Goal: Information Seeking & Learning: Check status

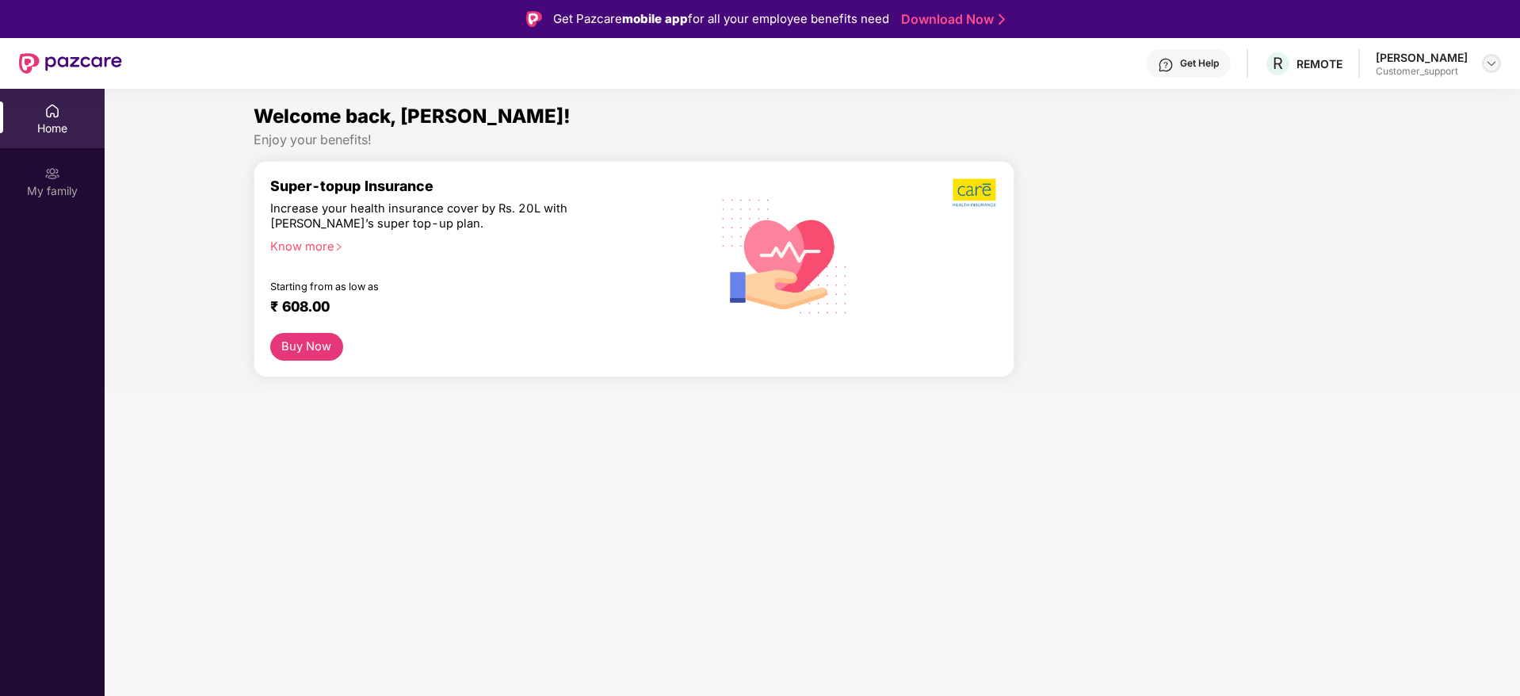
click at [1490, 60] on img at bounding box center [1491, 63] width 13 height 13
click at [1394, 96] on div "Switch to support view" at bounding box center [1417, 101] width 206 height 31
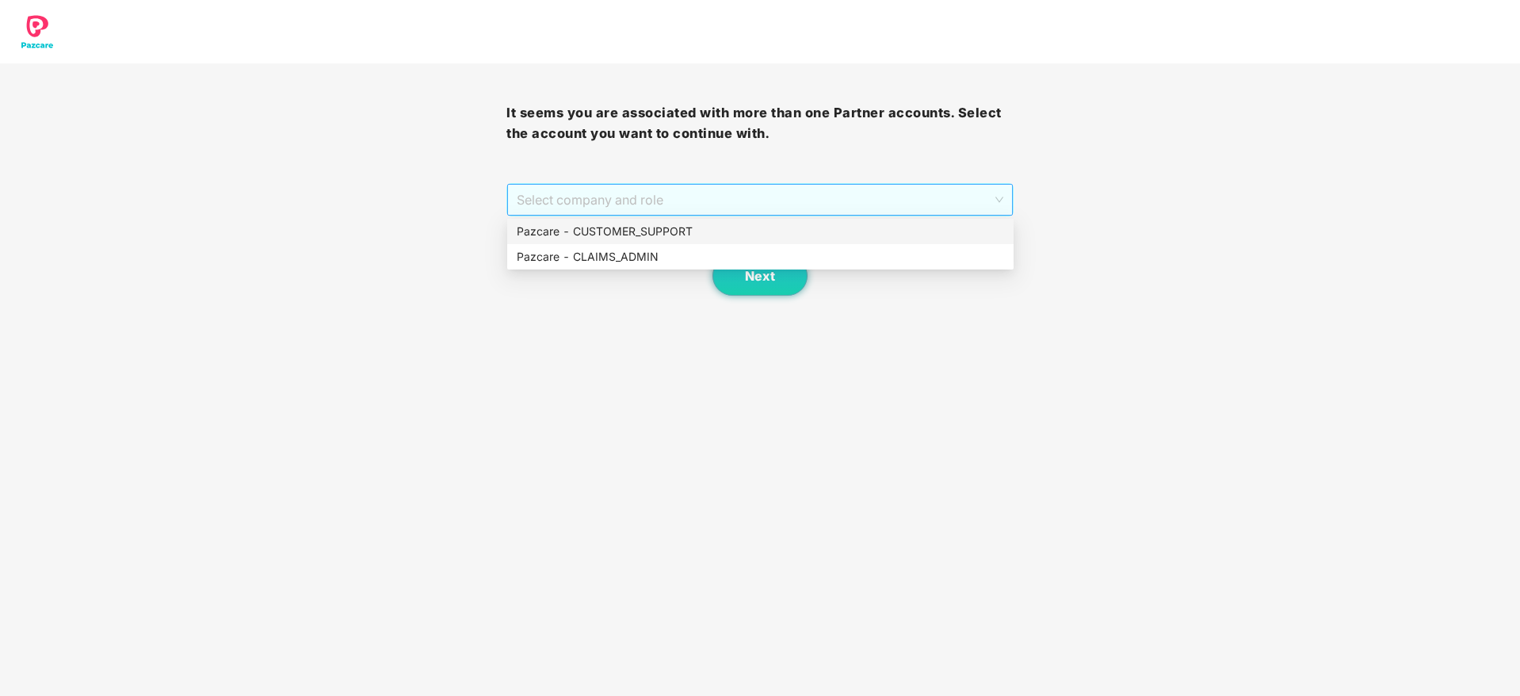
click at [731, 205] on span "Select company and role" at bounding box center [760, 200] width 486 height 30
click at [655, 227] on div "Pazcare - CUSTOMER_SUPPORT" at bounding box center [760, 231] width 487 height 17
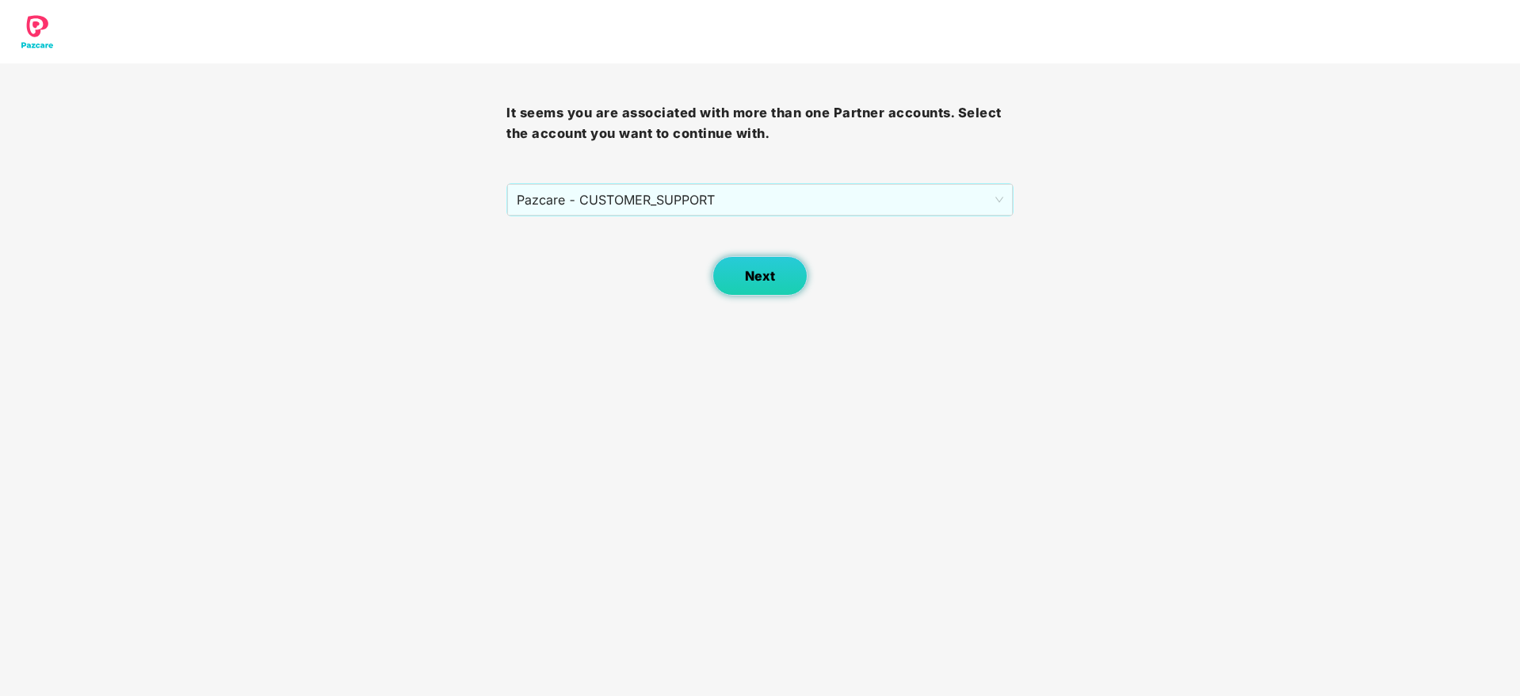
click at [749, 274] on span "Next" at bounding box center [760, 276] width 30 height 15
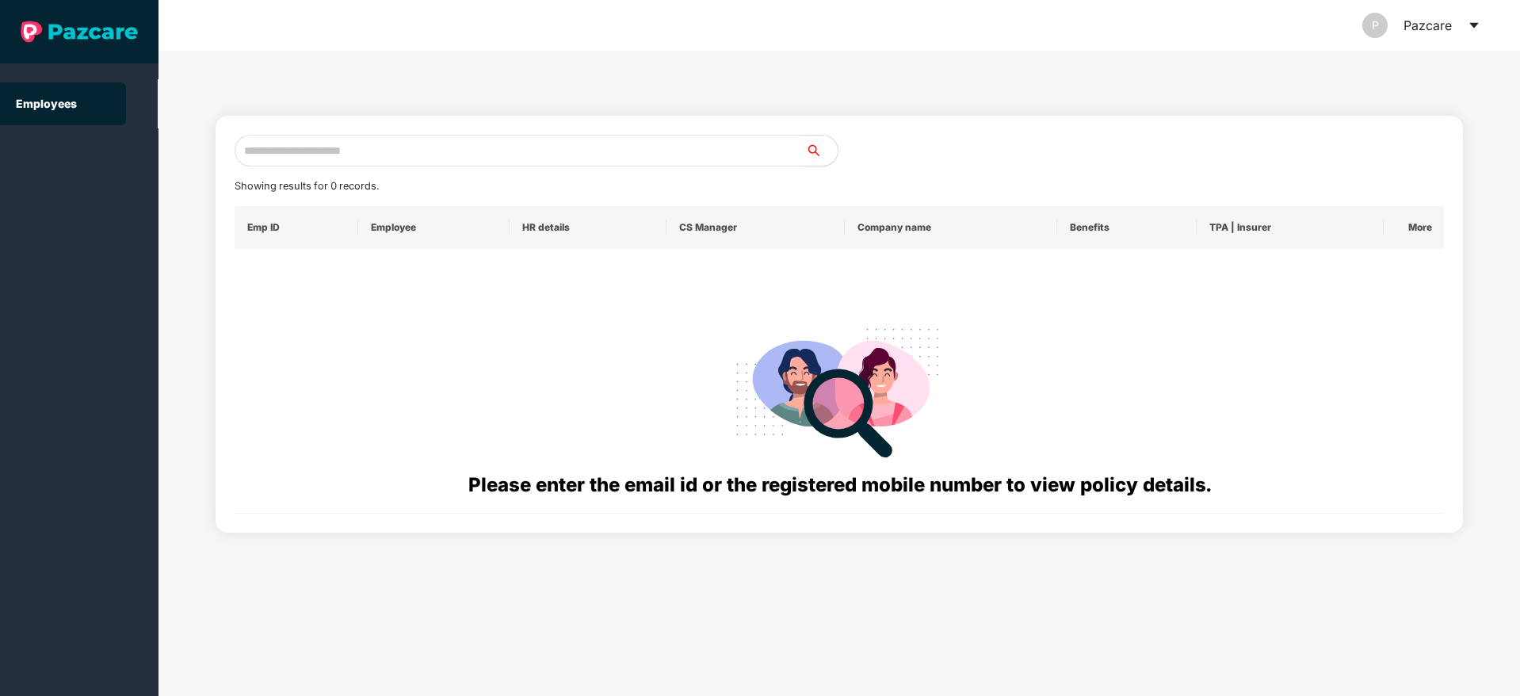
click at [274, 151] on input "text" at bounding box center [520, 151] width 571 height 32
paste input "**********"
click at [257, 151] on input "**********" at bounding box center [520, 151] width 571 height 32
click at [364, 160] on input "**********" at bounding box center [520, 151] width 571 height 32
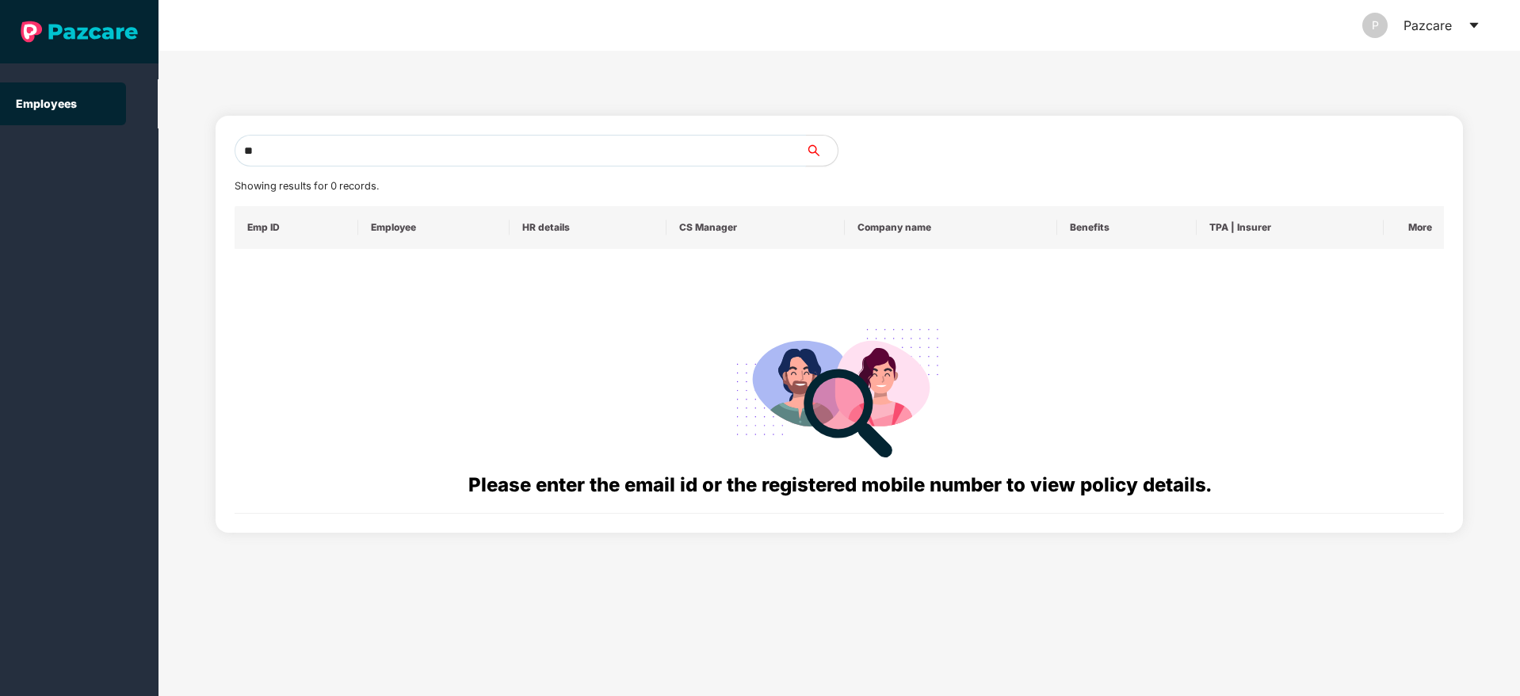
type input "*"
paste input "**********"
click at [258, 151] on input "**********" at bounding box center [520, 151] width 571 height 32
click at [322, 143] on input "**********" at bounding box center [520, 151] width 571 height 32
type input "*"
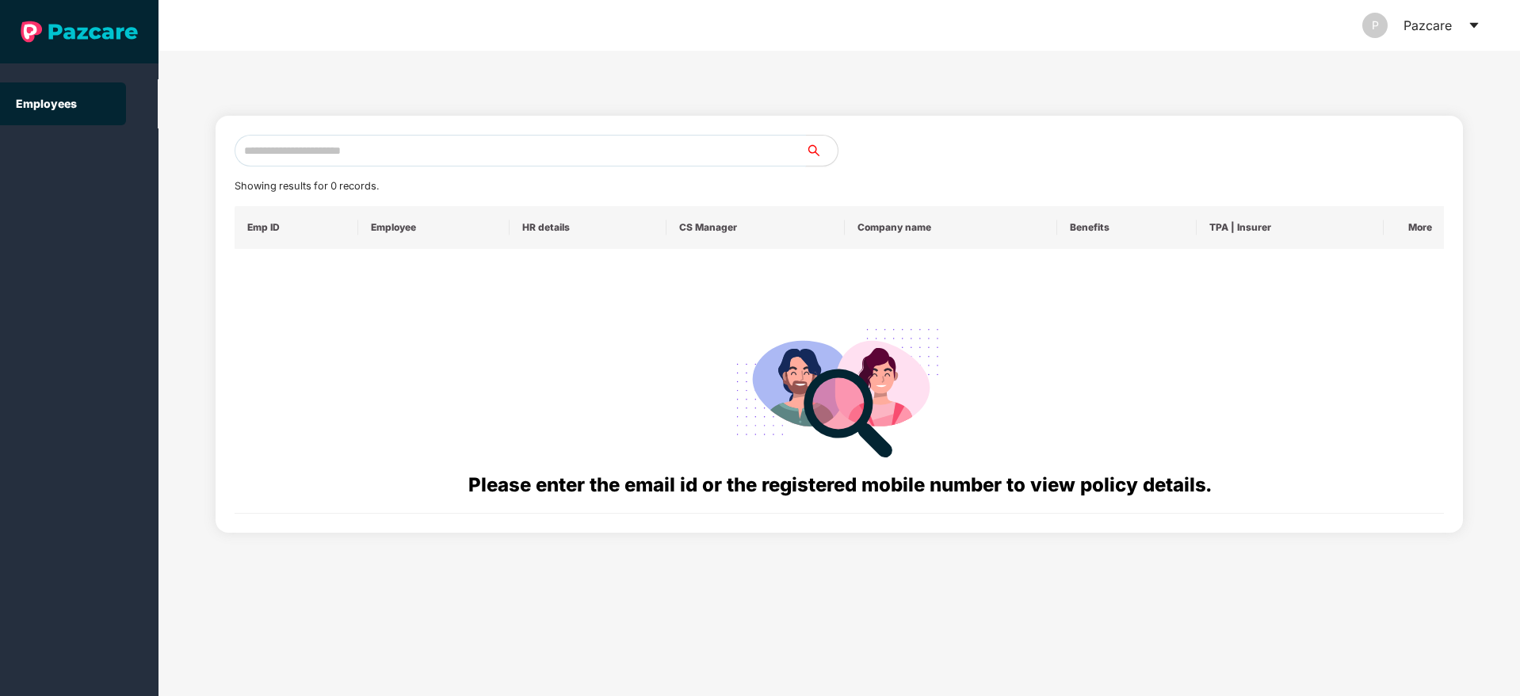
paste input "**********"
click at [256, 148] on input "**********" at bounding box center [520, 151] width 571 height 32
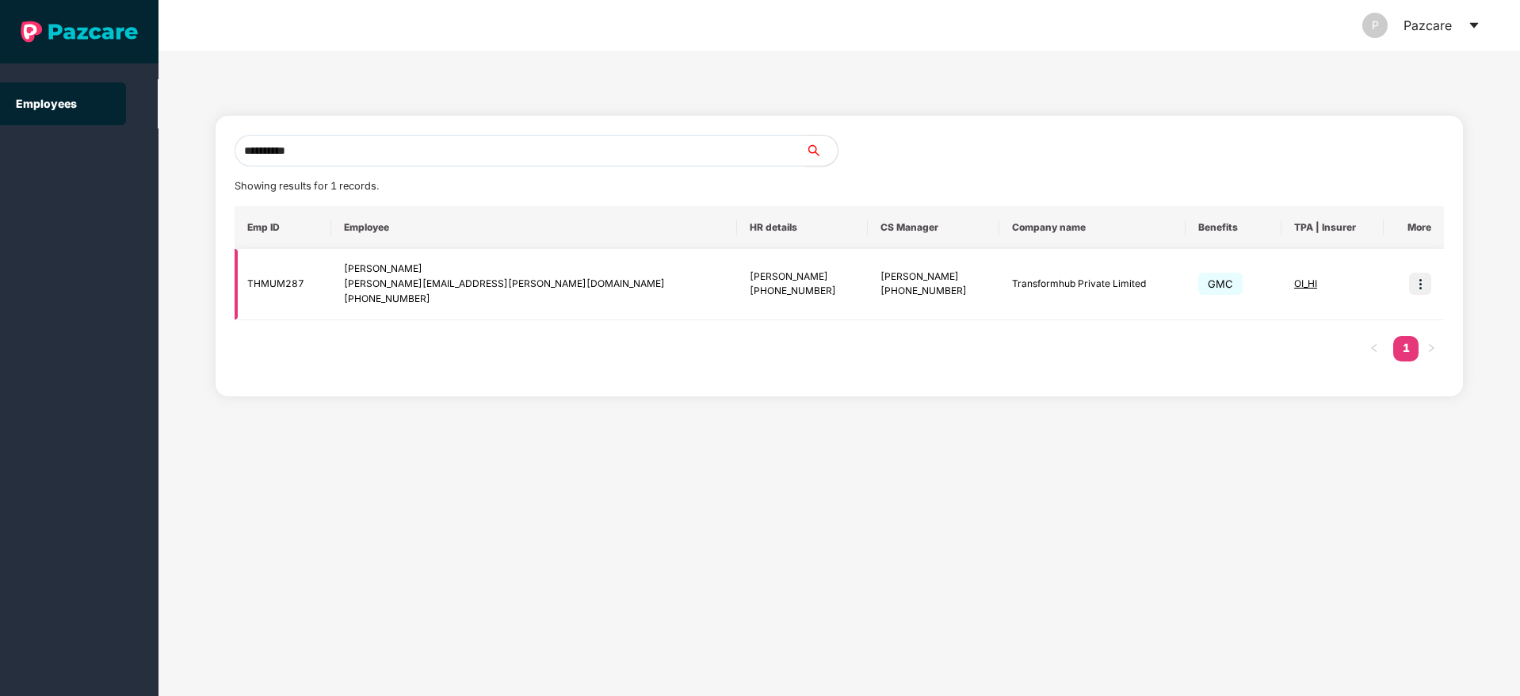
type input "**********"
click at [1414, 287] on img at bounding box center [1420, 284] width 22 height 22
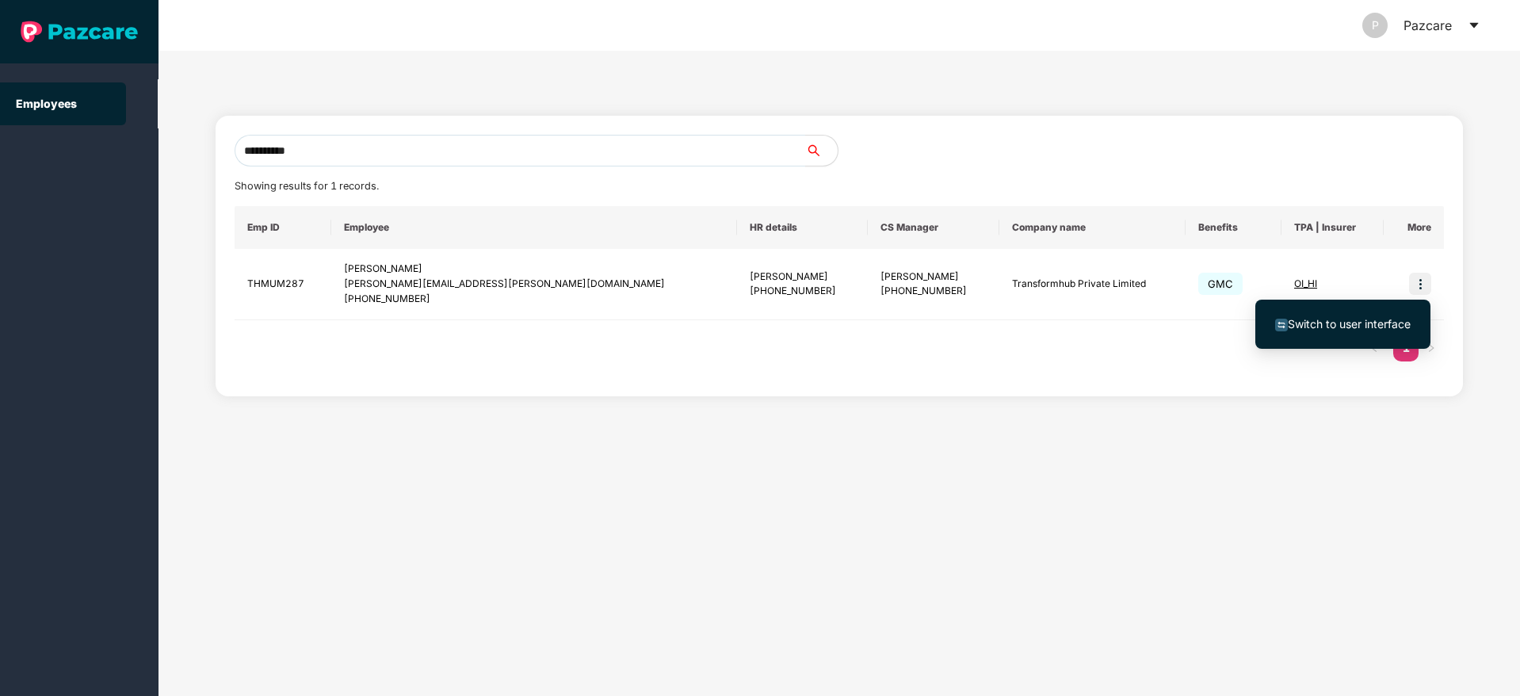
click at [1369, 326] on span "Switch to user interface" at bounding box center [1349, 323] width 123 height 13
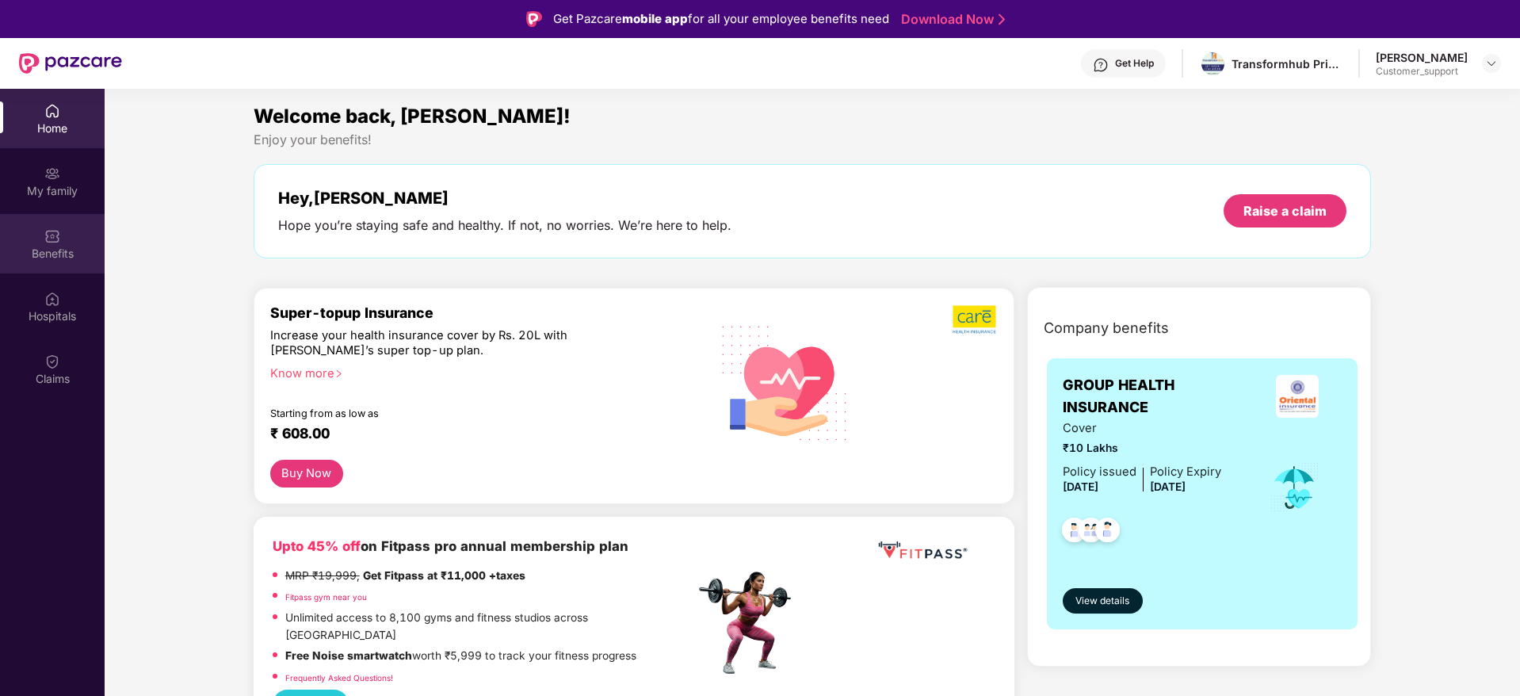
click at [37, 233] on div "Benefits" at bounding box center [52, 243] width 105 height 59
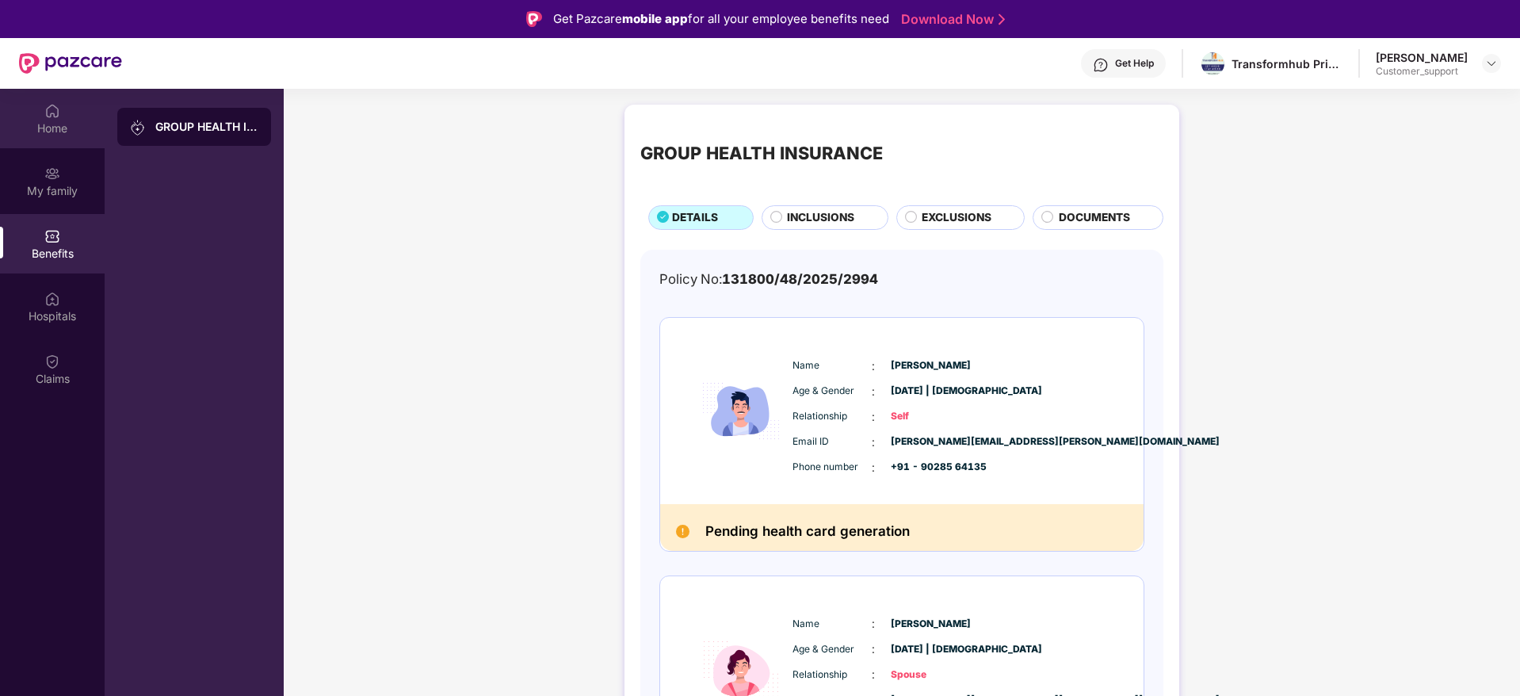
click at [49, 124] on div "Home" at bounding box center [52, 128] width 105 height 16
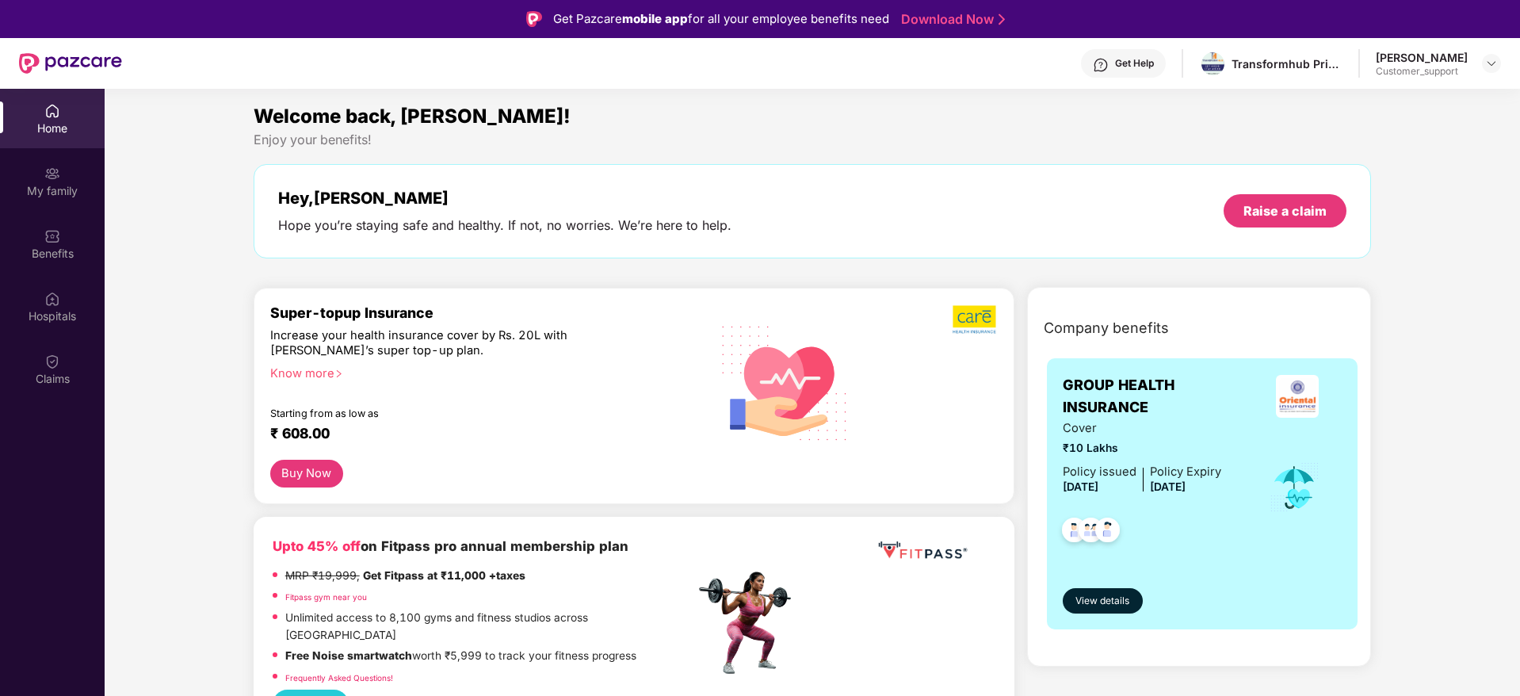
click at [1109, 65] on img at bounding box center [1101, 65] width 16 height 16
click at [44, 246] on div "Benefits" at bounding box center [52, 254] width 105 height 16
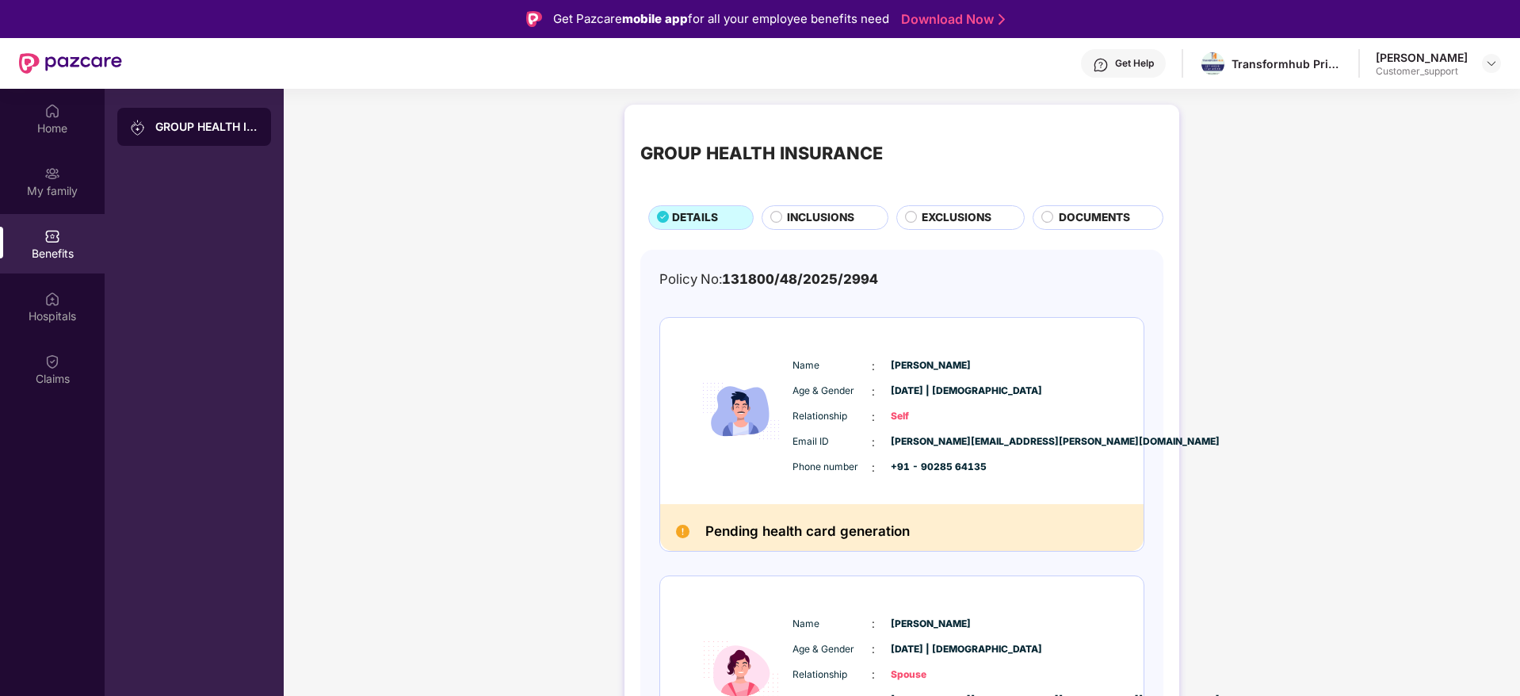
click at [1106, 71] on img at bounding box center [1101, 65] width 16 height 16
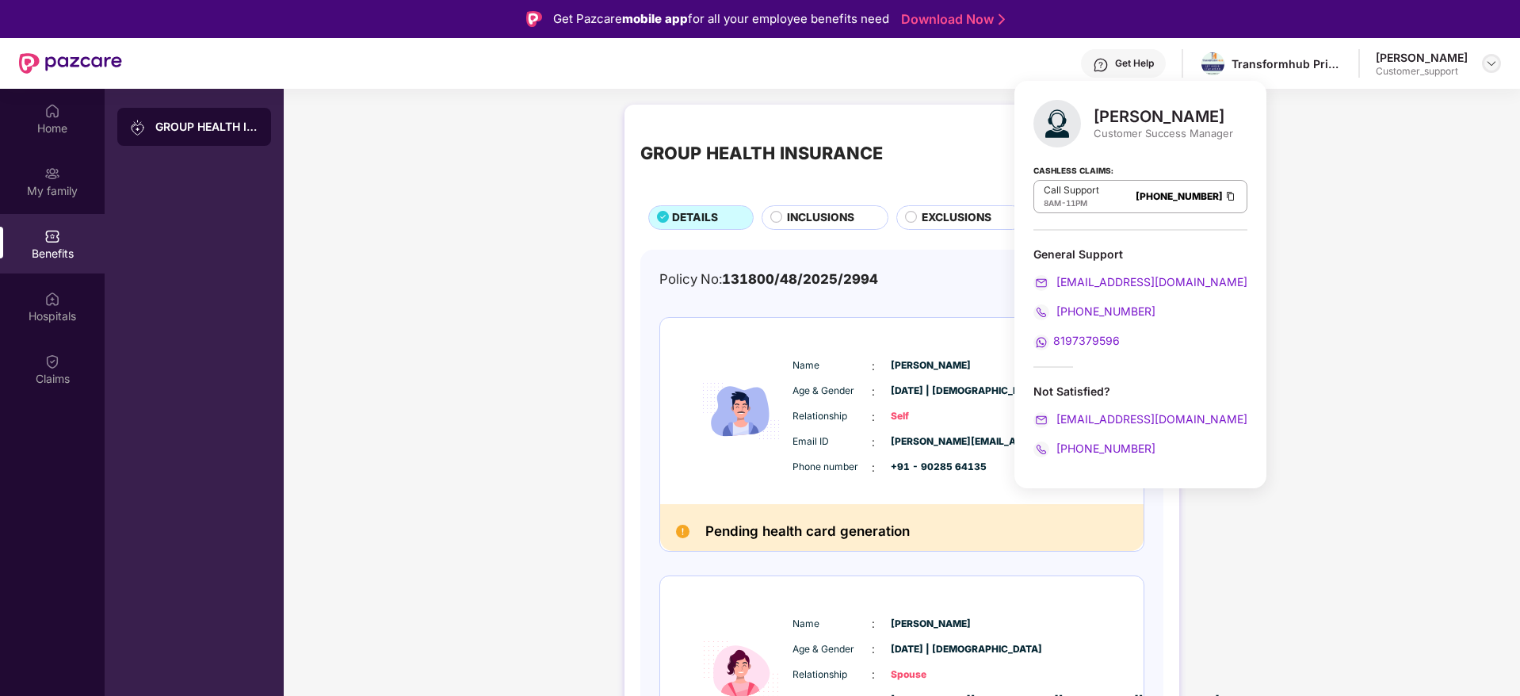
click at [1490, 69] on img at bounding box center [1491, 63] width 13 height 13
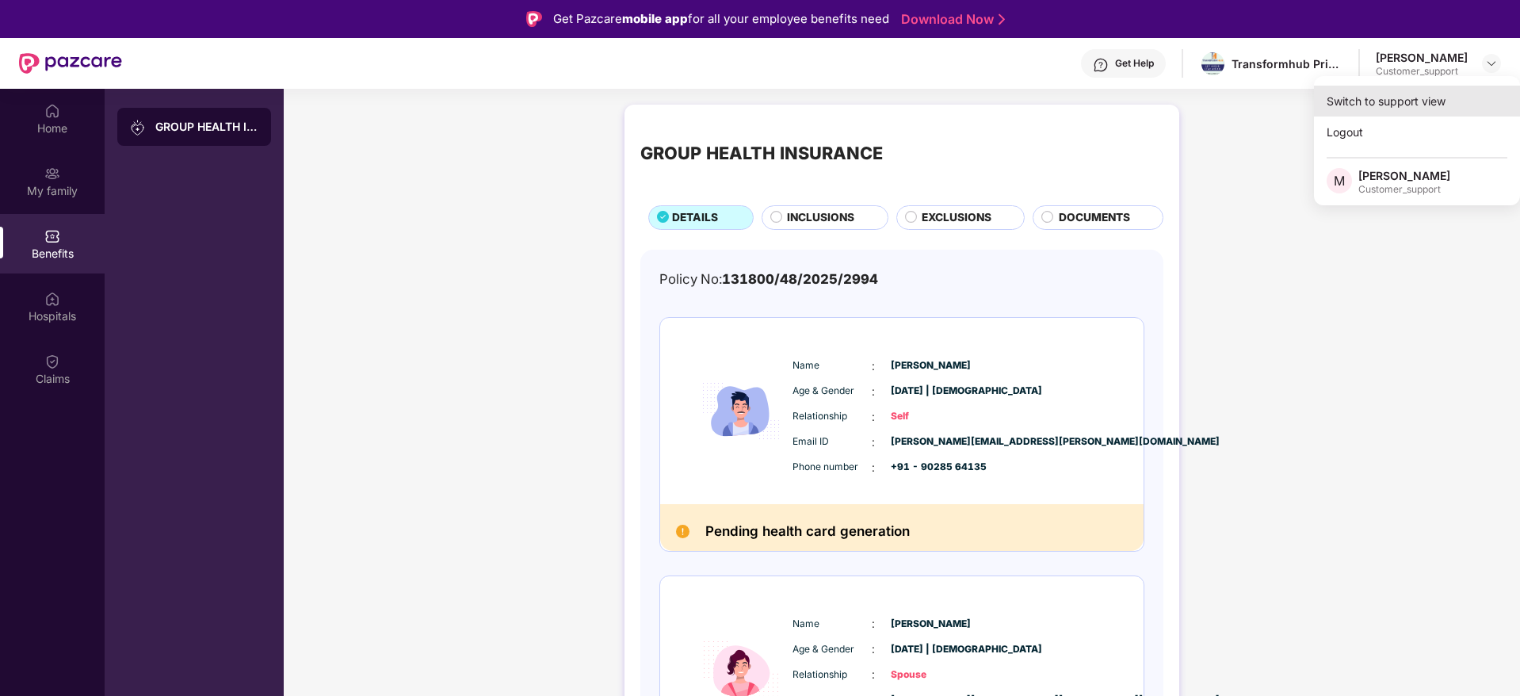
click at [1398, 101] on div "Switch to support view" at bounding box center [1417, 101] width 206 height 31
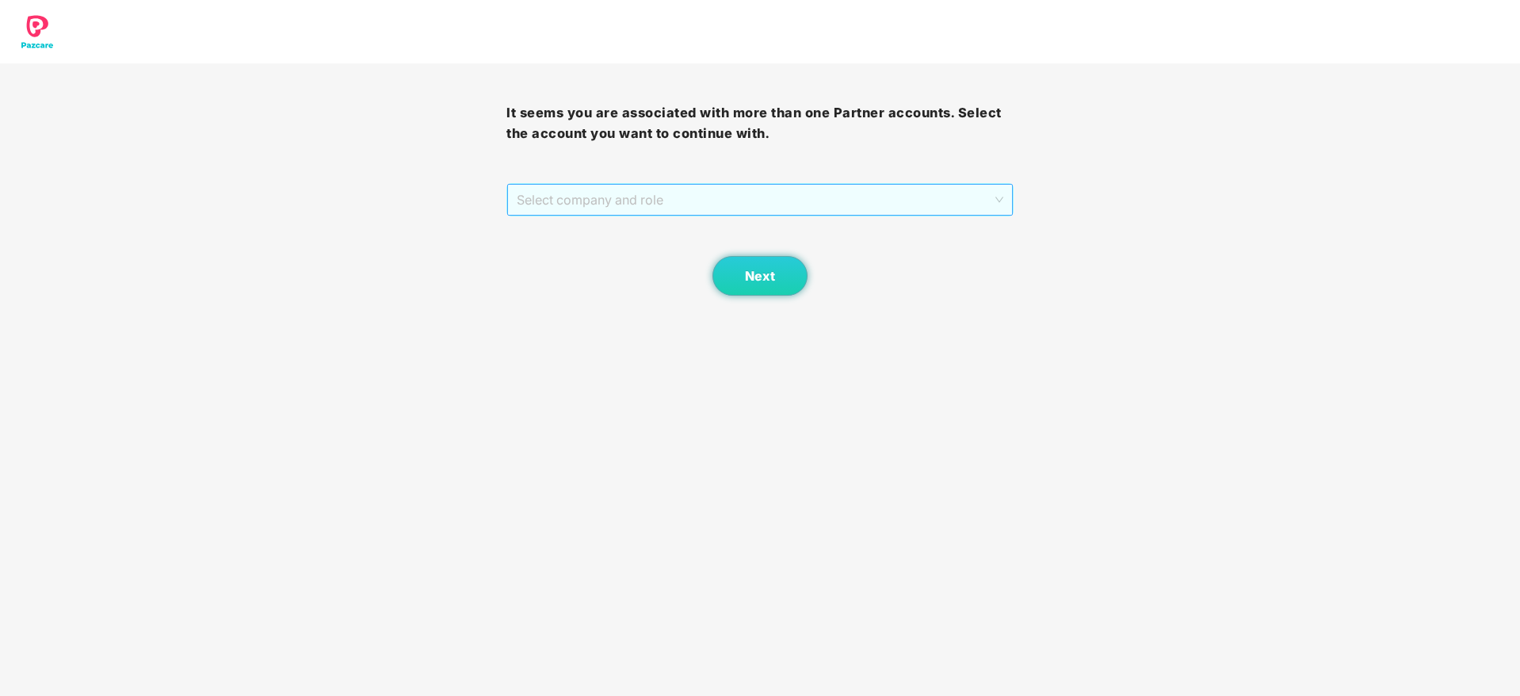
click at [792, 199] on span "Select company and role" at bounding box center [760, 200] width 486 height 30
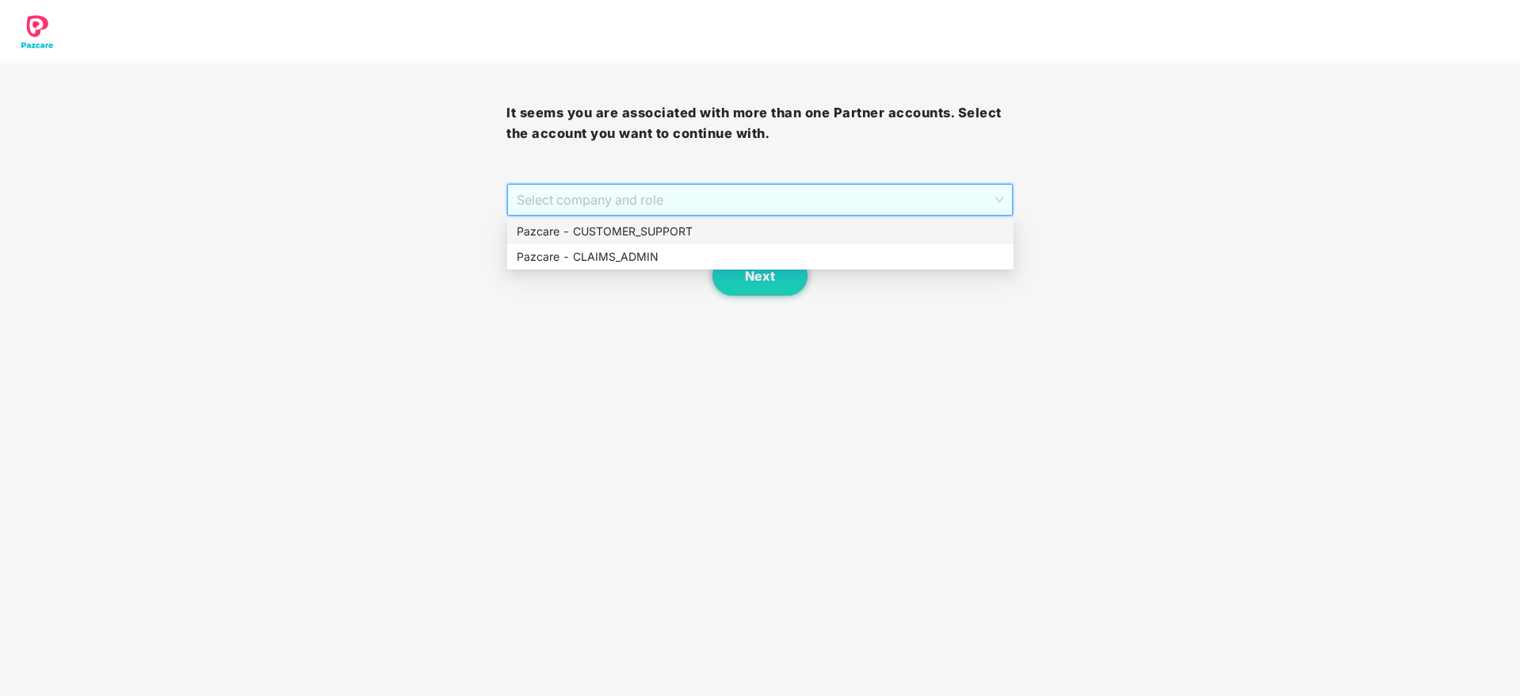
click at [685, 232] on div "Pazcare - CUSTOMER_SUPPORT" at bounding box center [760, 231] width 487 height 17
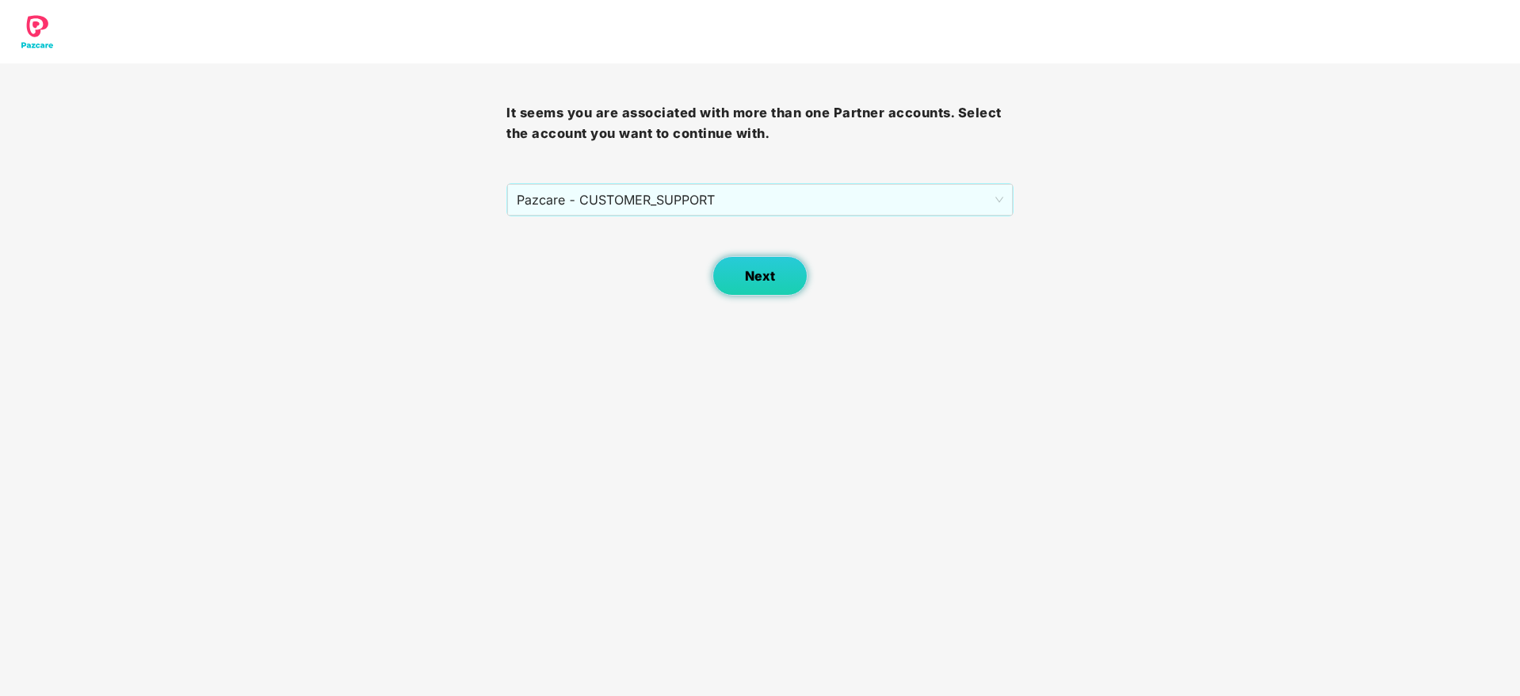
click at [745, 286] on button "Next" at bounding box center [759, 276] width 95 height 40
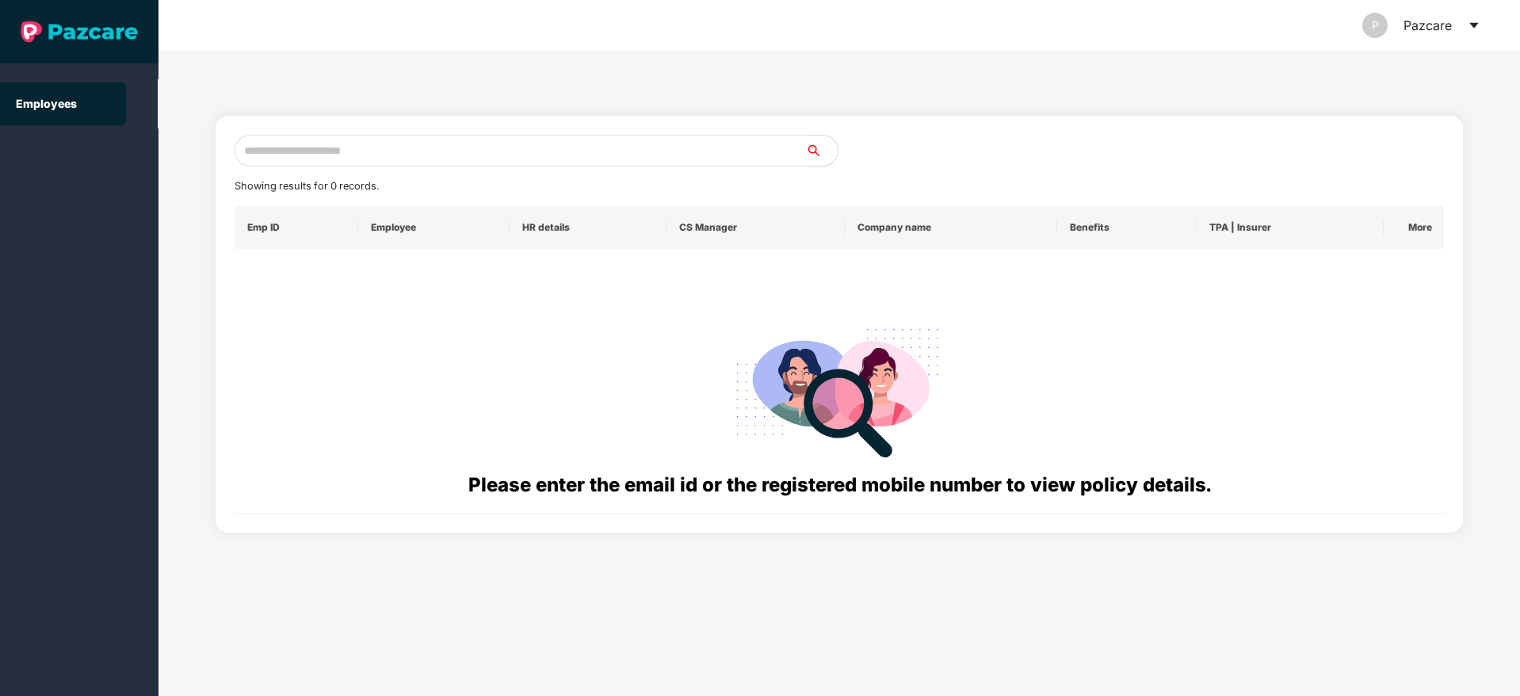
click at [387, 138] on input "text" at bounding box center [520, 151] width 571 height 32
paste input "**********"
click at [258, 151] on input "**********" at bounding box center [520, 151] width 571 height 32
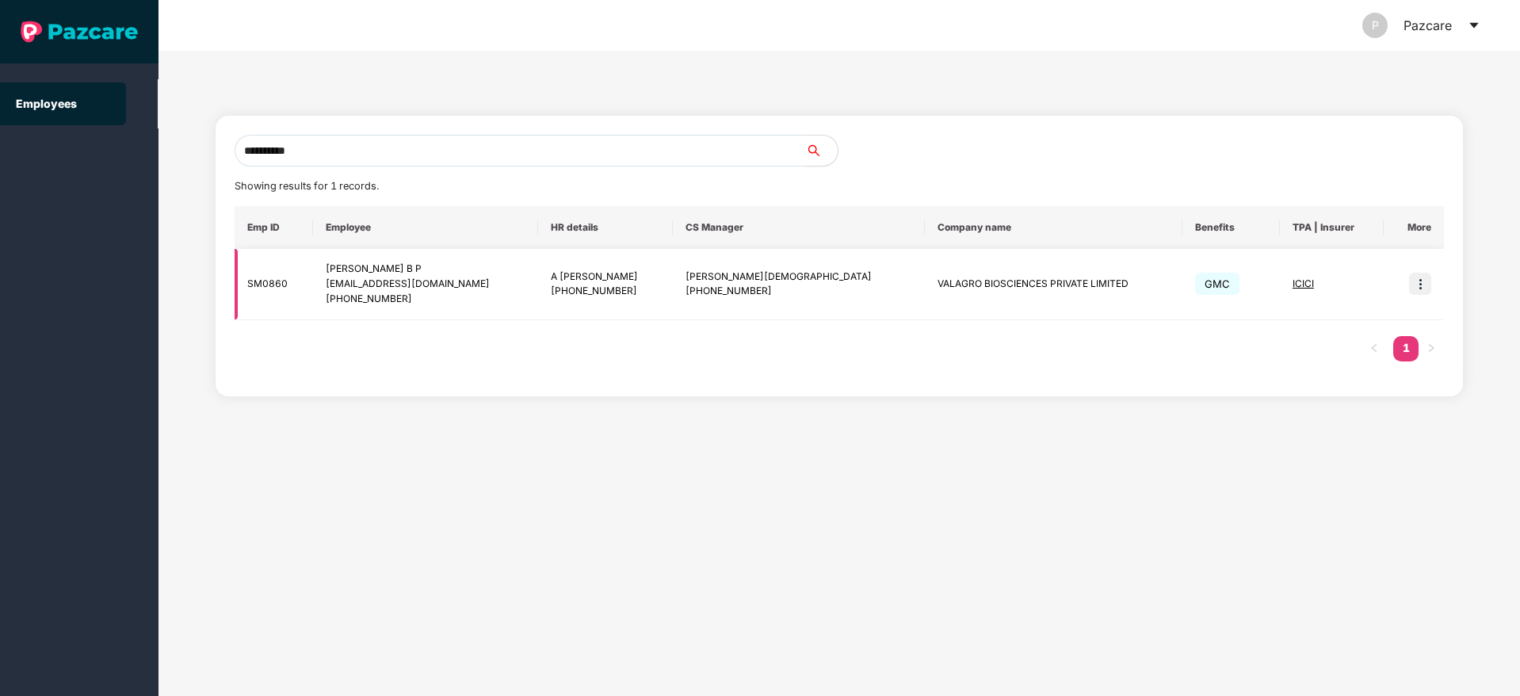
type input "**********"
click at [1421, 288] on img at bounding box center [1420, 284] width 22 height 22
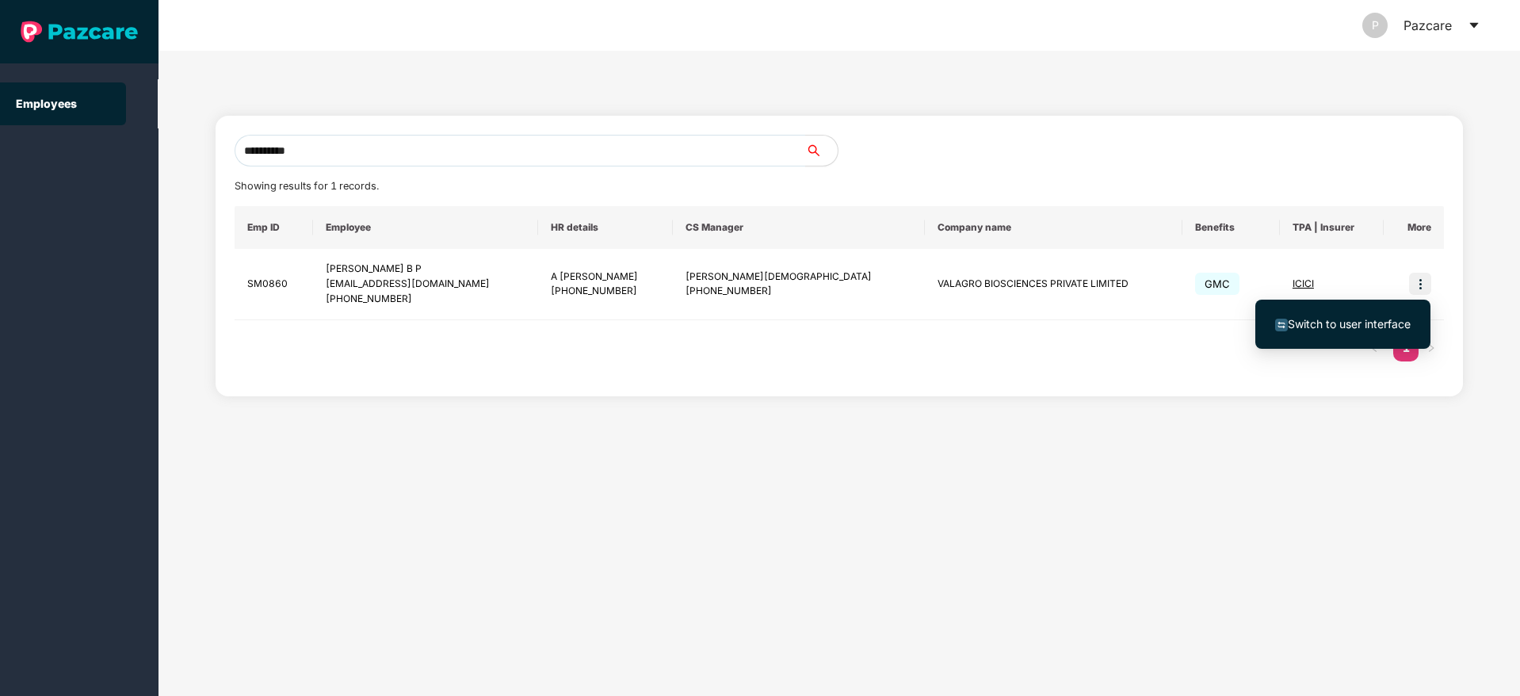
click at [1366, 319] on span "Switch to user interface" at bounding box center [1349, 323] width 123 height 13
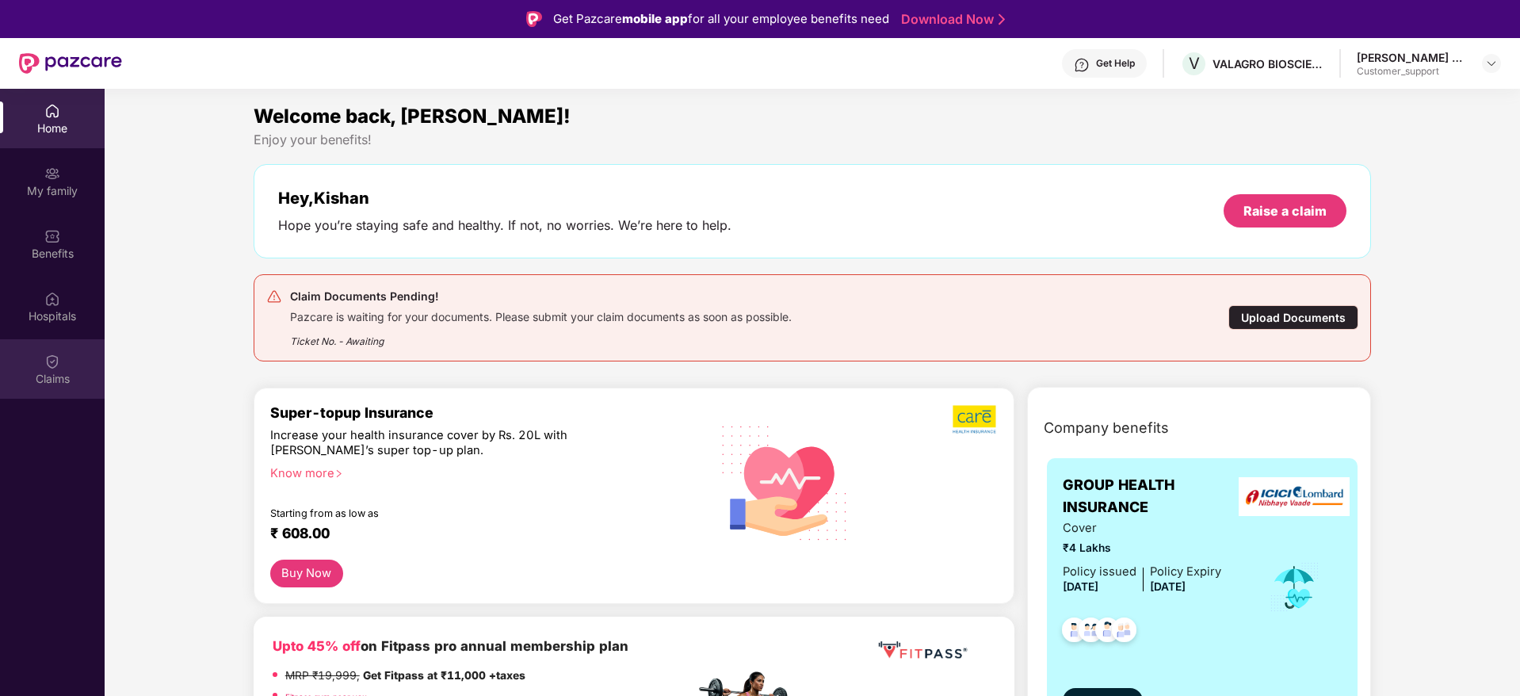
click at [48, 367] on img at bounding box center [52, 361] width 16 height 16
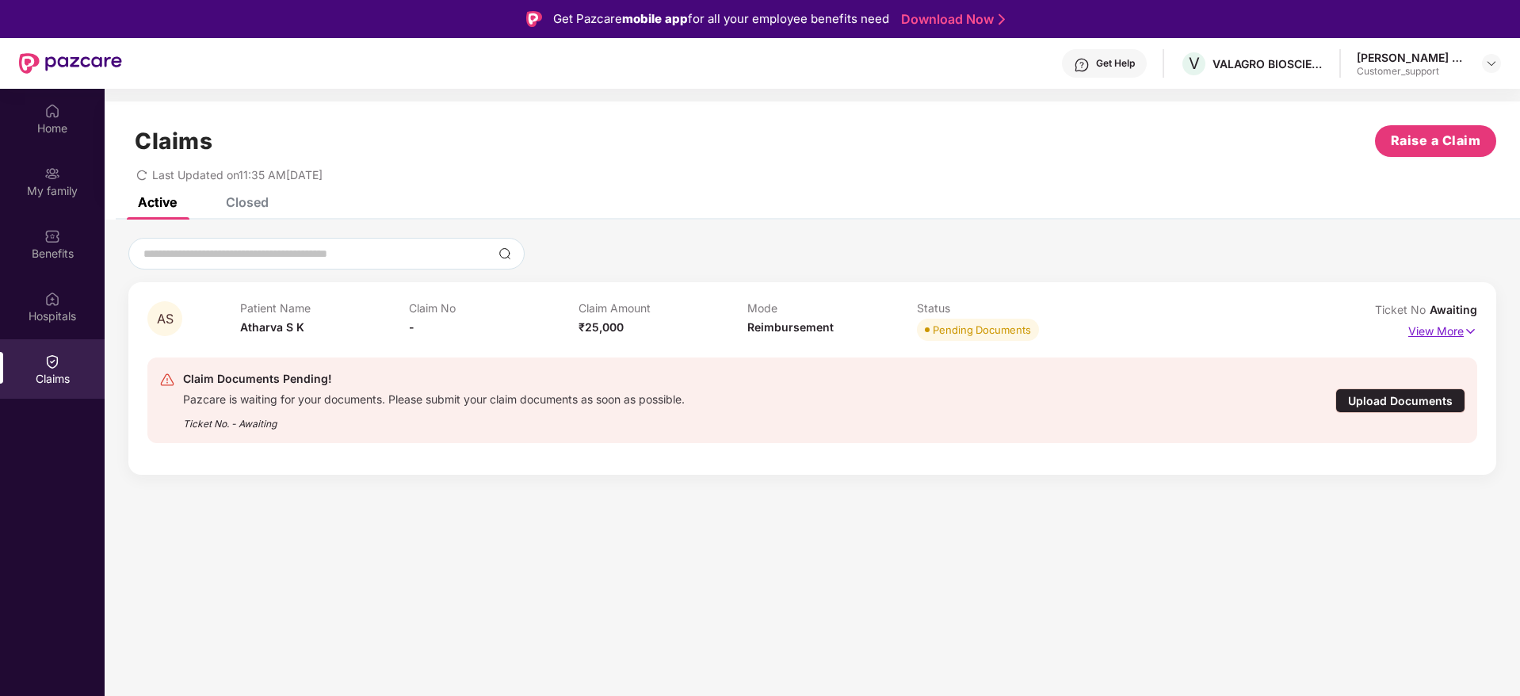
click at [1469, 326] on img at bounding box center [1470, 330] width 13 height 17
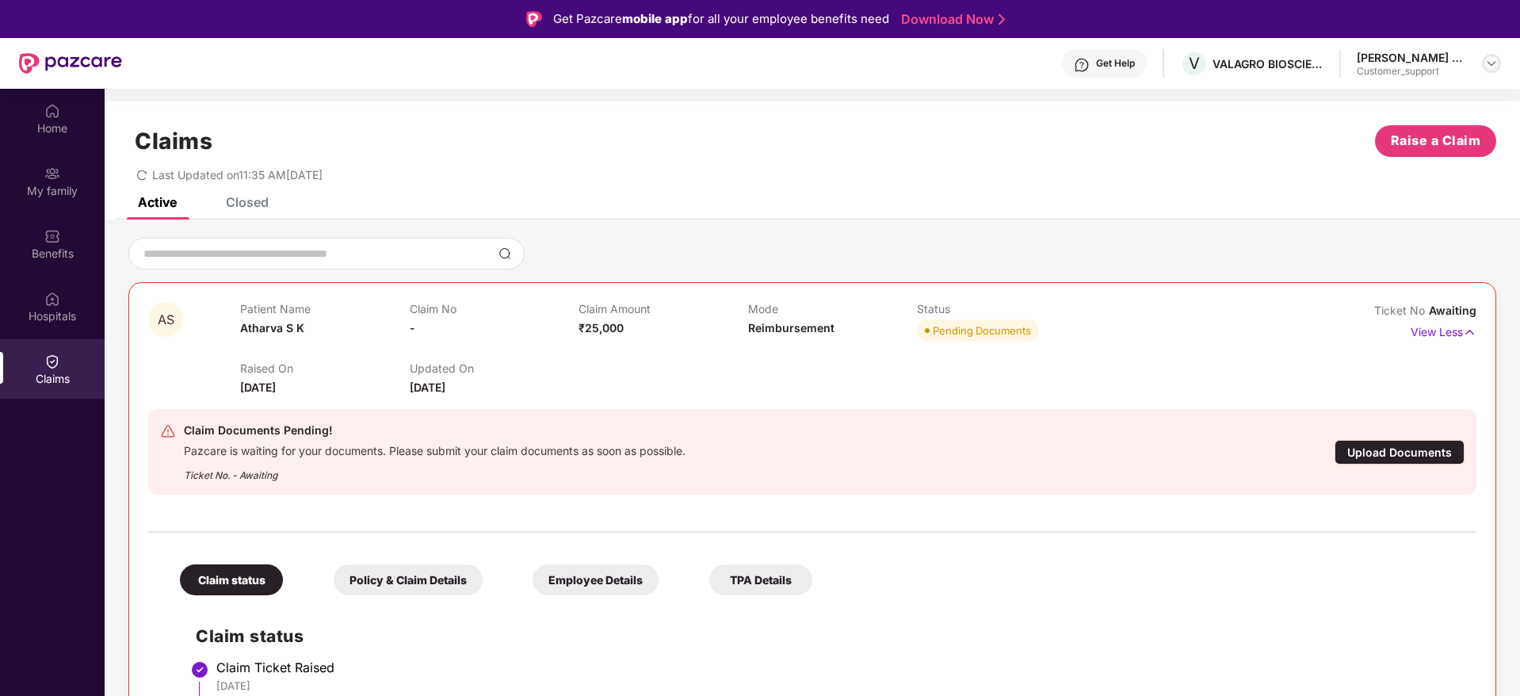
click at [1490, 63] on img at bounding box center [1491, 63] width 13 height 13
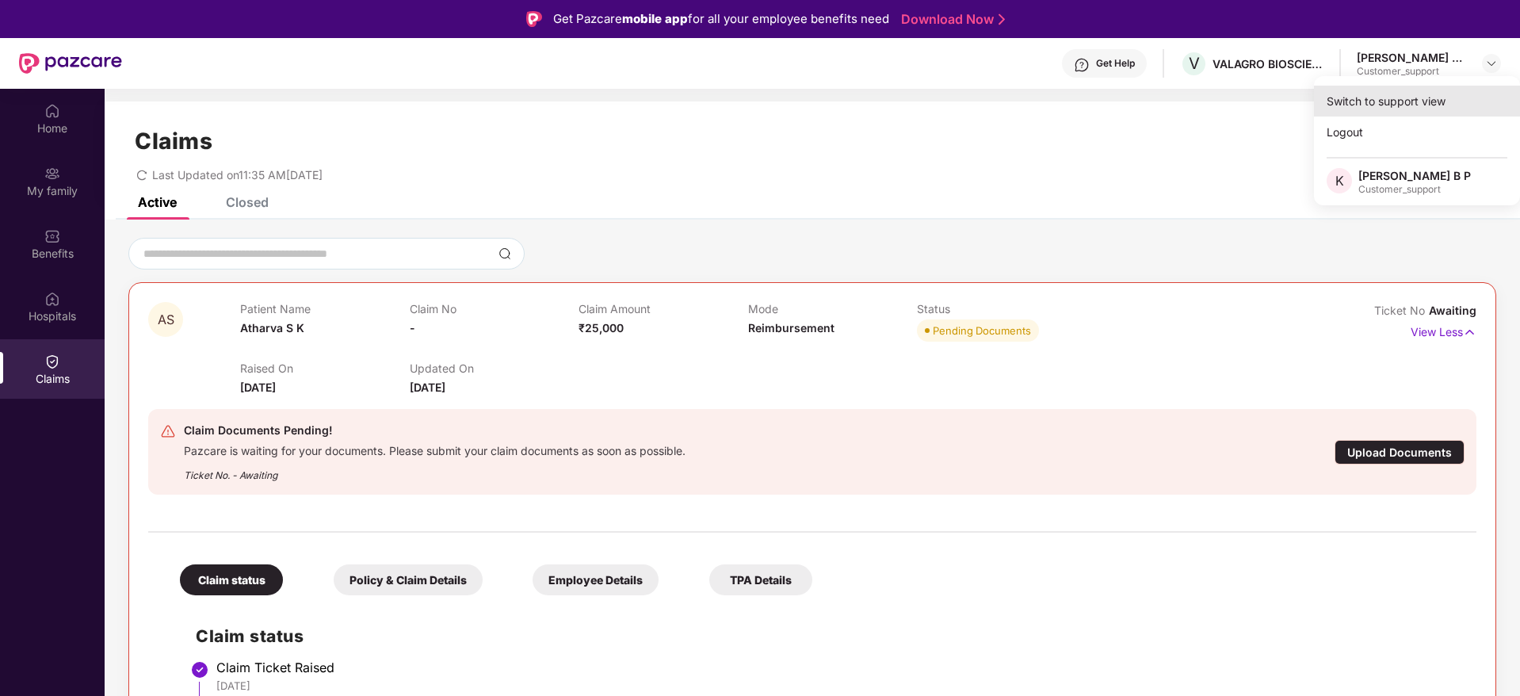
click at [1422, 104] on div "Switch to support view" at bounding box center [1417, 101] width 206 height 31
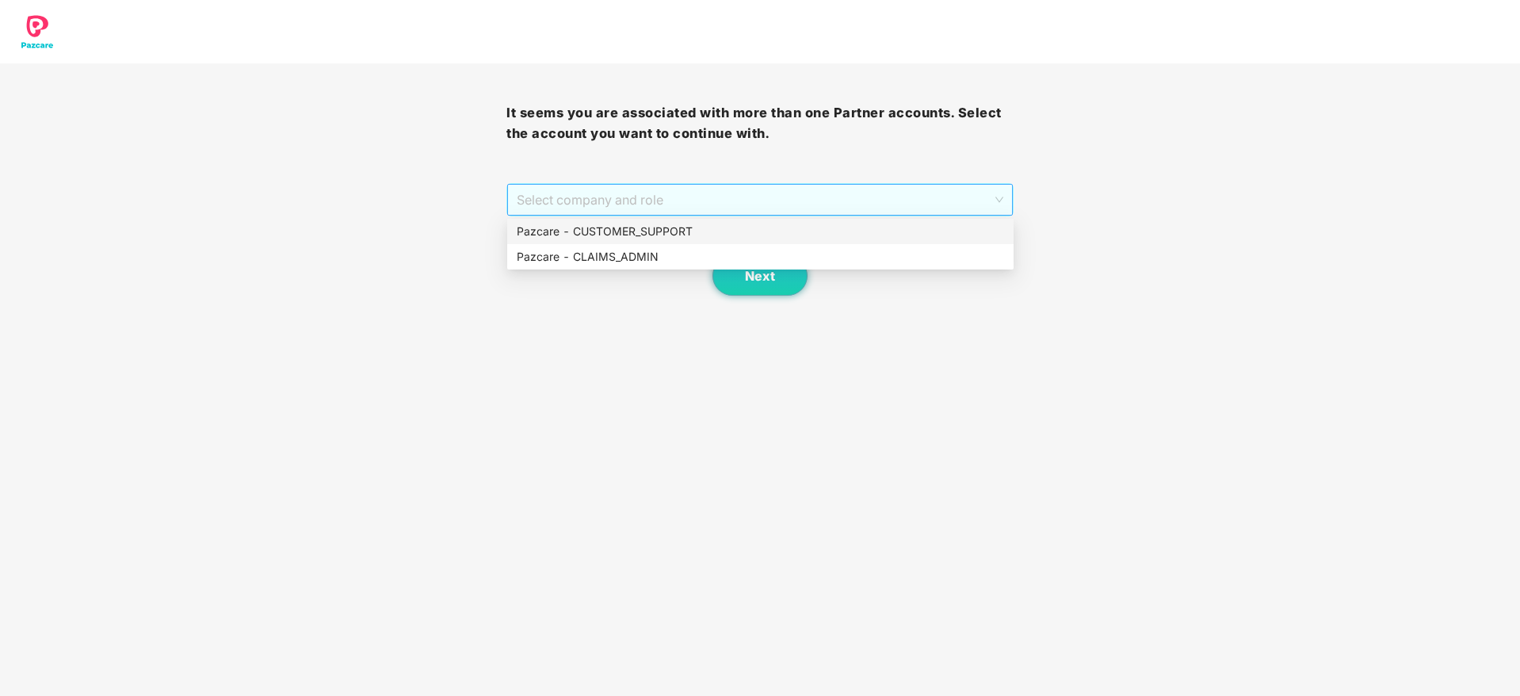
click at [786, 198] on span "Select company and role" at bounding box center [760, 200] width 486 height 30
click at [693, 233] on div "Pazcare - CUSTOMER_SUPPORT" at bounding box center [760, 231] width 487 height 17
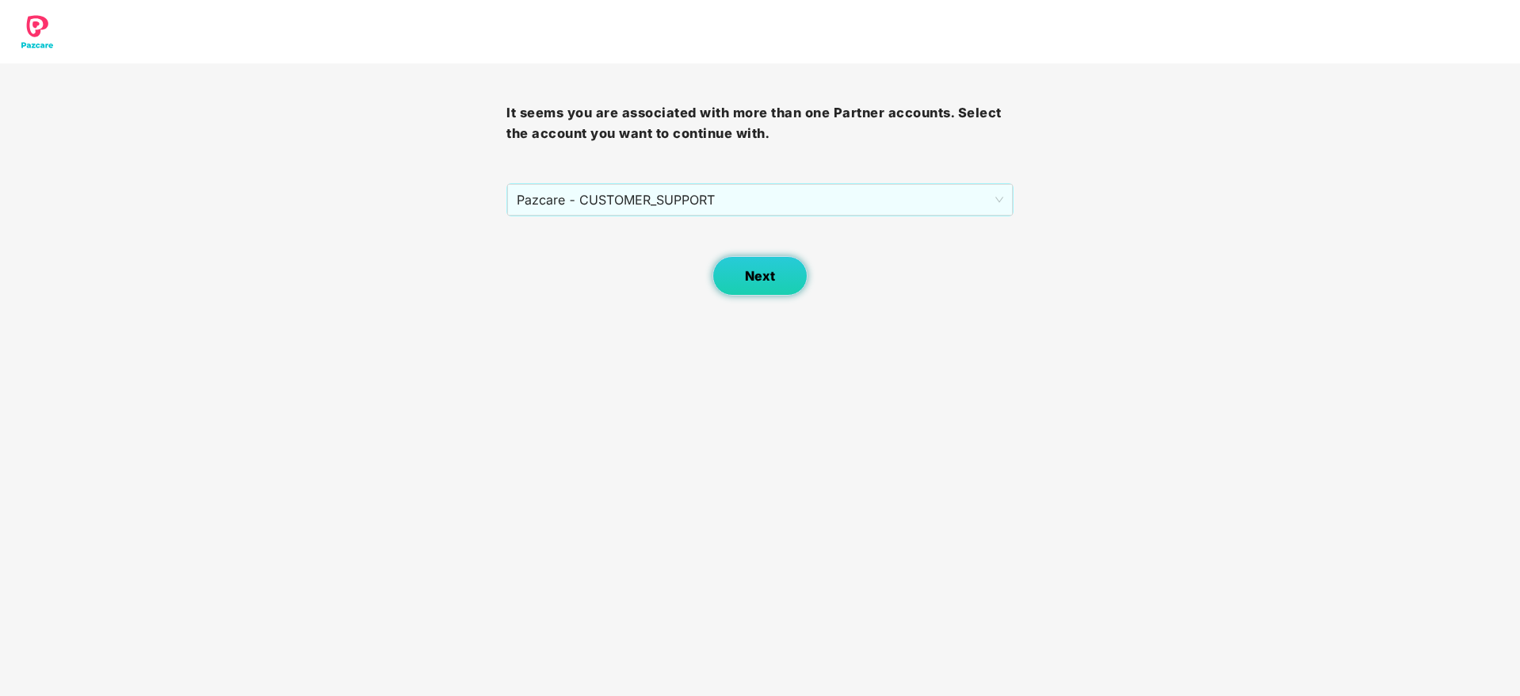
click at [758, 281] on span "Next" at bounding box center [760, 276] width 30 height 15
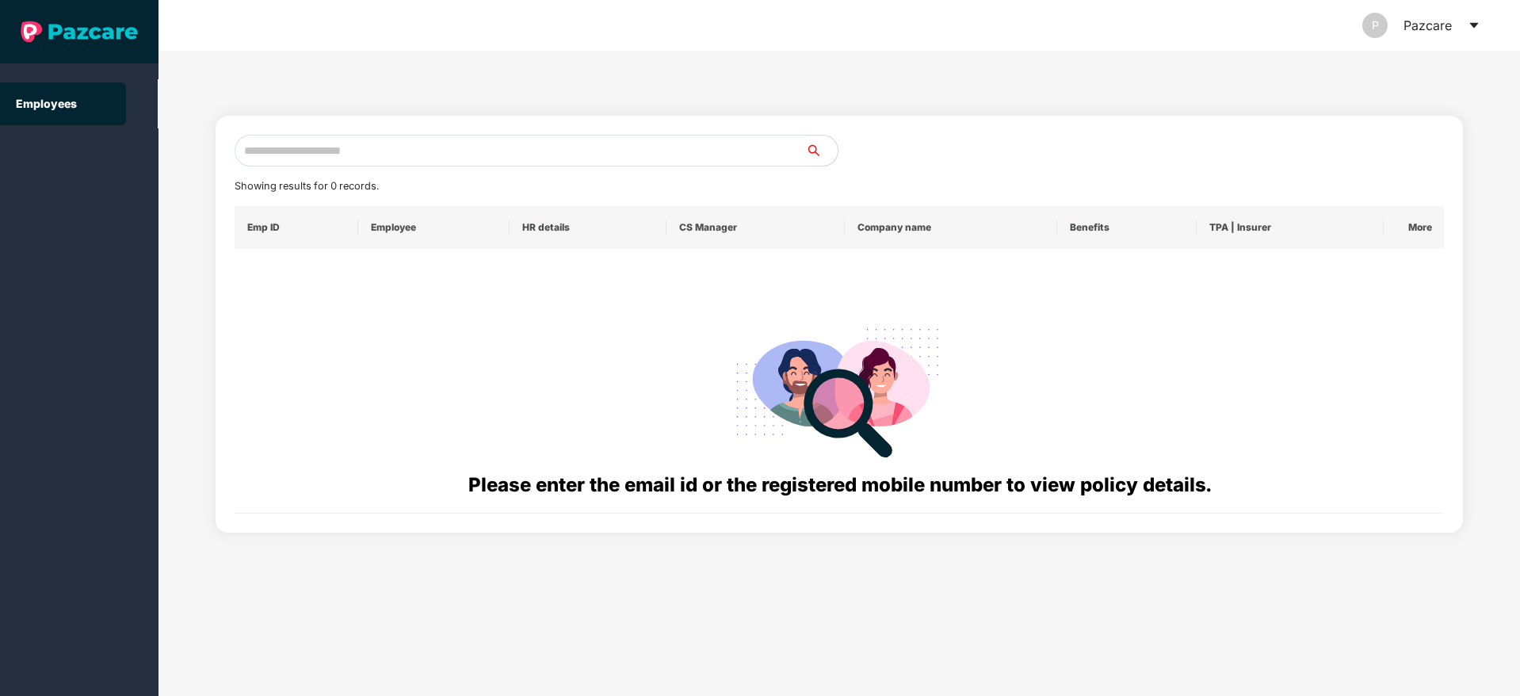
click at [304, 139] on input "text" at bounding box center [520, 151] width 571 height 32
paste input "**********"
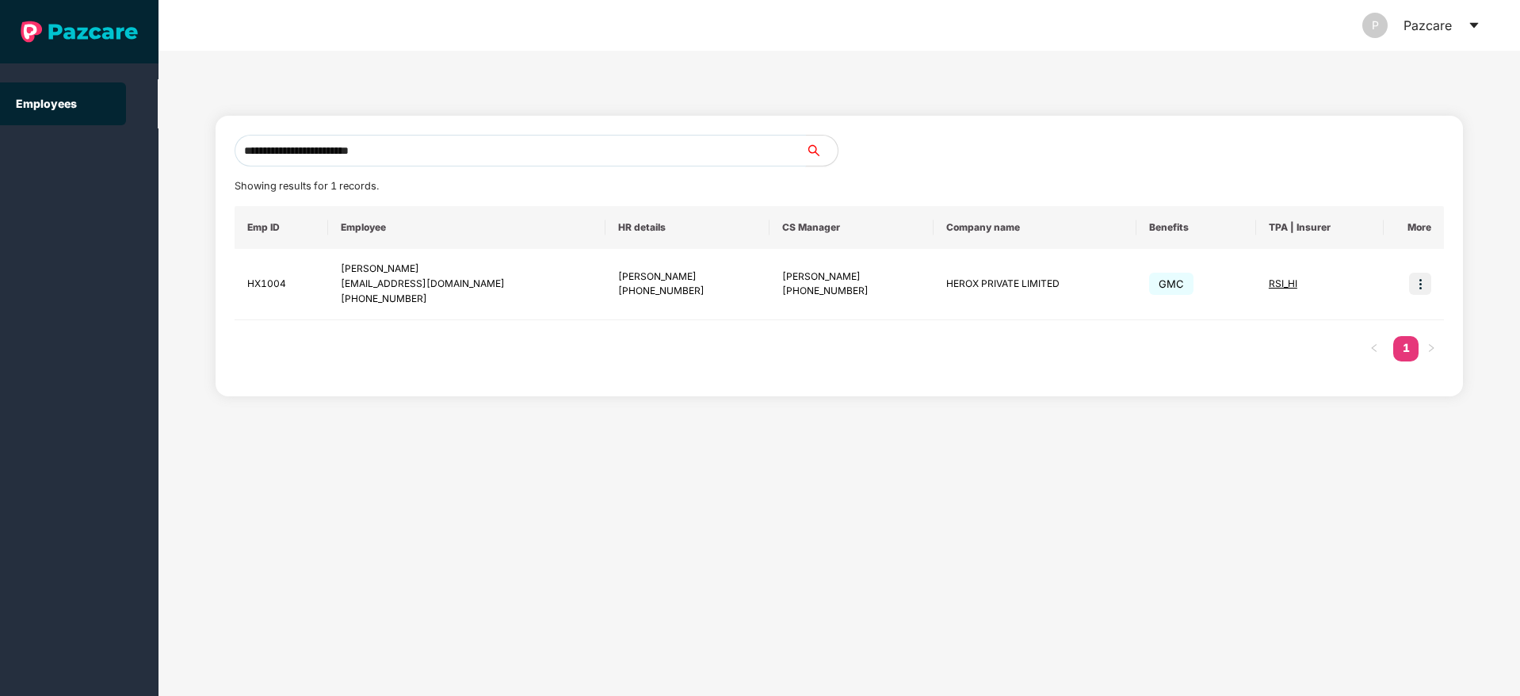
type input "**********"
click at [1419, 286] on img at bounding box center [1420, 284] width 22 height 22
click at [1347, 319] on span "Switch to user interface" at bounding box center [1349, 323] width 123 height 13
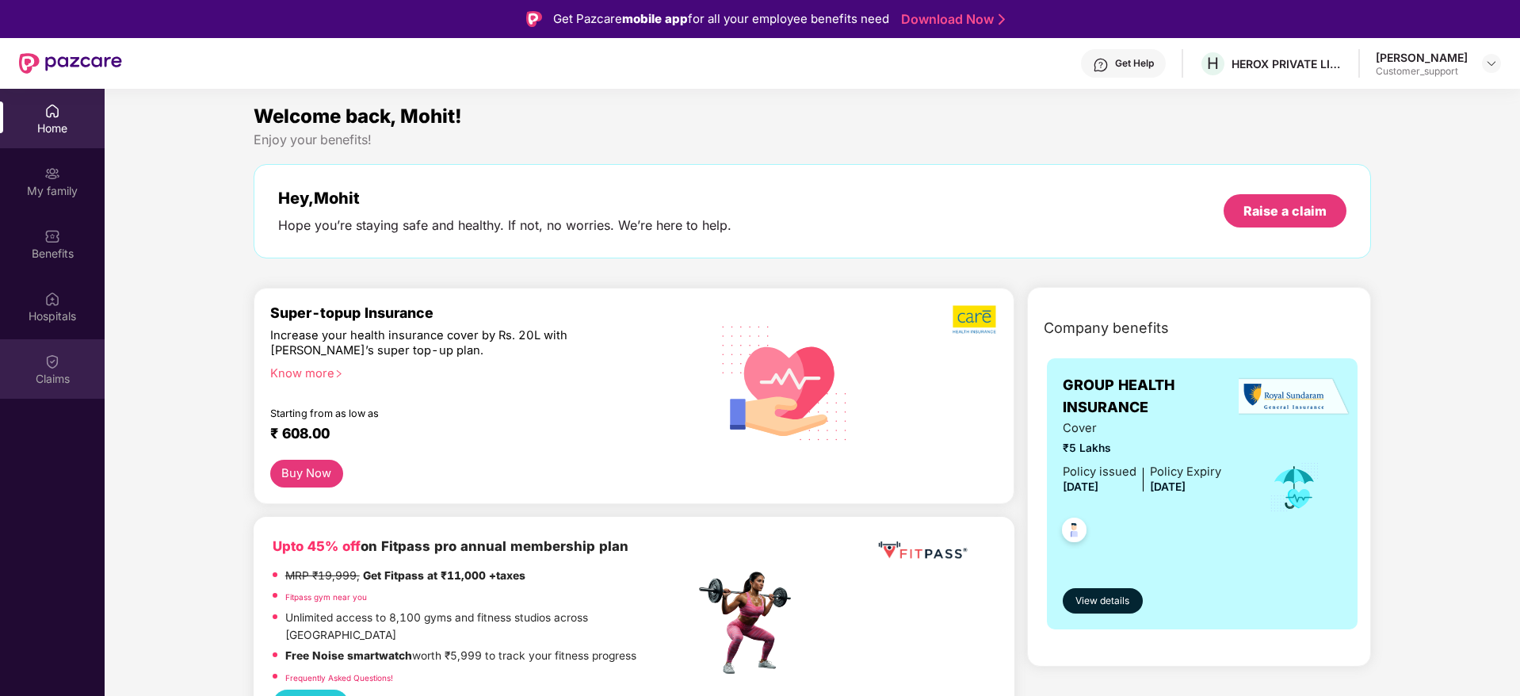
click at [55, 375] on div "Claims" at bounding box center [52, 379] width 105 height 16
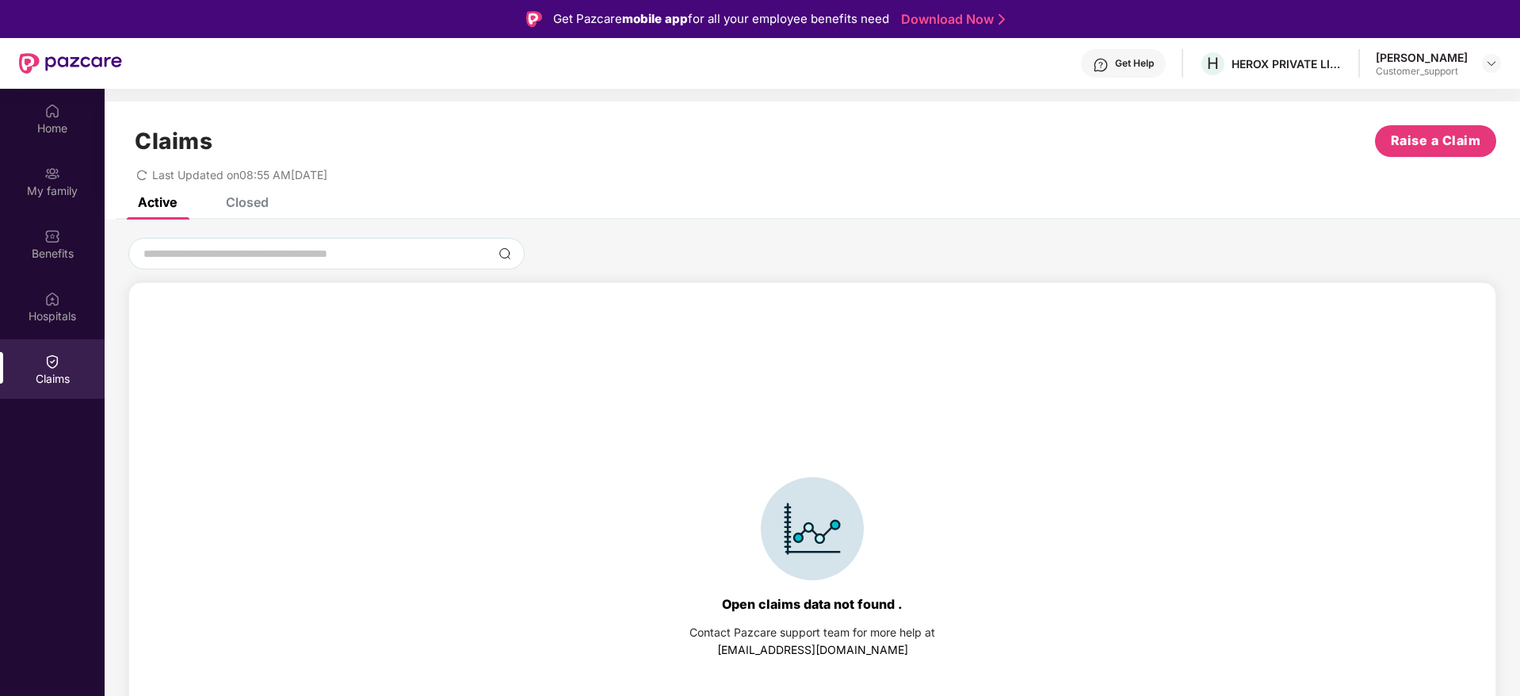
click at [269, 210] on div "Closed" at bounding box center [235, 202] width 67 height 35
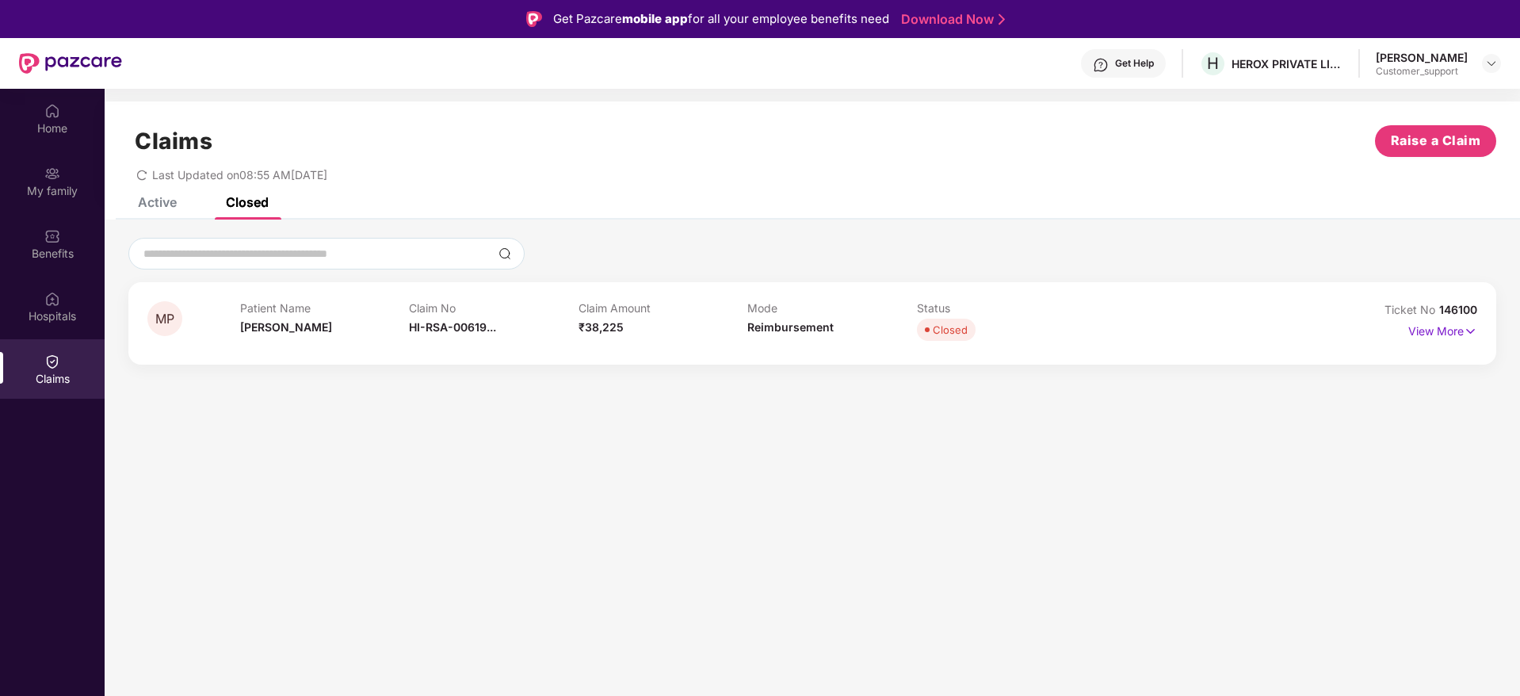
click at [1479, 334] on div "MP Patient Name [PERSON_NAME] Claim No HI-RSA-00619... Claim Amount ₹38,225 Mod…" at bounding box center [812, 323] width 1368 height 82
click at [1465, 329] on img at bounding box center [1470, 330] width 13 height 17
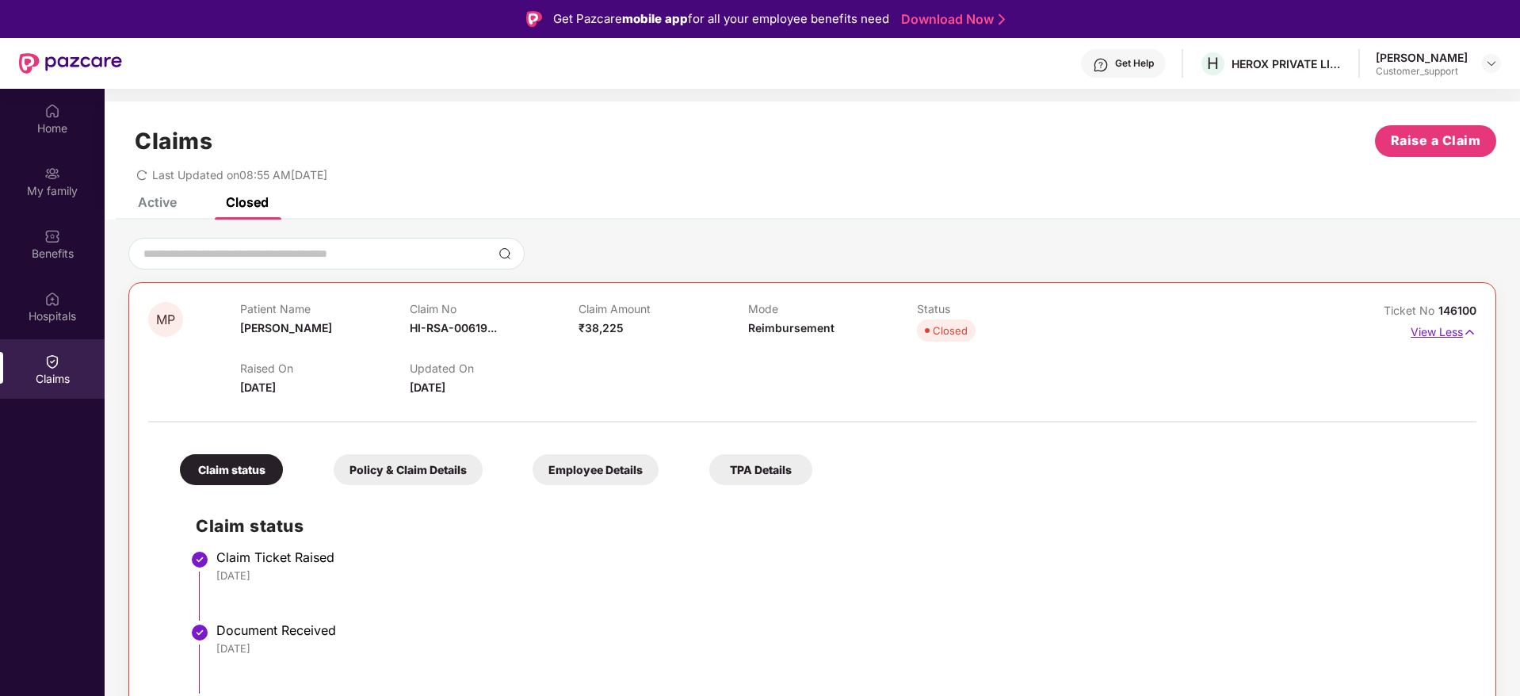
click at [1463, 329] on img at bounding box center [1469, 331] width 13 height 17
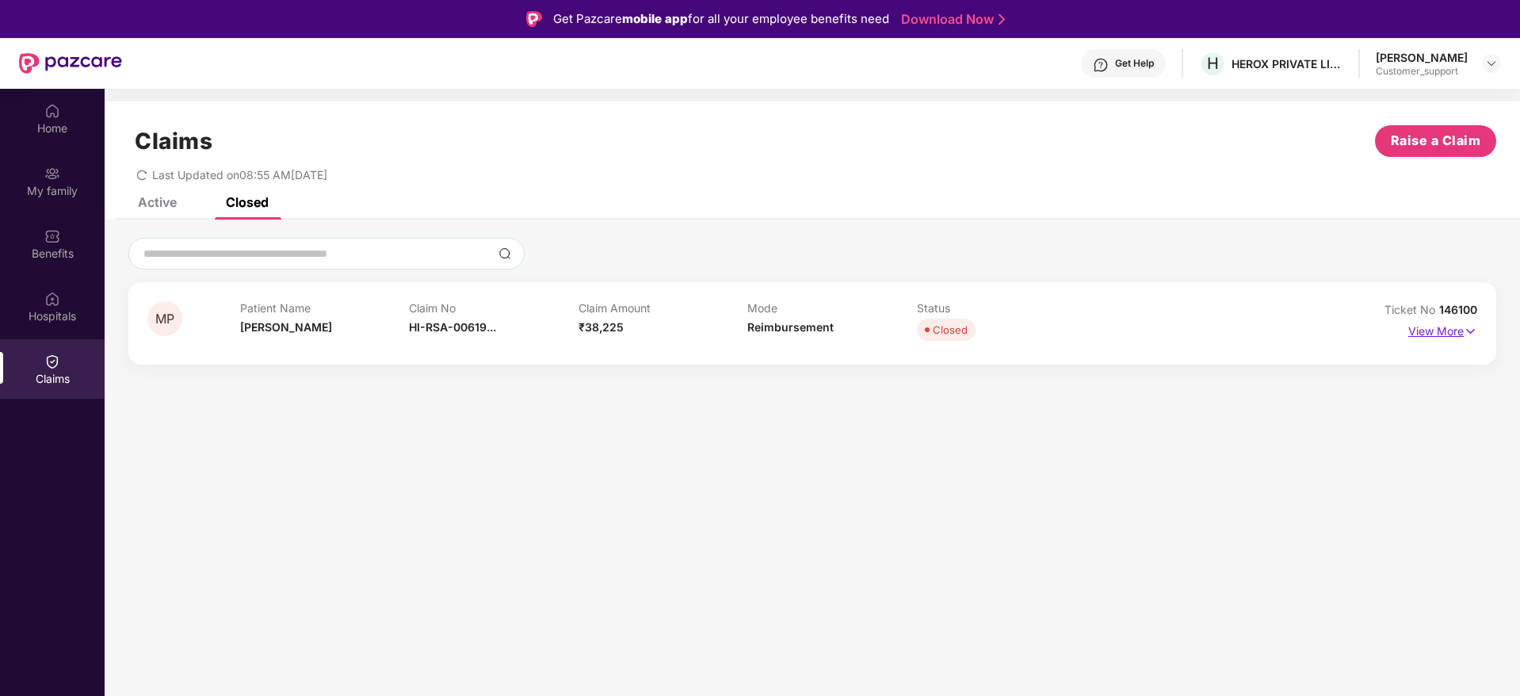
click at [1463, 329] on p "View More" at bounding box center [1442, 329] width 69 height 21
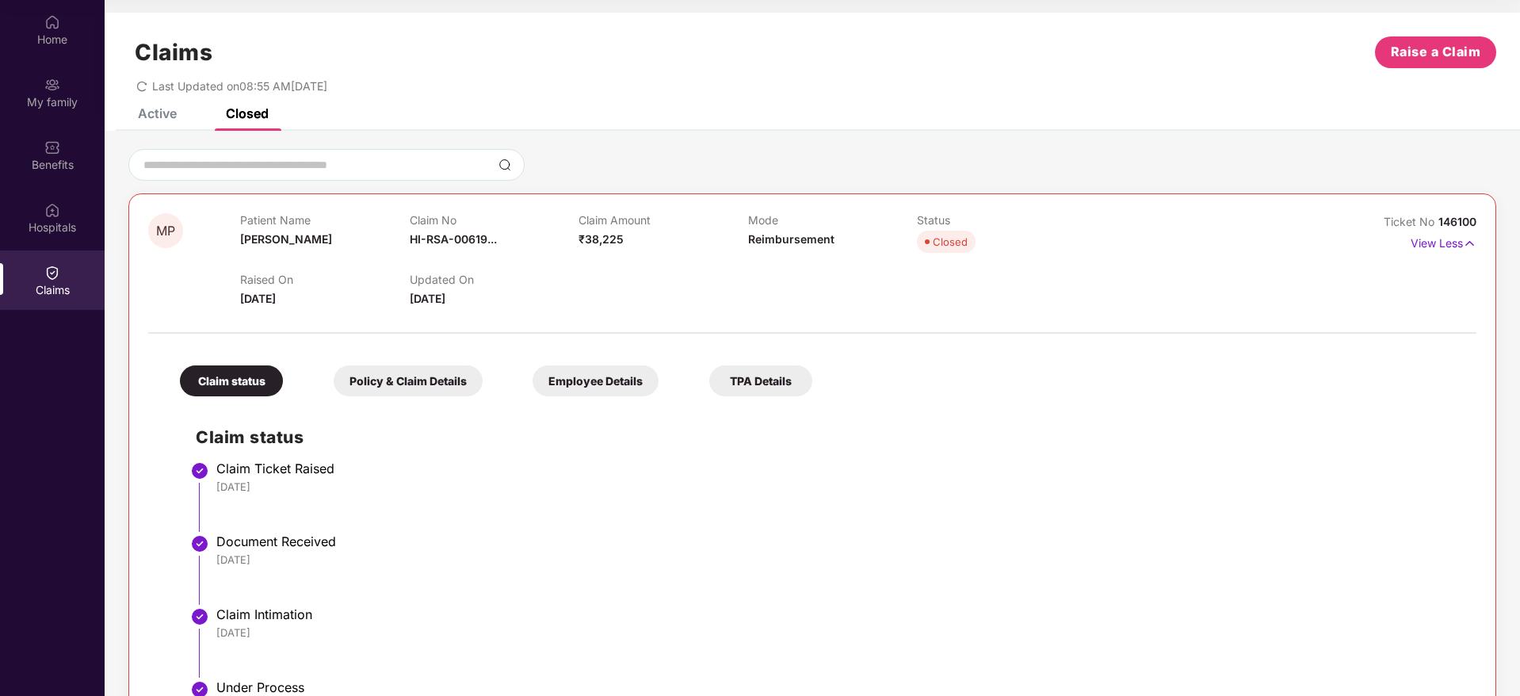
click at [1462, 226] on span "146100" at bounding box center [1457, 221] width 38 height 13
drag, startPoint x: 1479, startPoint y: 213, endPoint x: 1433, endPoint y: 219, distance: 46.3
click at [1433, 219] on div "MP Patient Name [PERSON_NAME] Claim No HI-RSA-00619... Claim Amount ₹38,225 Mod…" at bounding box center [812, 613] width 1368 height 841
copy span "146100"
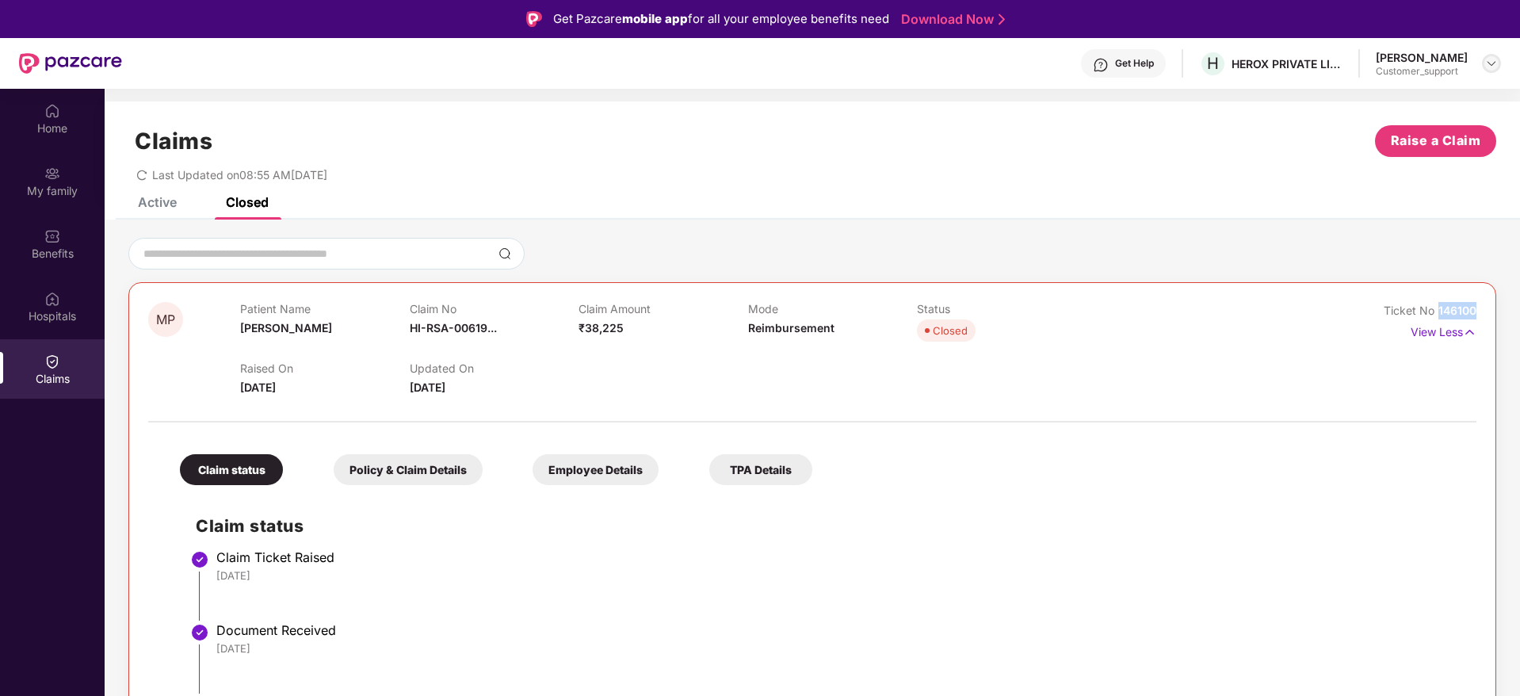
click at [1496, 66] on img at bounding box center [1491, 63] width 13 height 13
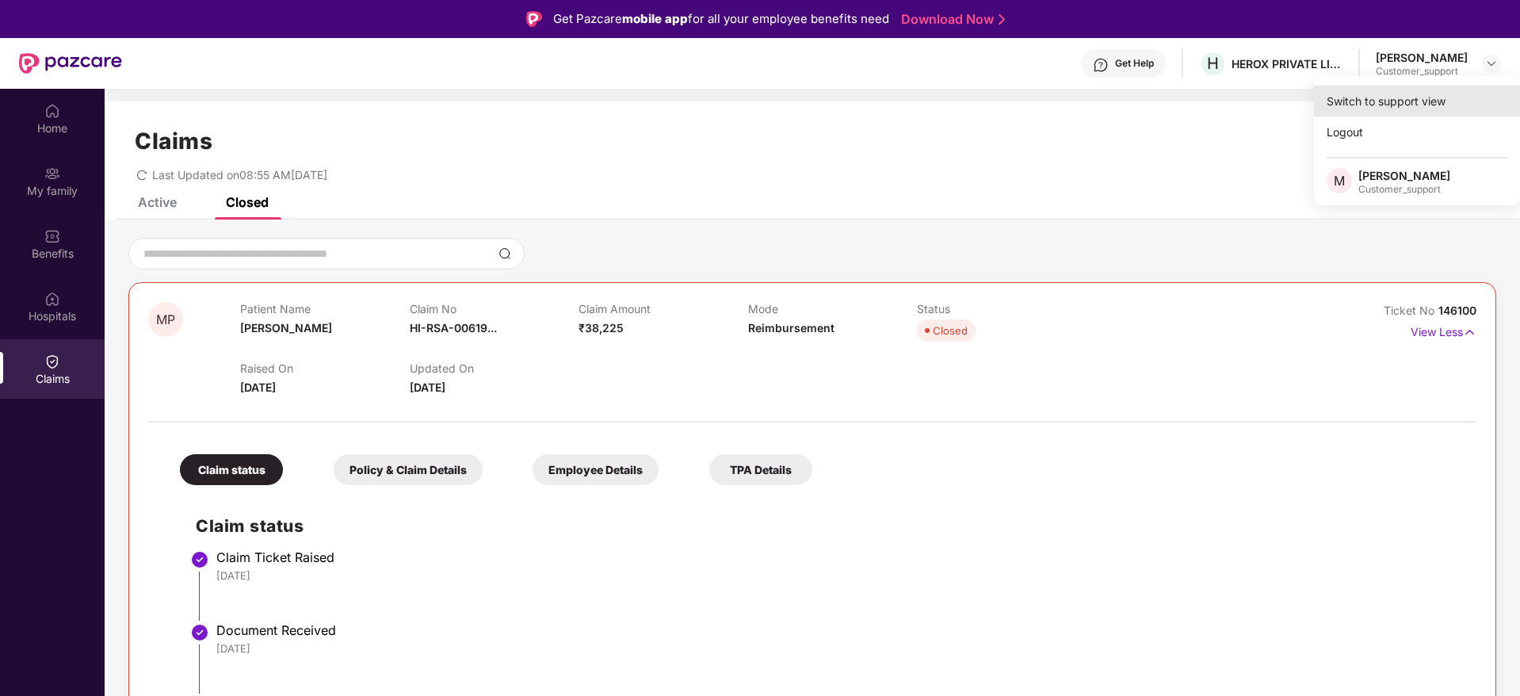
click at [1399, 95] on div "Switch to support view" at bounding box center [1417, 101] width 206 height 31
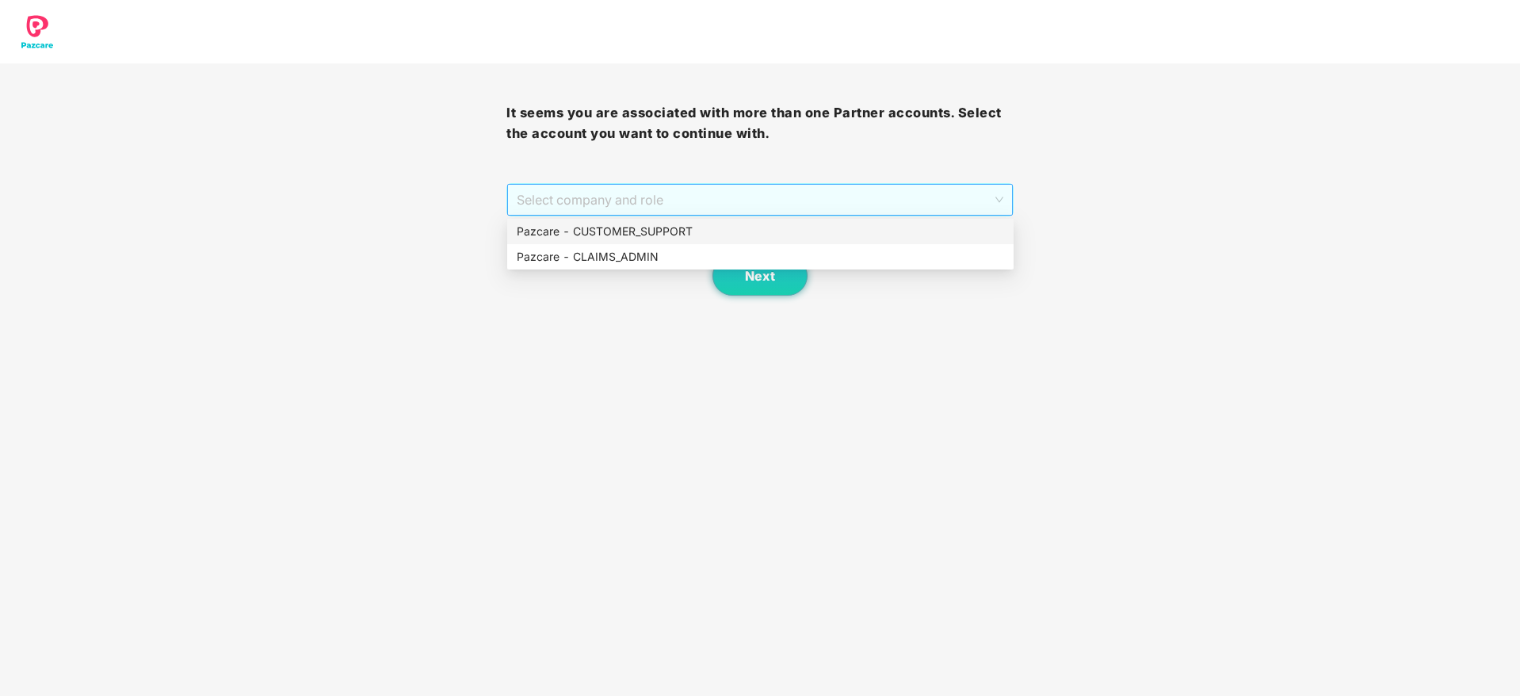
click at [742, 207] on span "Select company and role" at bounding box center [760, 200] width 486 height 30
click at [676, 232] on div "Pazcare - CUSTOMER_SUPPORT" at bounding box center [760, 231] width 487 height 17
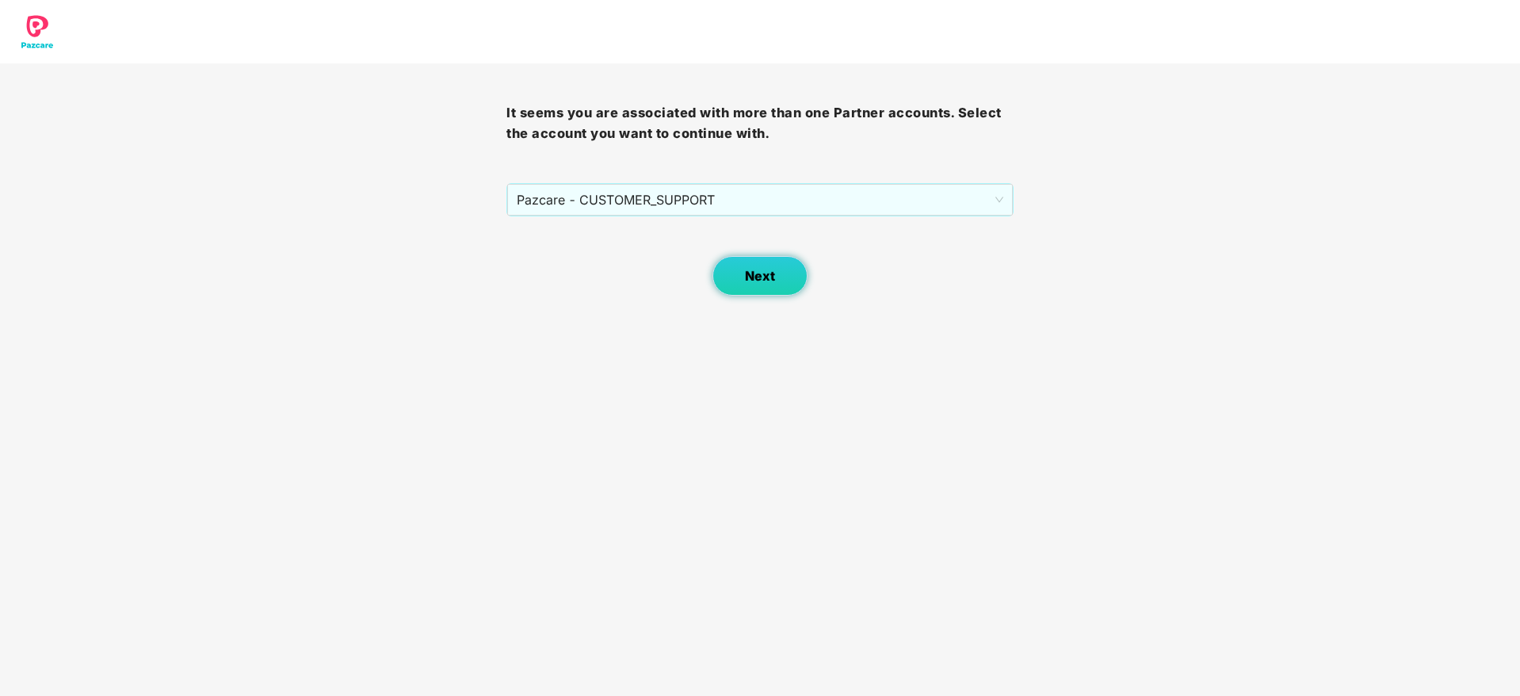
click at [752, 283] on span "Next" at bounding box center [760, 276] width 30 height 15
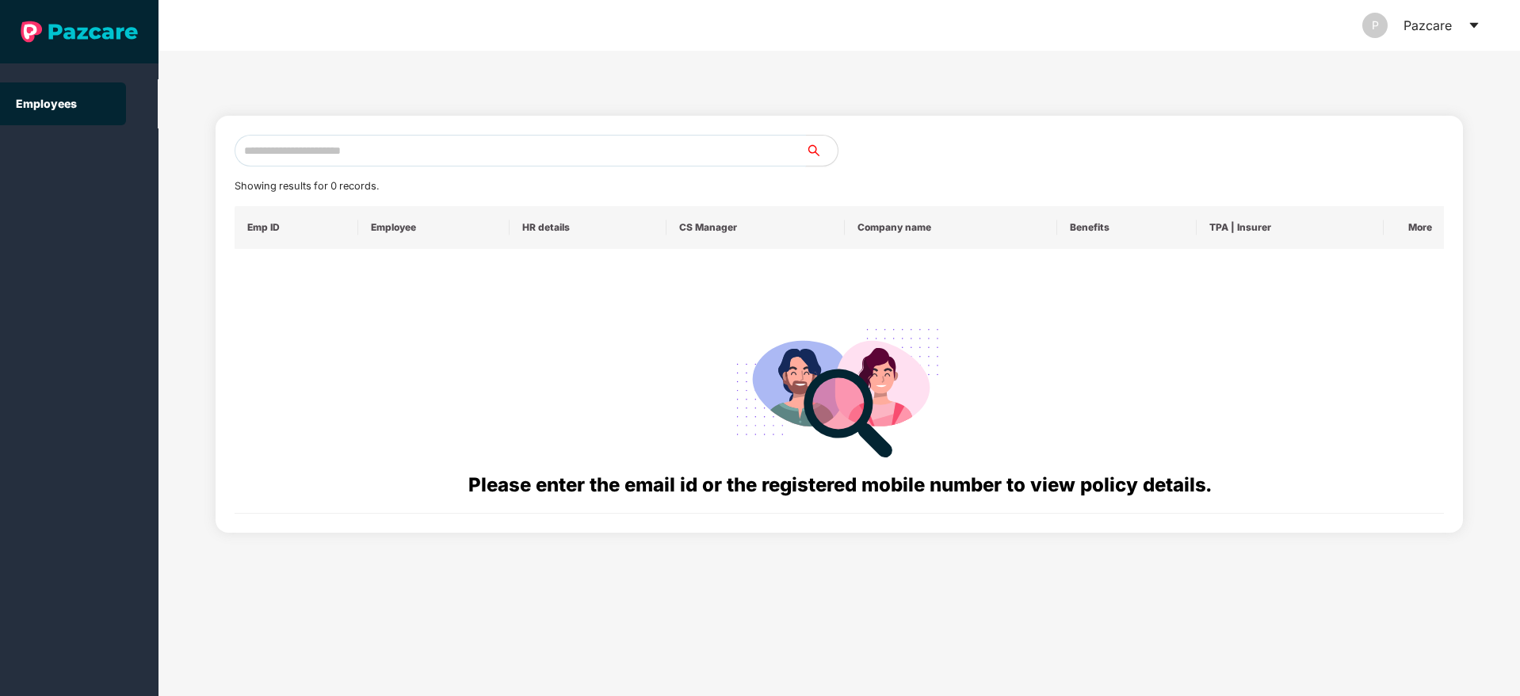
click at [410, 147] on input "text" at bounding box center [520, 151] width 571 height 32
paste input "**********"
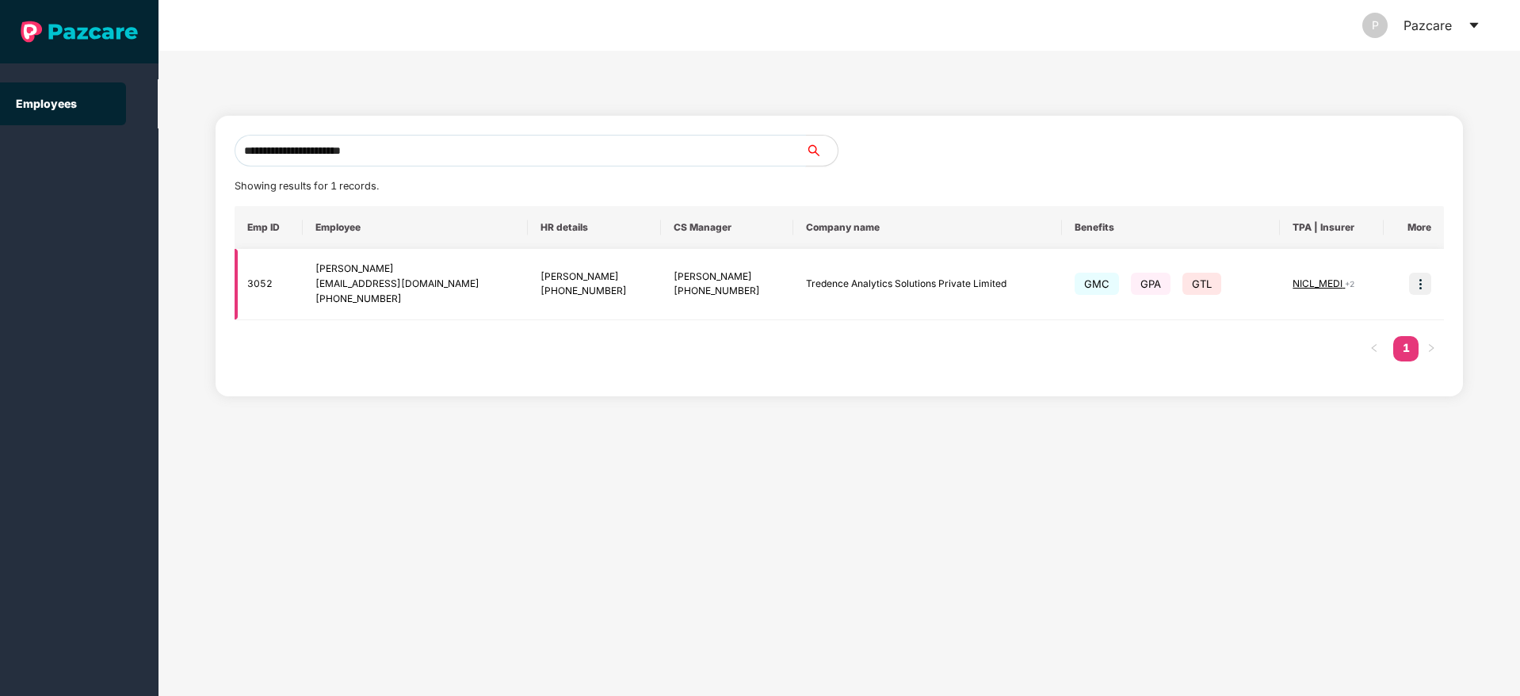
type input "**********"
click at [1421, 289] on img at bounding box center [1420, 284] width 22 height 22
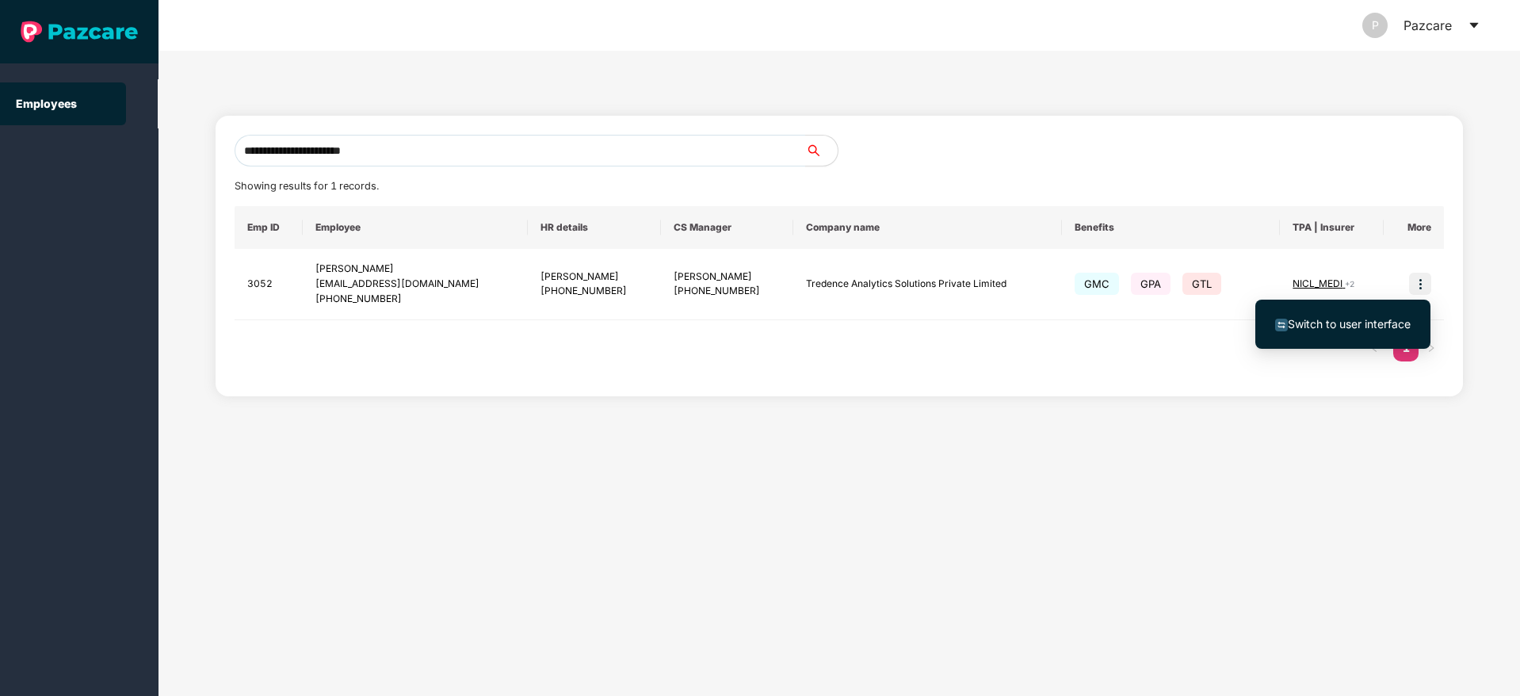
click at [1370, 323] on span "Switch to user interface" at bounding box center [1349, 323] width 123 height 13
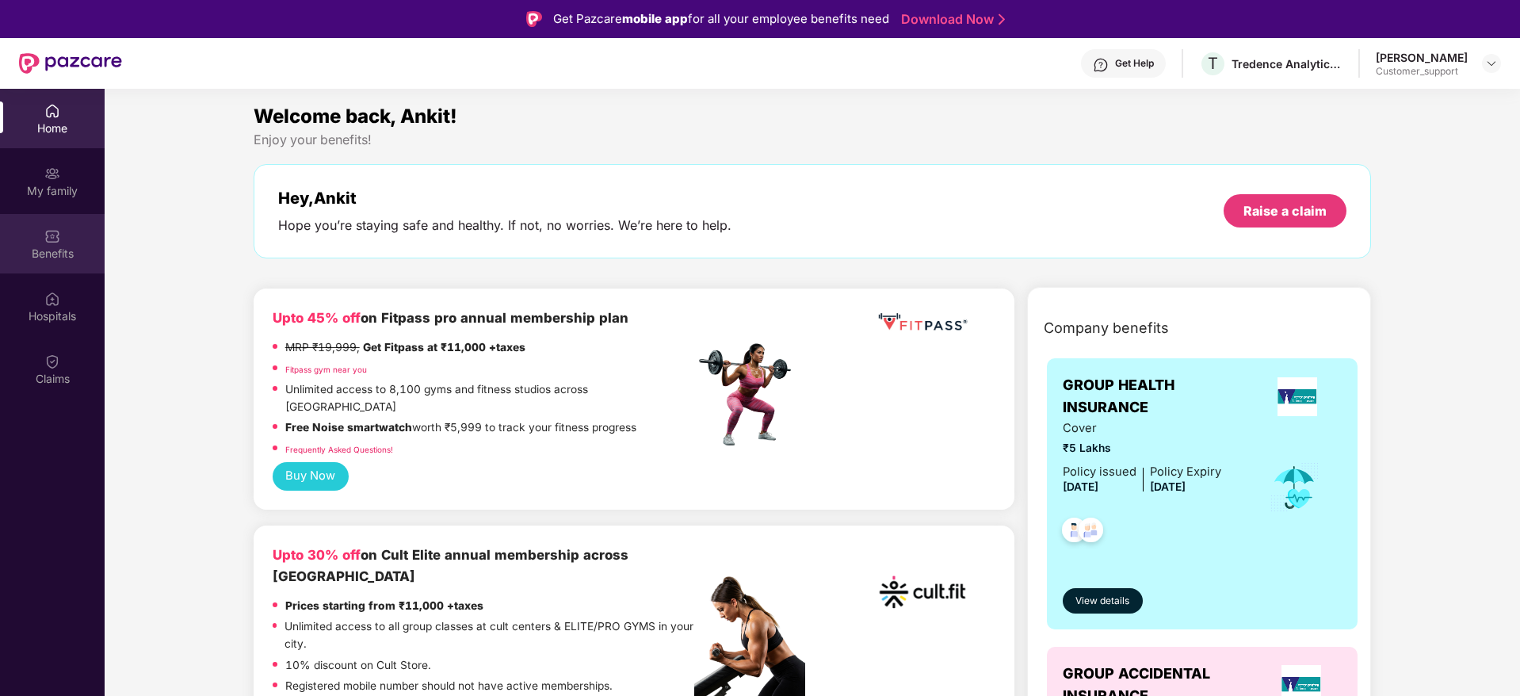
click at [48, 242] on img at bounding box center [52, 236] width 16 height 16
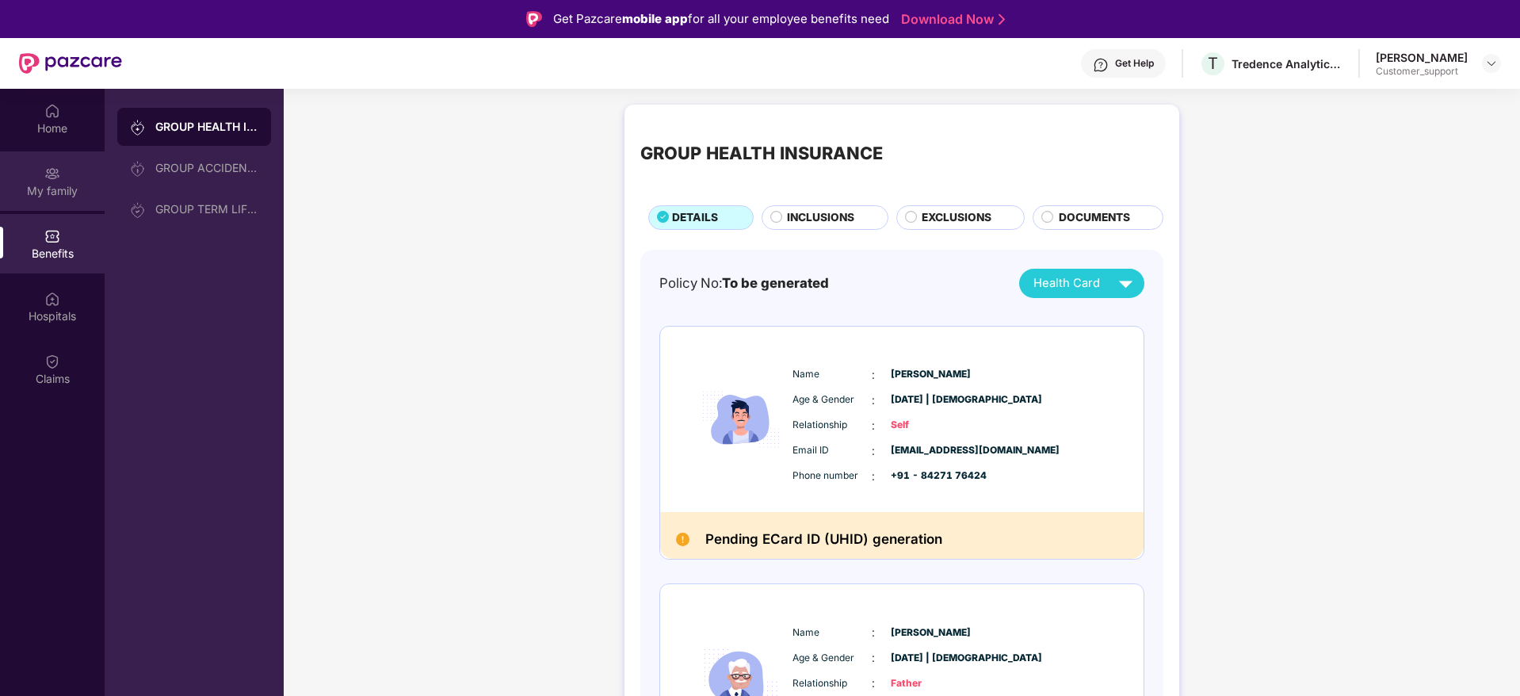
click at [49, 187] on div "My family" at bounding box center [52, 191] width 105 height 16
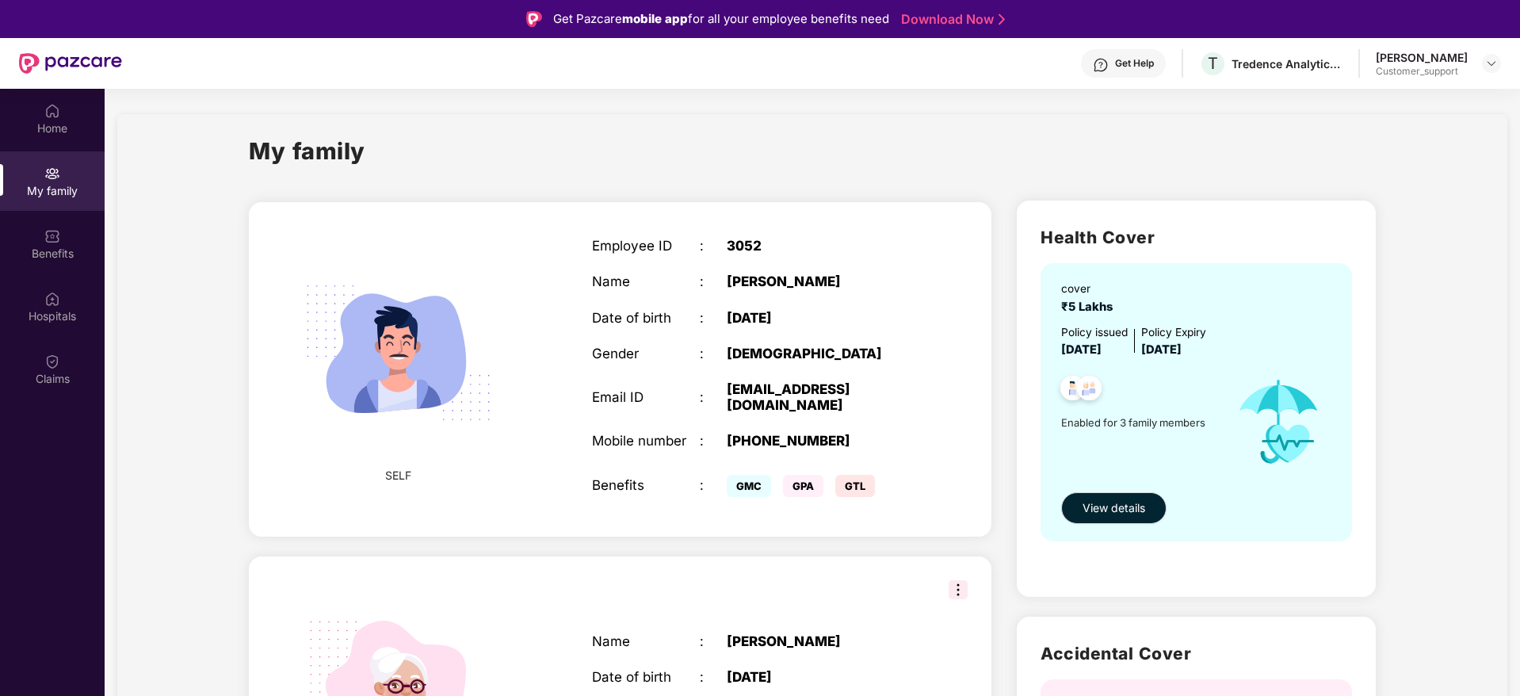
click at [738, 248] on div "3052" at bounding box center [821, 246] width 189 height 16
copy div "3052"
drag, startPoint x: 838, startPoint y: 426, endPoint x: 754, endPoint y: 423, distance: 84.8
click at [754, 433] on div "[PHONE_NUMBER]" at bounding box center [821, 441] width 189 height 16
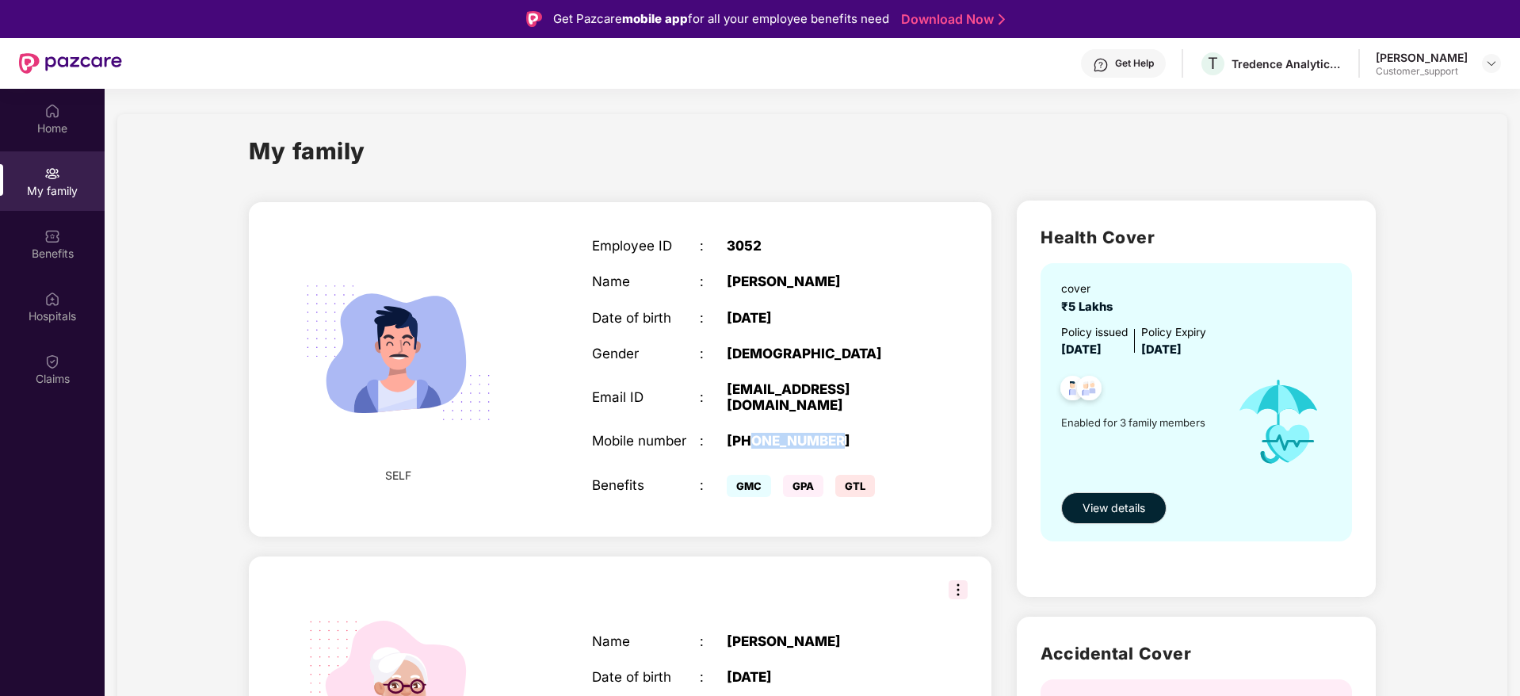
copy div "8427176424"
click at [903, 385] on div "[EMAIL_ADDRESS][DOMAIN_NAME]" at bounding box center [821, 397] width 189 height 32
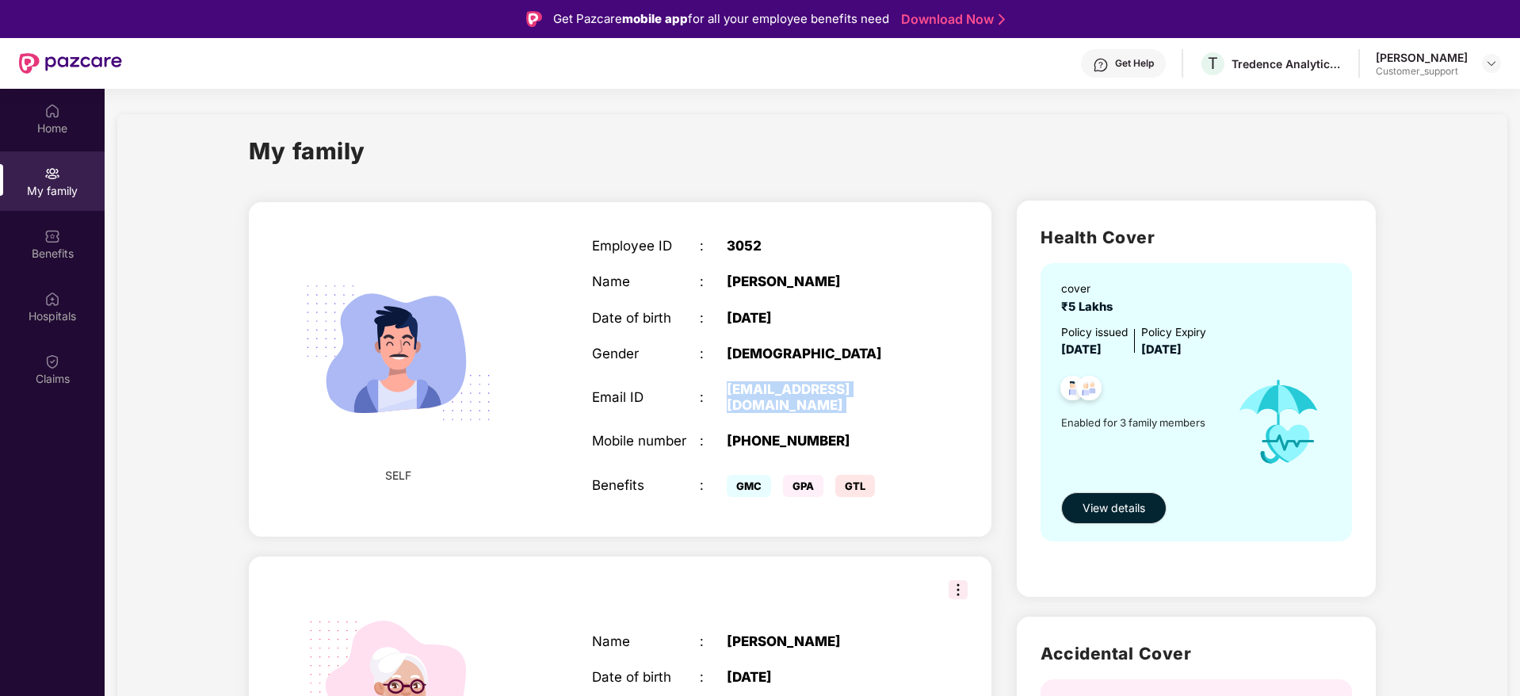
copy div "[EMAIL_ADDRESS][DOMAIN_NAME]"
drag, startPoint x: 804, startPoint y: 285, endPoint x: 727, endPoint y: 282, distance: 77.7
click at [727, 282] on div "[PERSON_NAME]" at bounding box center [821, 281] width 189 height 16
copy div "[PERSON_NAME]"
click at [1135, 59] on div "Get Help" at bounding box center [1134, 63] width 39 height 13
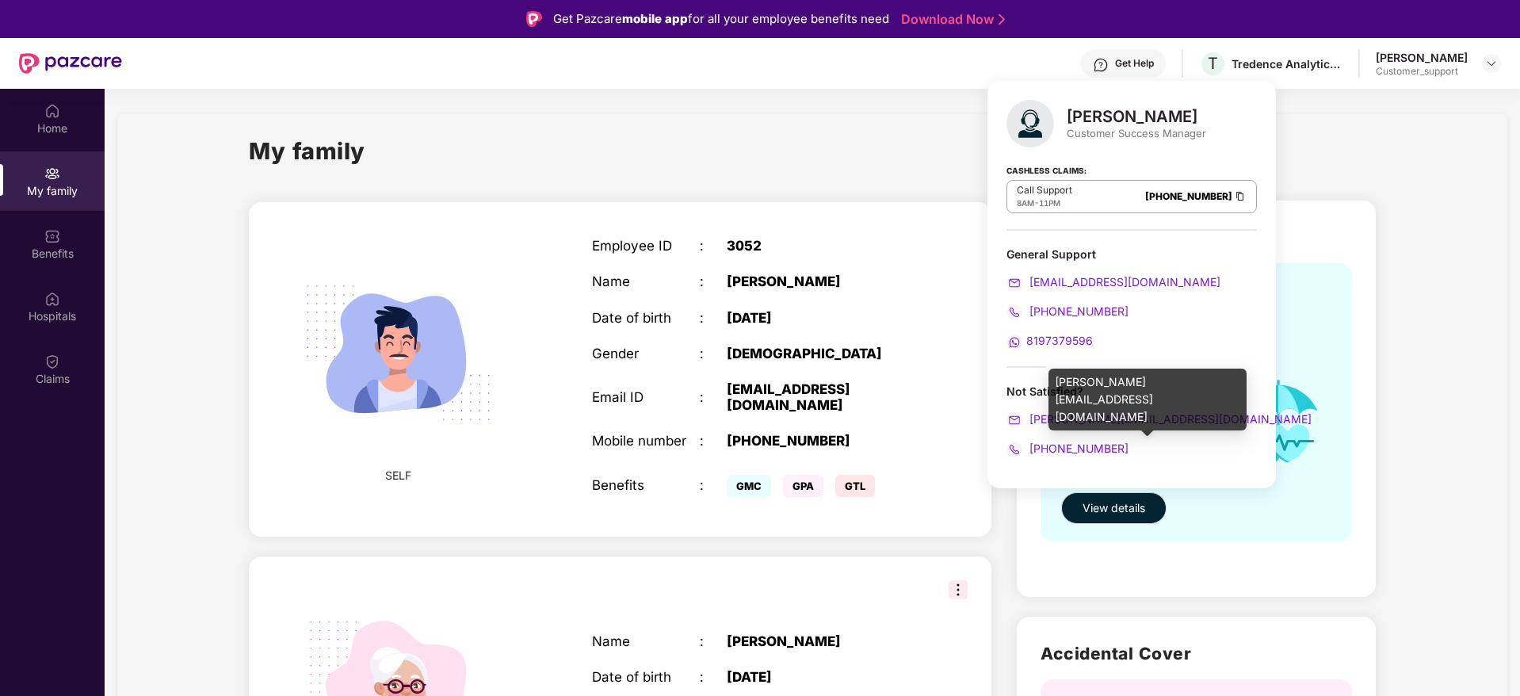
click at [1147, 422] on span "[PERSON_NAME][EMAIL_ADDRESS][DOMAIN_NAME]" at bounding box center [1168, 418] width 285 height 13
click at [1208, 401] on div "[PERSON_NAME][EMAIL_ADDRESS][DOMAIN_NAME]" at bounding box center [1147, 404] width 198 height 73
drag, startPoint x: 1192, startPoint y: 417, endPoint x: 1030, endPoint y: 421, distance: 161.7
click at [1030, 421] on div "[PERSON_NAME][EMAIL_ADDRESS][DOMAIN_NAME]" at bounding box center [1131, 418] width 250 height 17
copy span "[PERSON_NAME][EMAIL_ADDRESS][DOMAIN_NAME]"
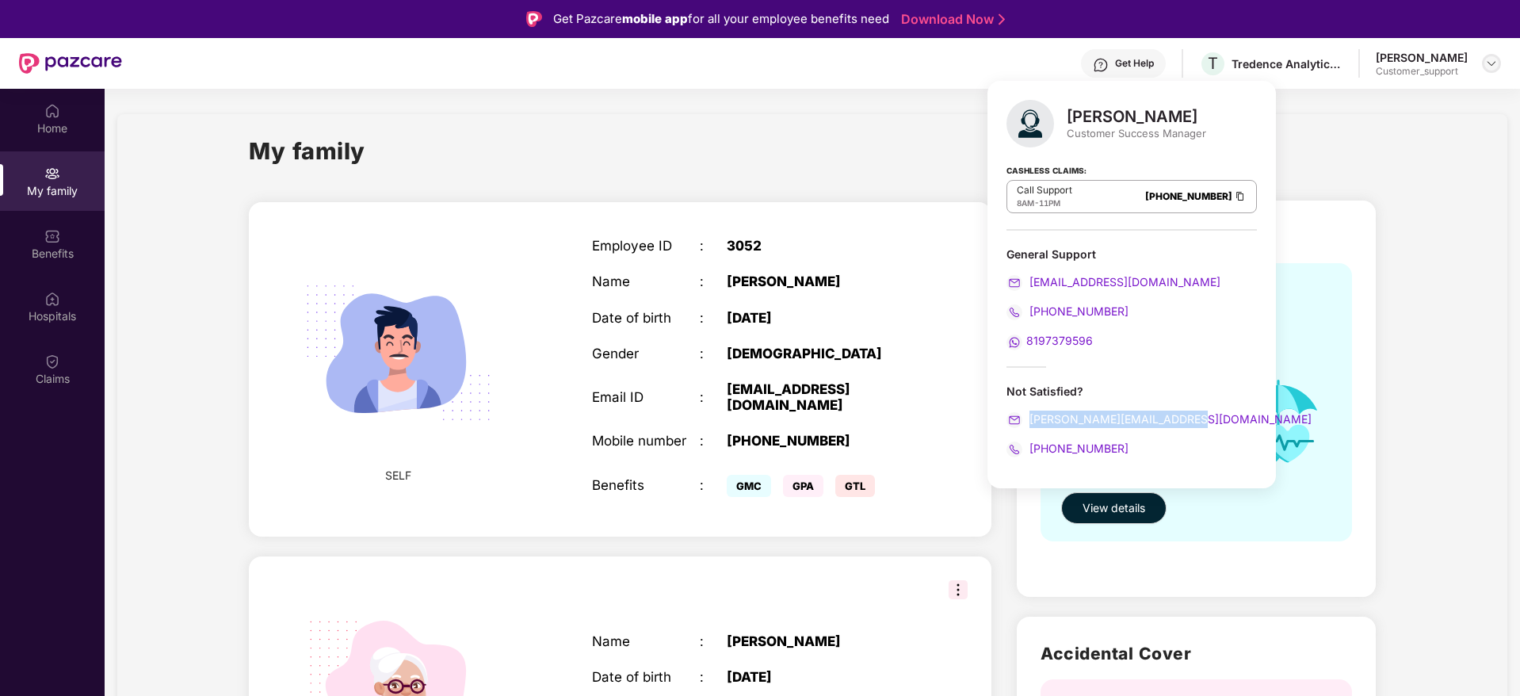
click at [1487, 69] on img at bounding box center [1491, 63] width 13 height 13
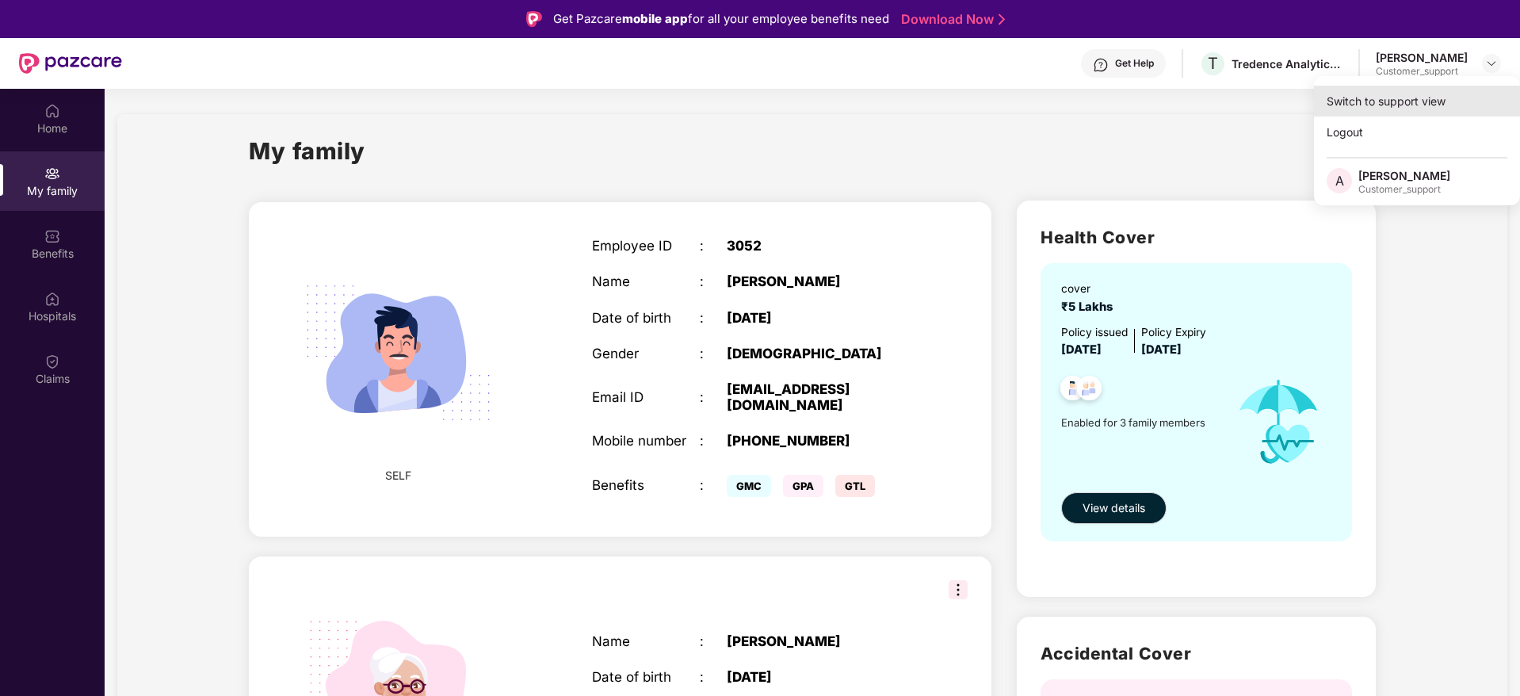
click at [1403, 100] on div "Switch to support view" at bounding box center [1417, 101] width 206 height 31
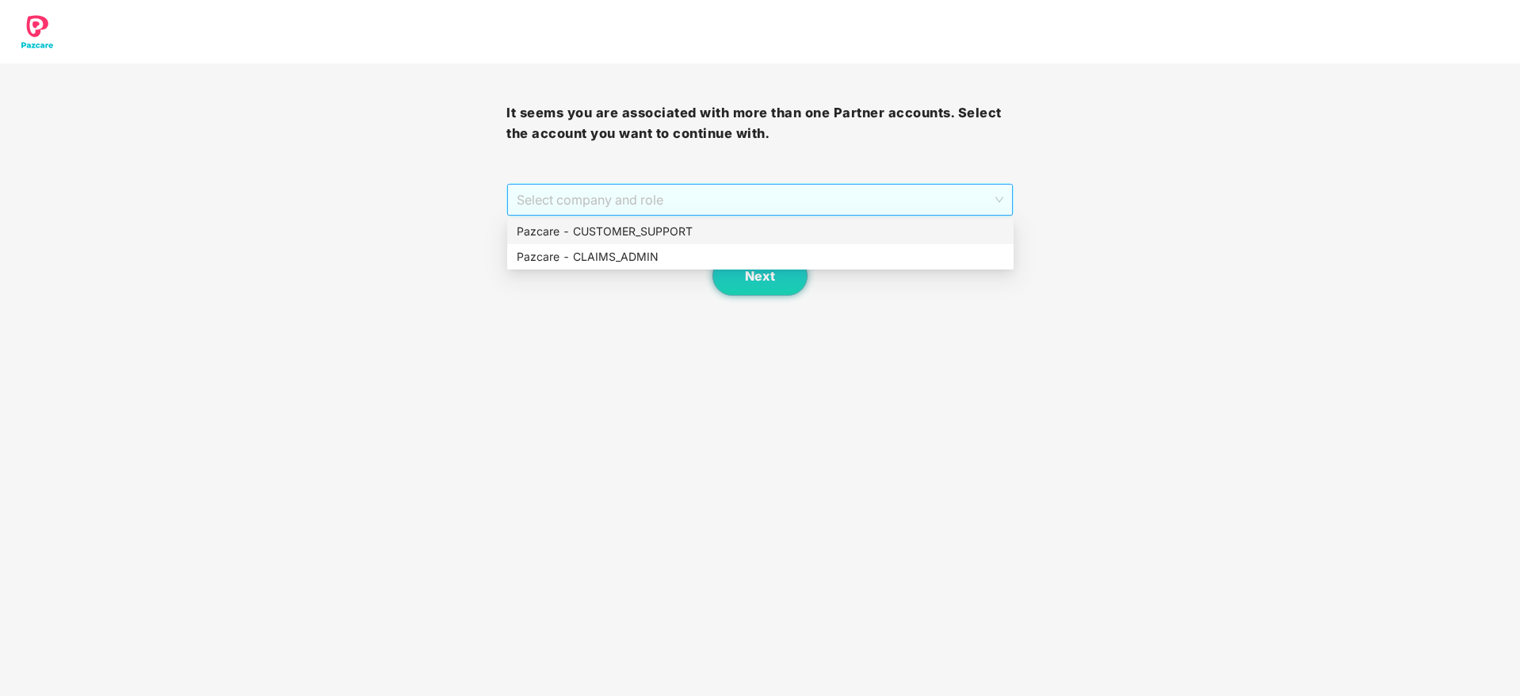
click at [737, 198] on span "Select company and role" at bounding box center [760, 200] width 486 height 30
click at [640, 237] on div "Pazcare - CUSTOMER_SUPPORT" at bounding box center [760, 231] width 487 height 17
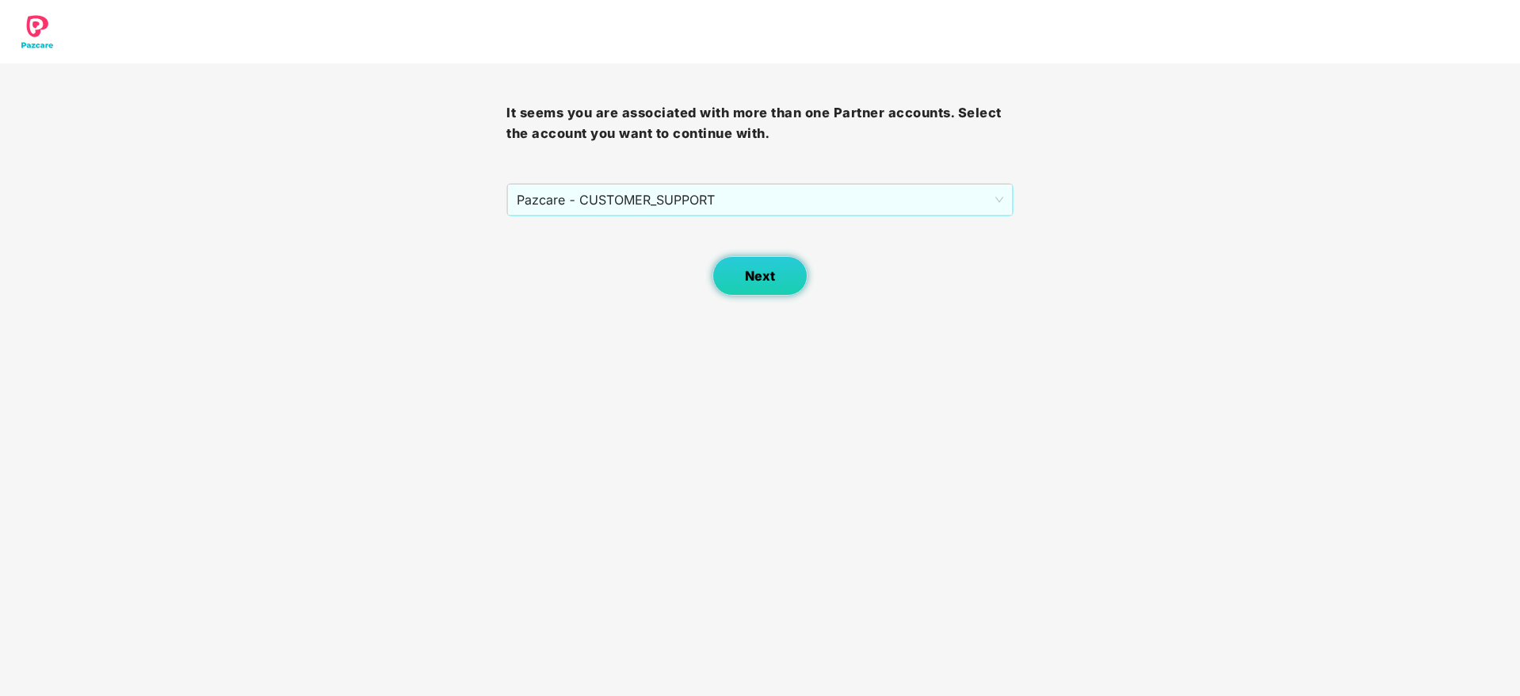
click at [737, 276] on button "Next" at bounding box center [759, 276] width 95 height 40
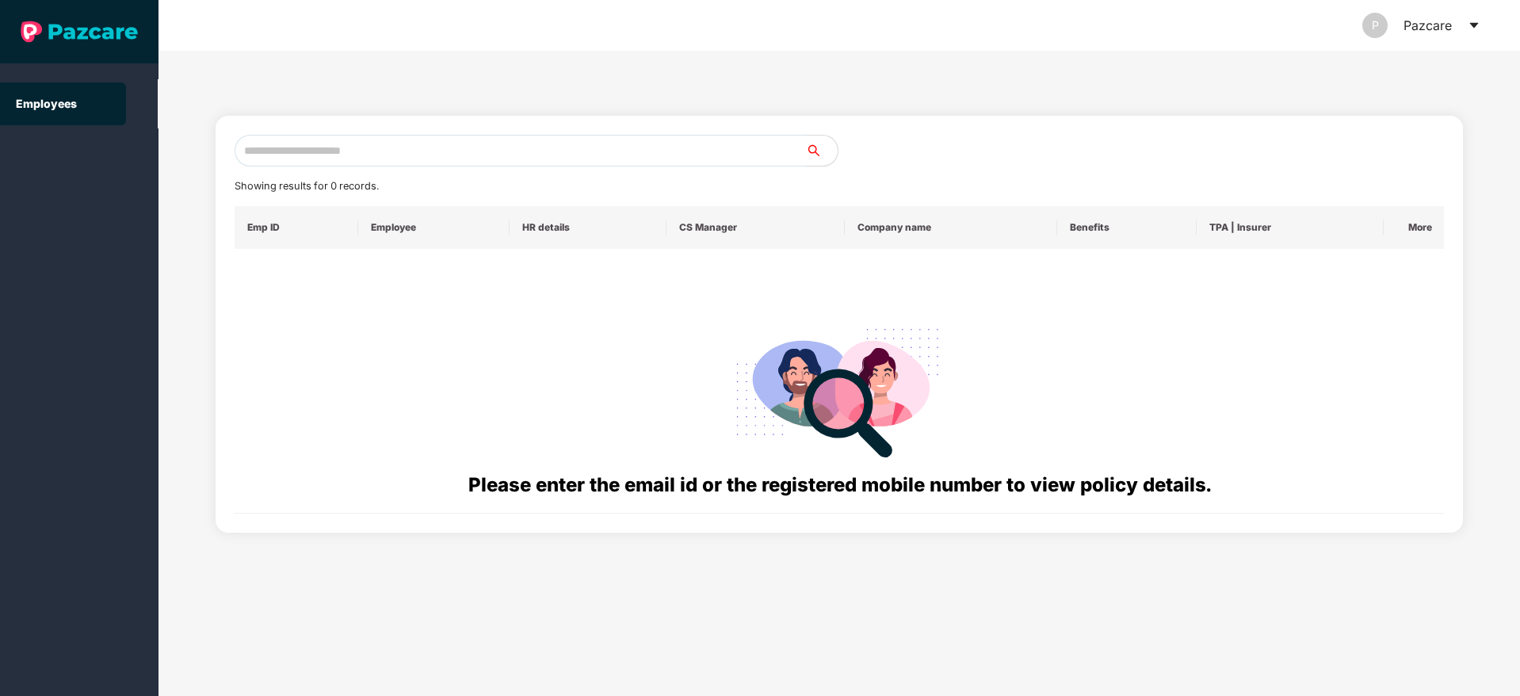
click at [347, 144] on input "text" at bounding box center [520, 151] width 571 height 32
paste input "**********"
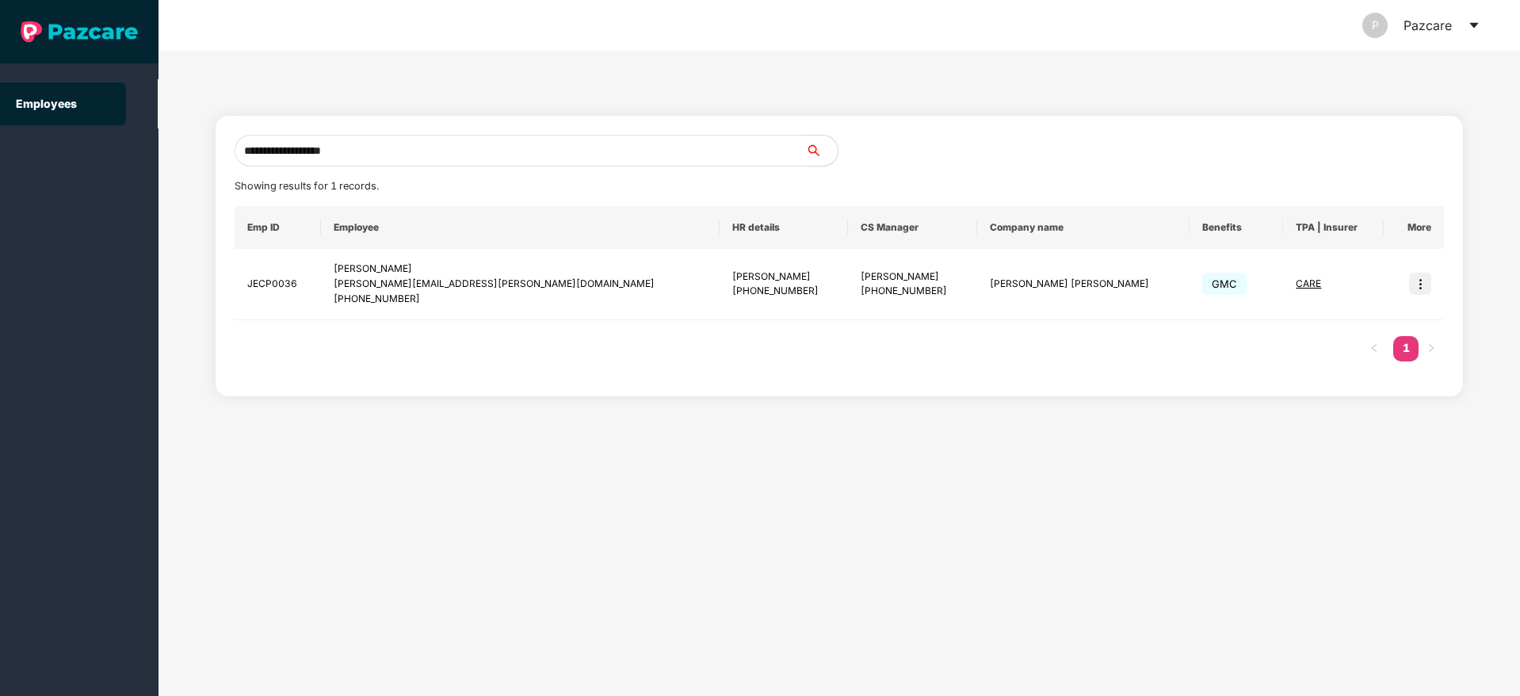
click at [367, 153] on input "**********" at bounding box center [520, 151] width 571 height 32
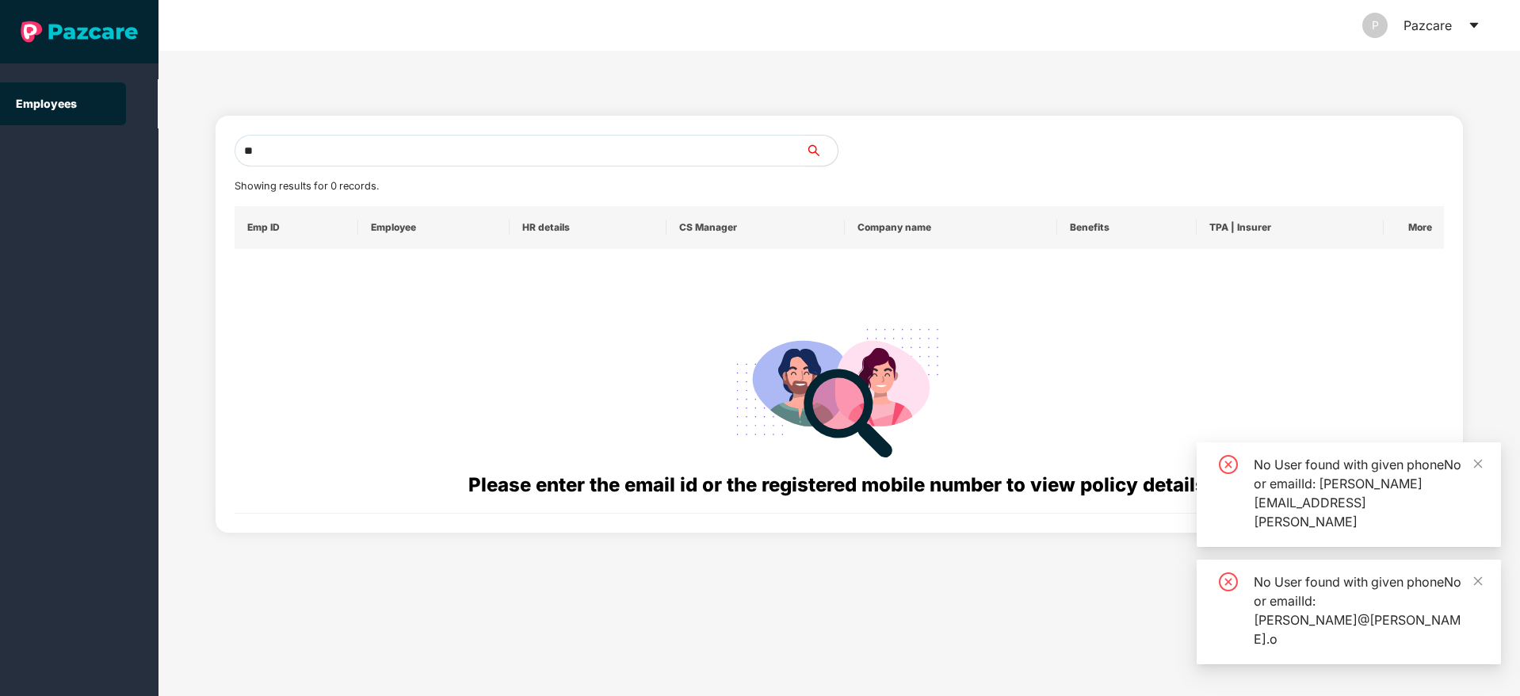
type input "*"
paste input "**********"
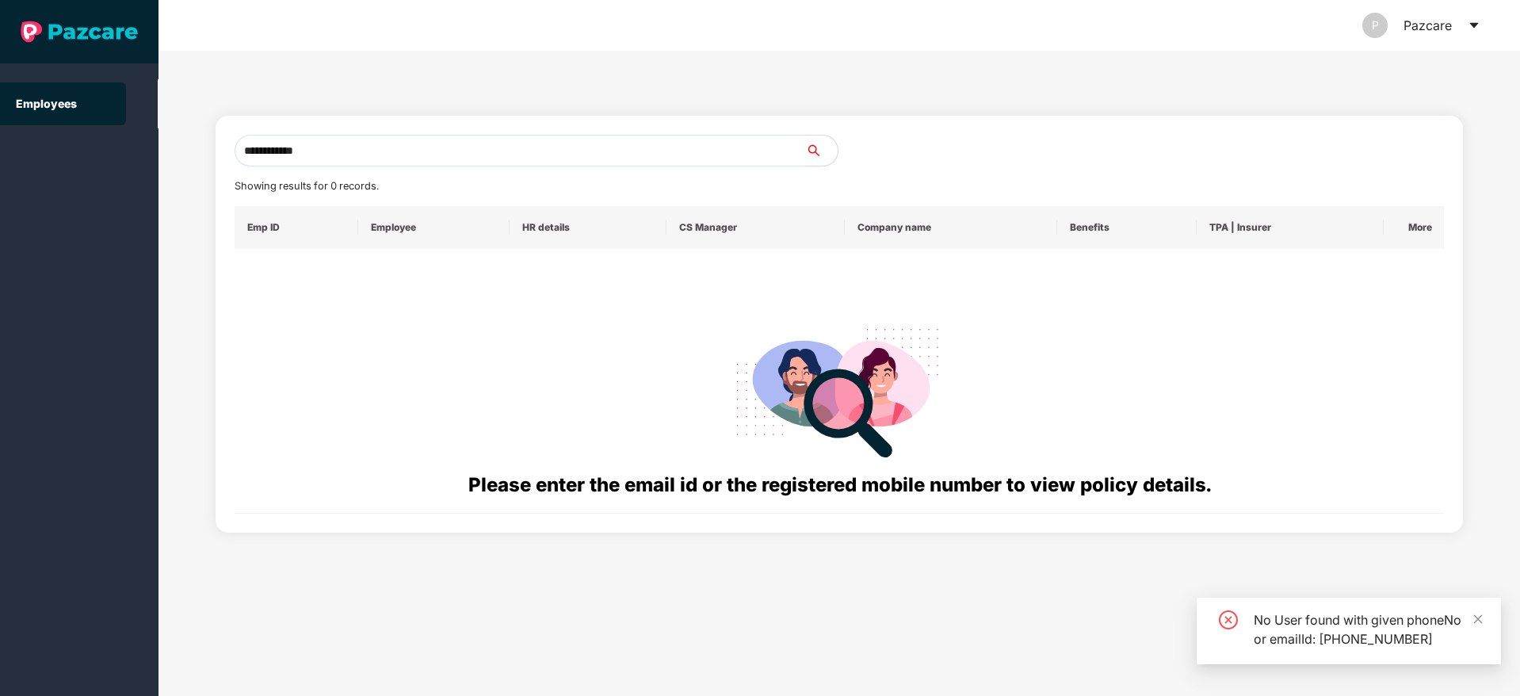
click at [257, 152] on input "**********" at bounding box center [520, 151] width 571 height 32
click at [336, 152] on input "**********" at bounding box center [520, 151] width 571 height 32
type input "*"
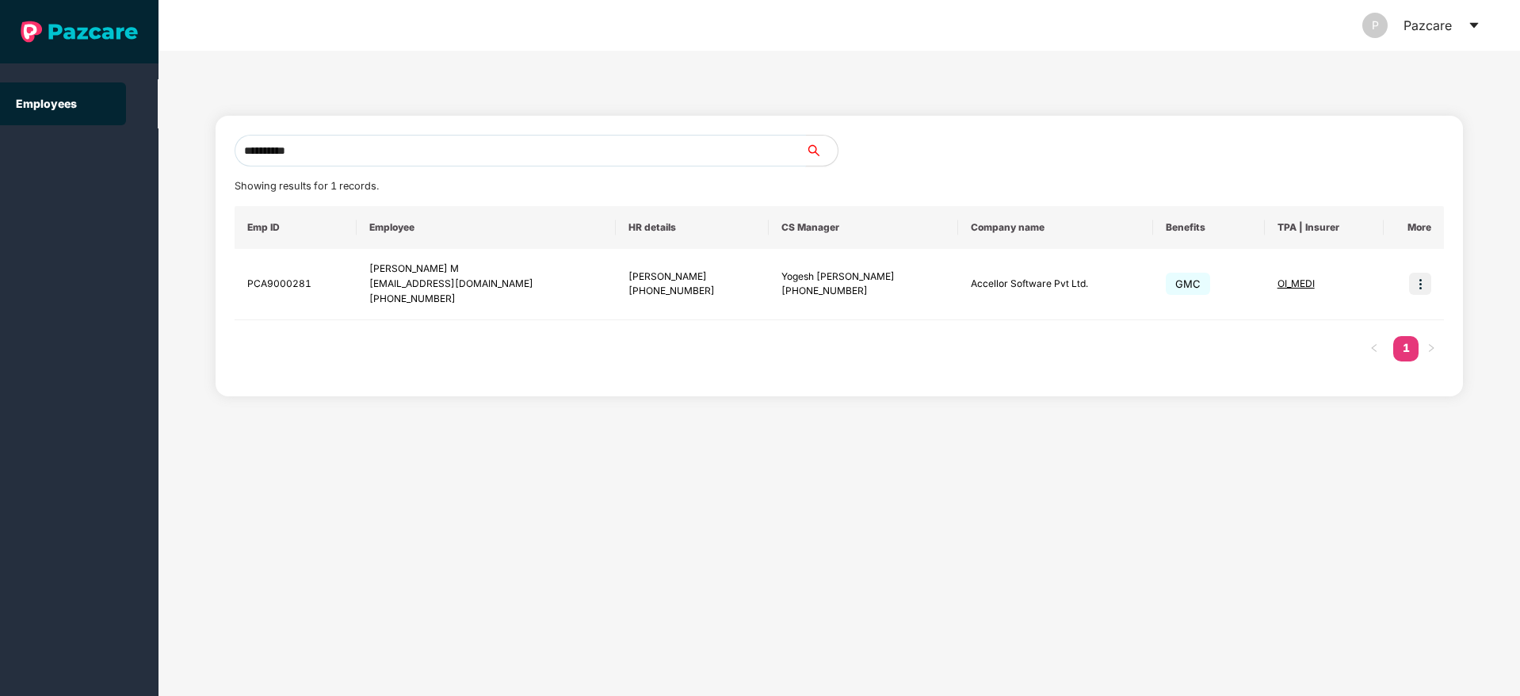
type input "**********"
click at [1415, 285] on img at bounding box center [1420, 284] width 22 height 22
click at [1333, 322] on span "Switch to user interface" at bounding box center [1349, 323] width 123 height 13
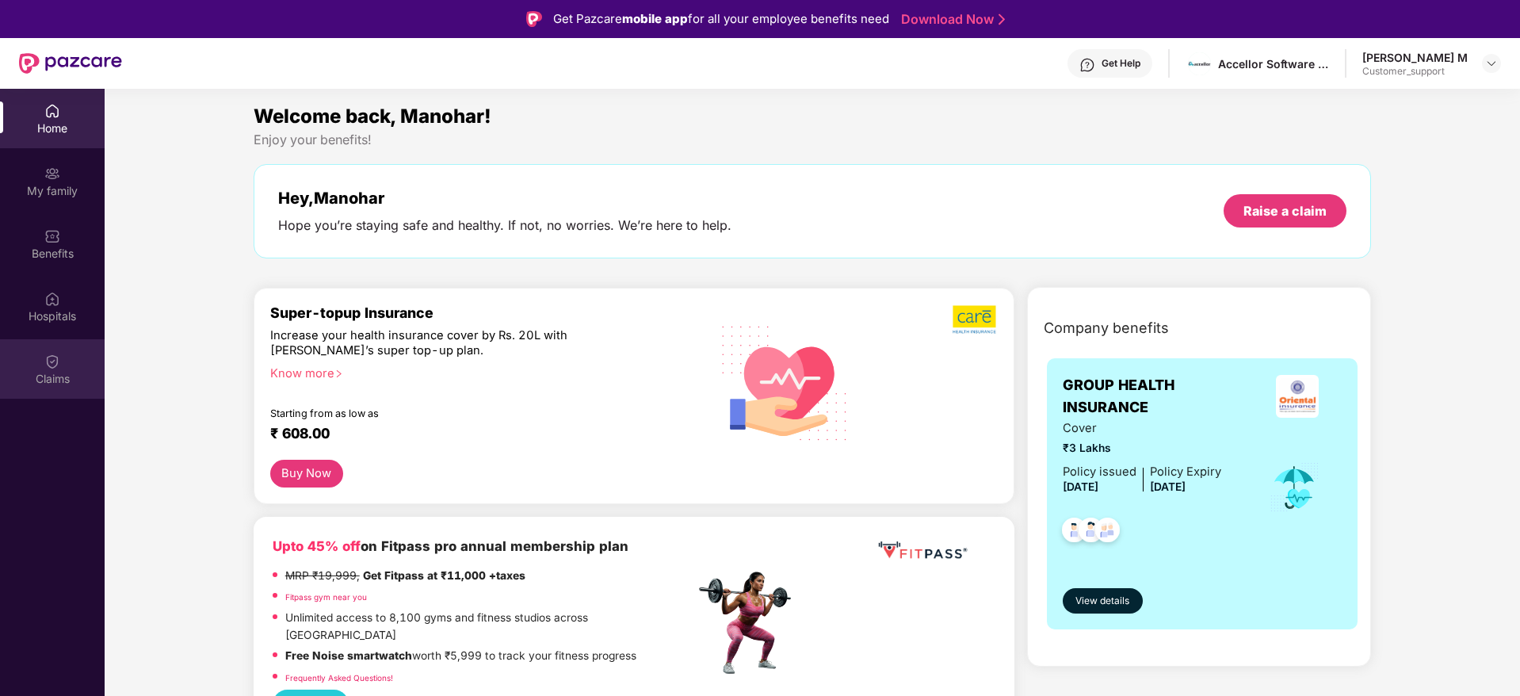
click at [45, 365] on img at bounding box center [52, 361] width 16 height 16
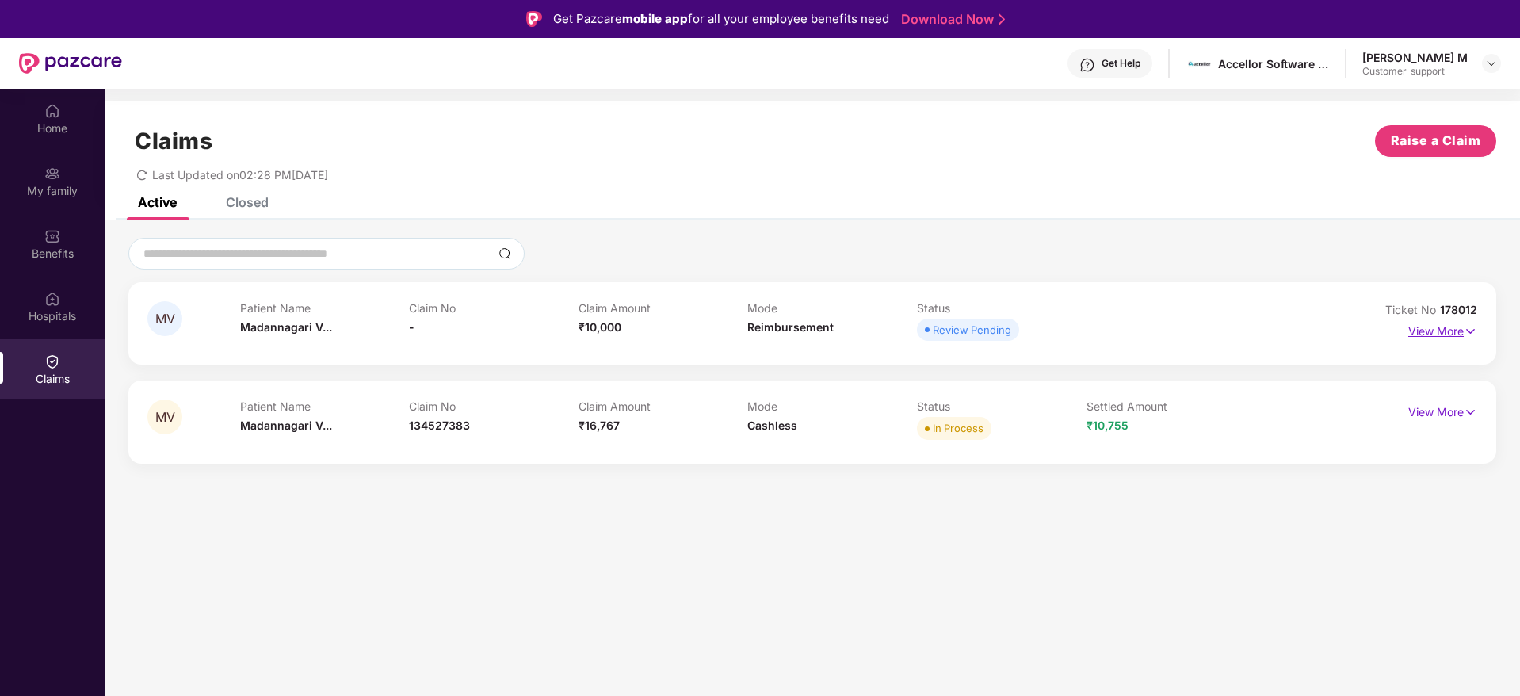
click at [1475, 334] on img at bounding box center [1470, 330] width 13 height 17
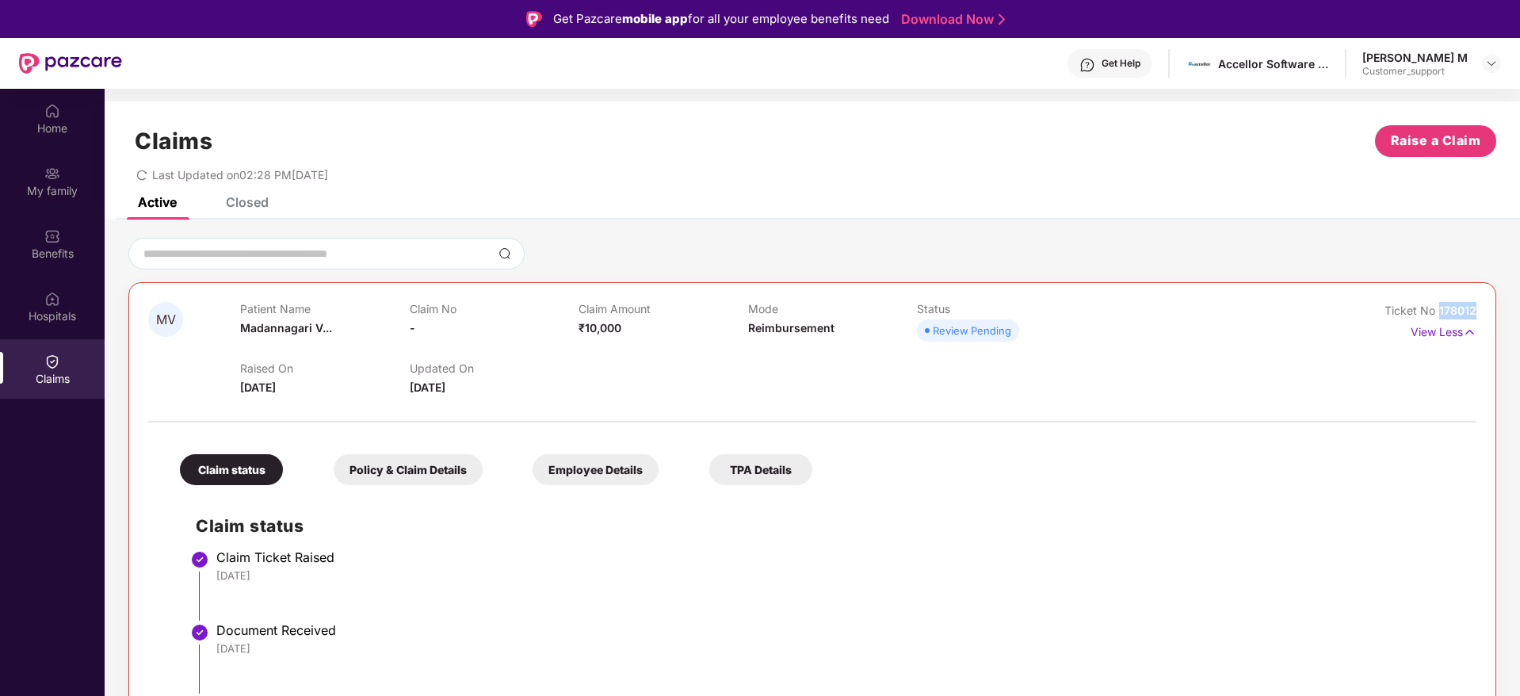
drag, startPoint x: 1481, startPoint y: 312, endPoint x: 1435, endPoint y: 315, distance: 46.0
click at [1435, 315] on div "MV Patient Name [PERSON_NAME] Claim No - Claim Amount ₹10,000 Mode Reimbursemen…" at bounding box center [812, 520] width 1368 height 476
copy span "178012"
click at [1480, 64] on div "[PERSON_NAME] M Customer_support" at bounding box center [1431, 64] width 139 height 28
click at [1497, 58] on img at bounding box center [1491, 63] width 13 height 13
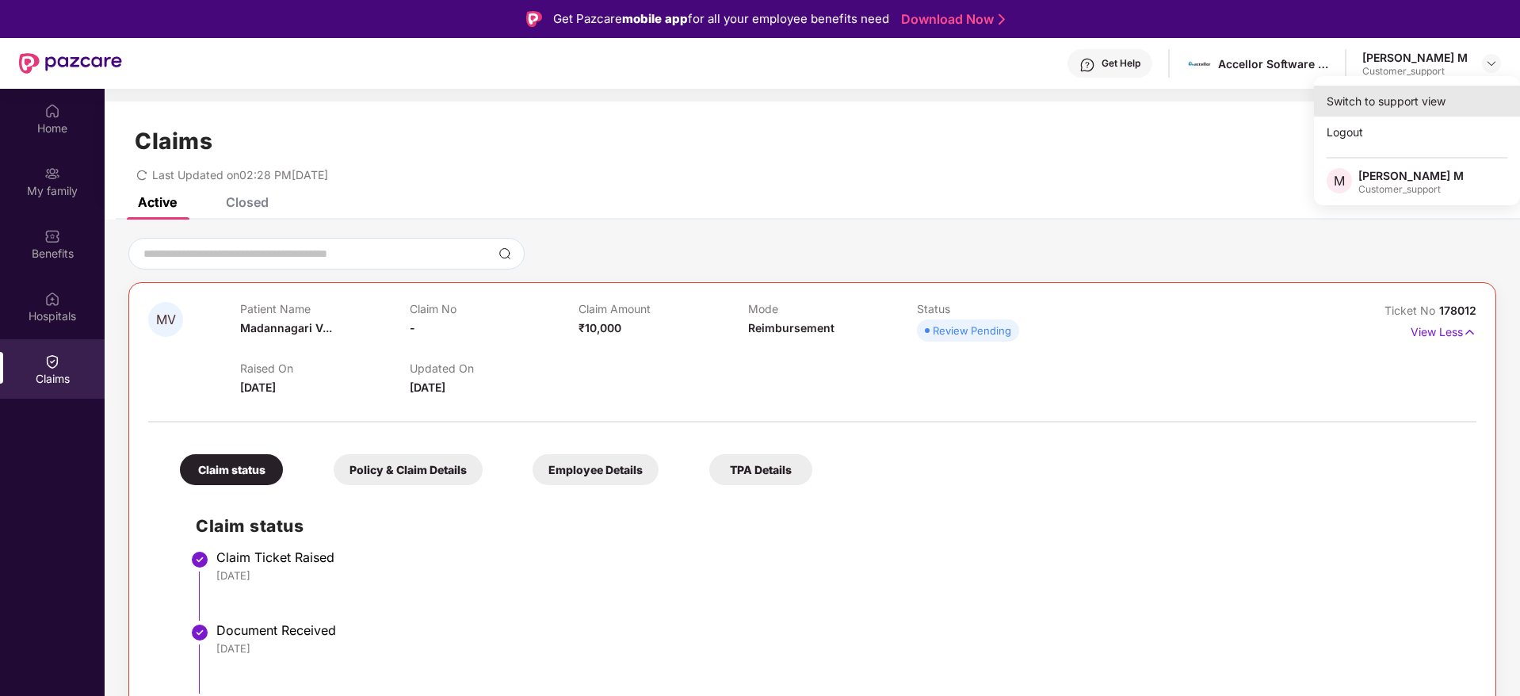
click at [1403, 104] on div "Switch to support view" at bounding box center [1417, 101] width 206 height 31
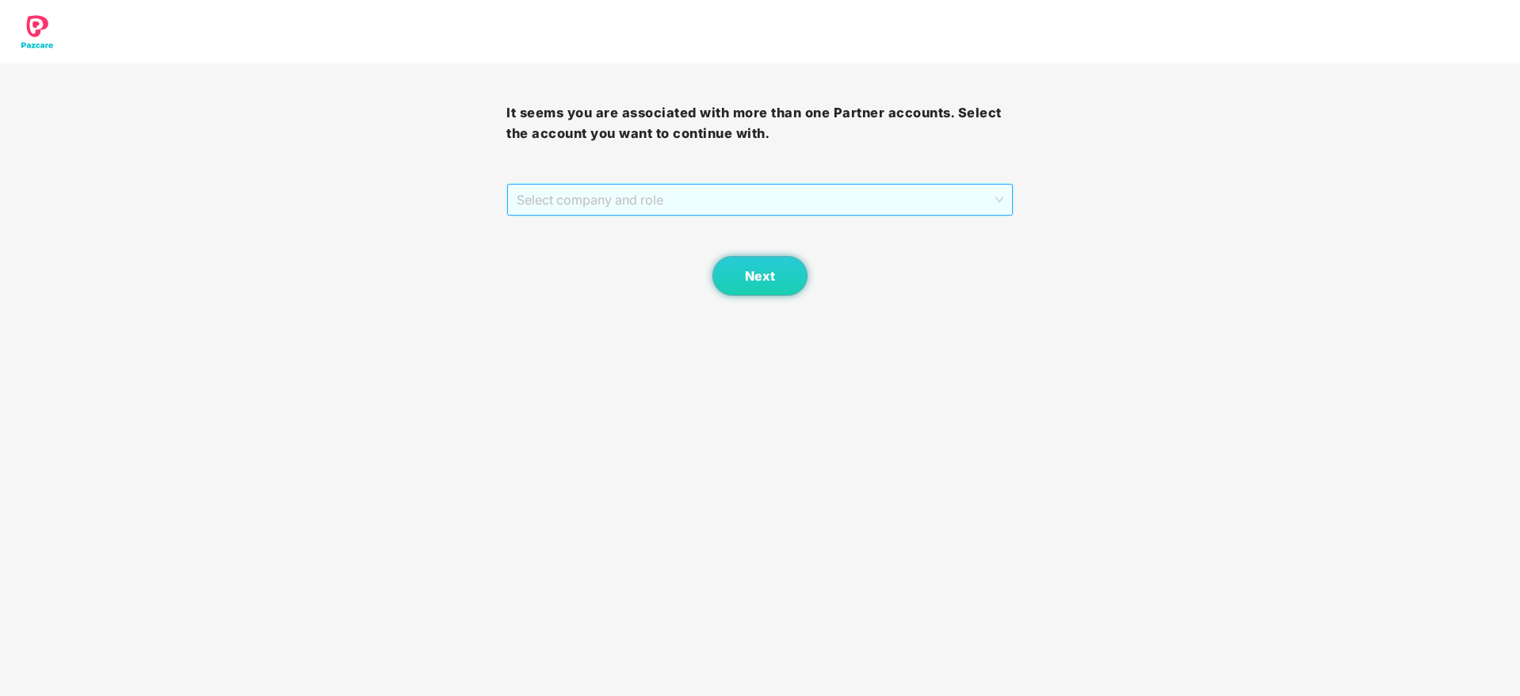
click at [885, 196] on span "Select company and role" at bounding box center [760, 200] width 486 height 30
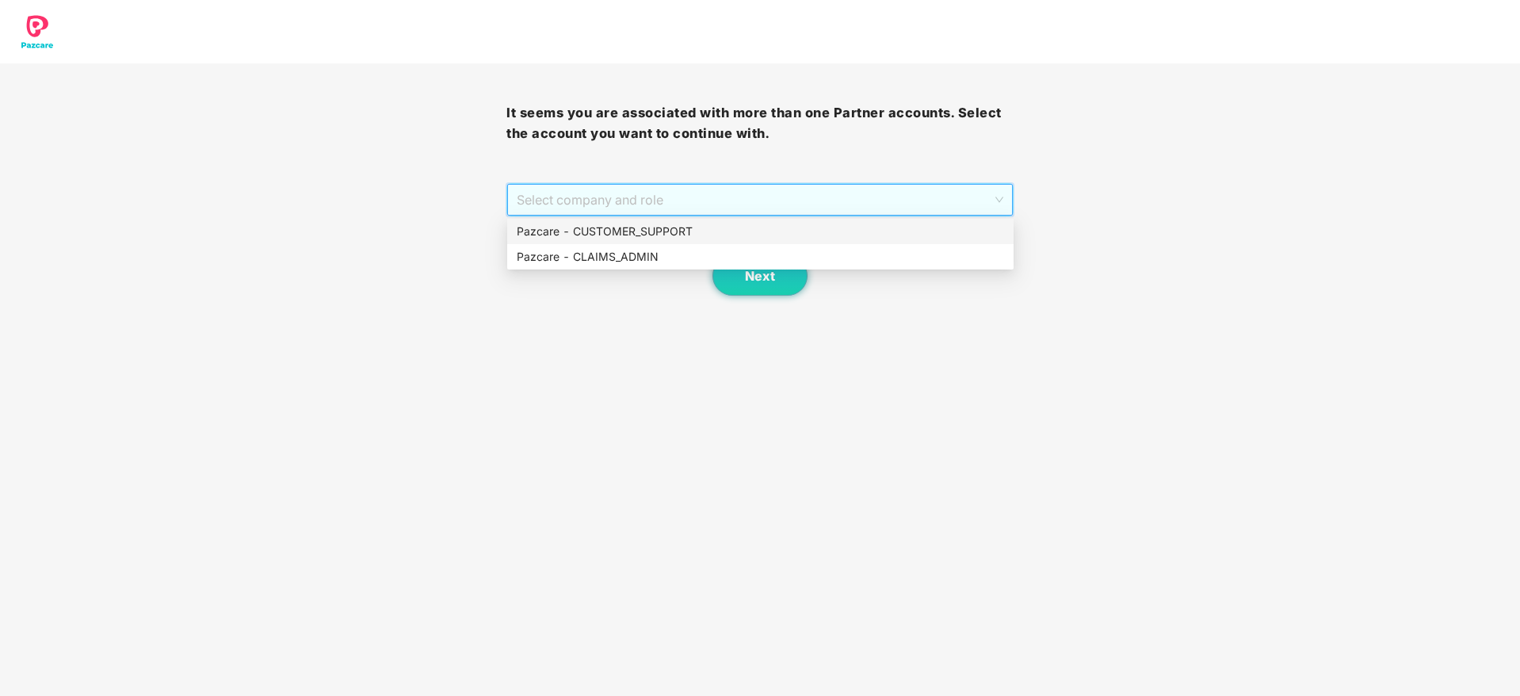
click at [807, 234] on div "Pazcare - CUSTOMER_SUPPORT" at bounding box center [760, 231] width 487 height 17
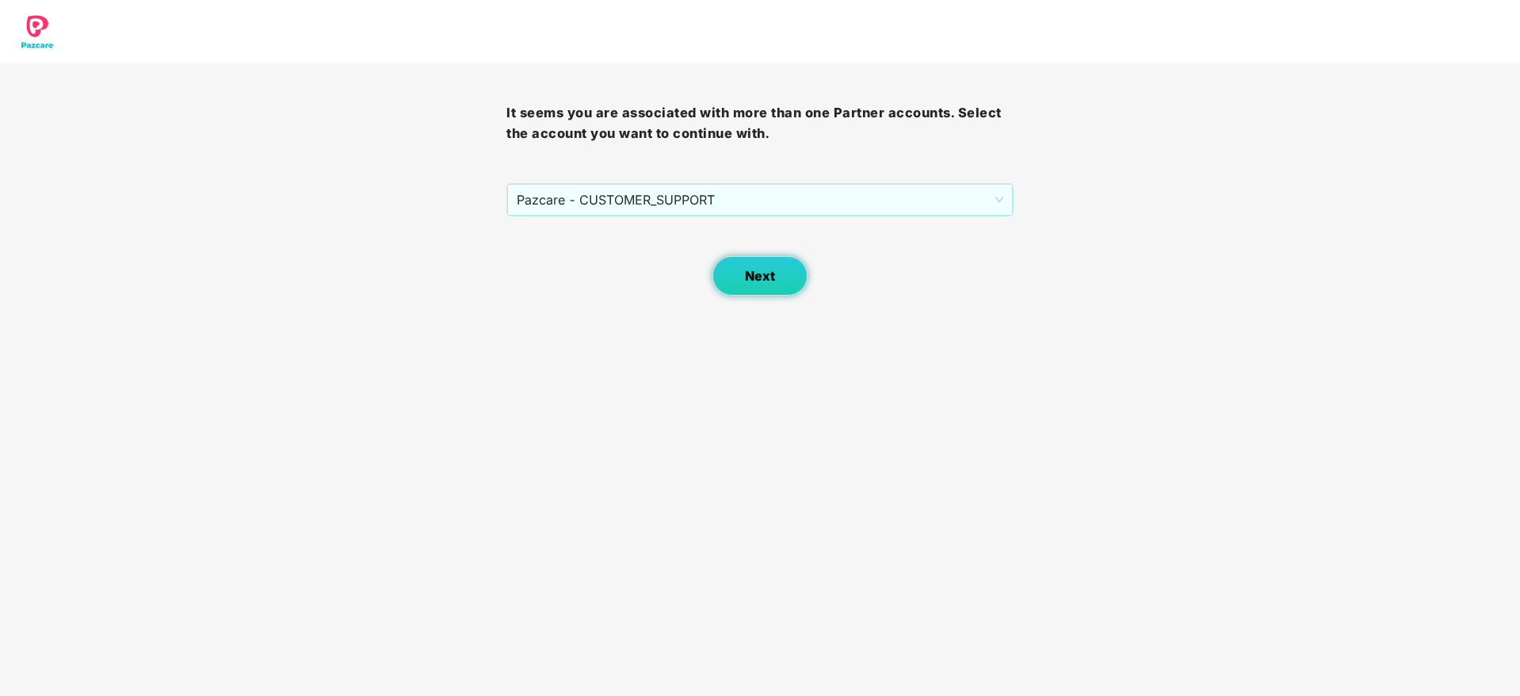
click at [779, 277] on button "Next" at bounding box center [759, 276] width 95 height 40
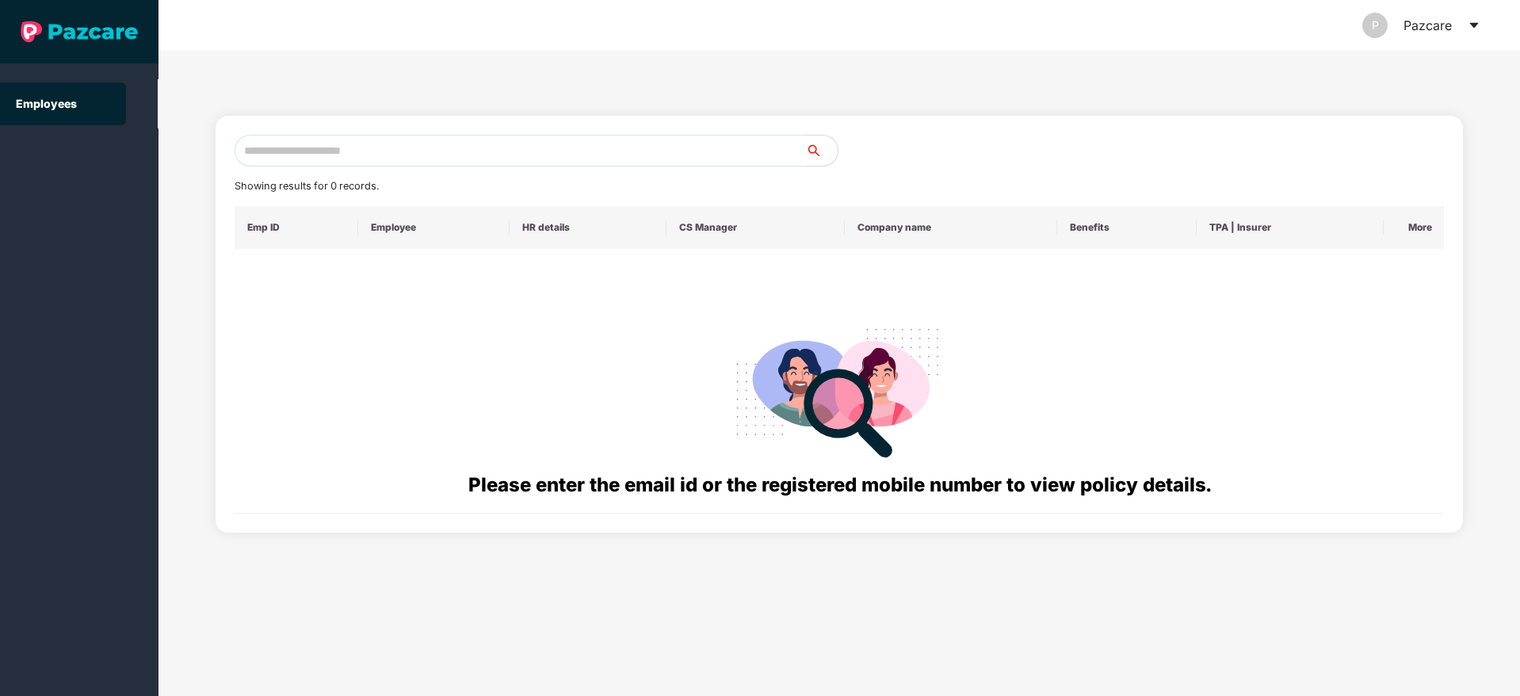
click at [519, 147] on input "text" at bounding box center [520, 151] width 571 height 32
paste input "**********"
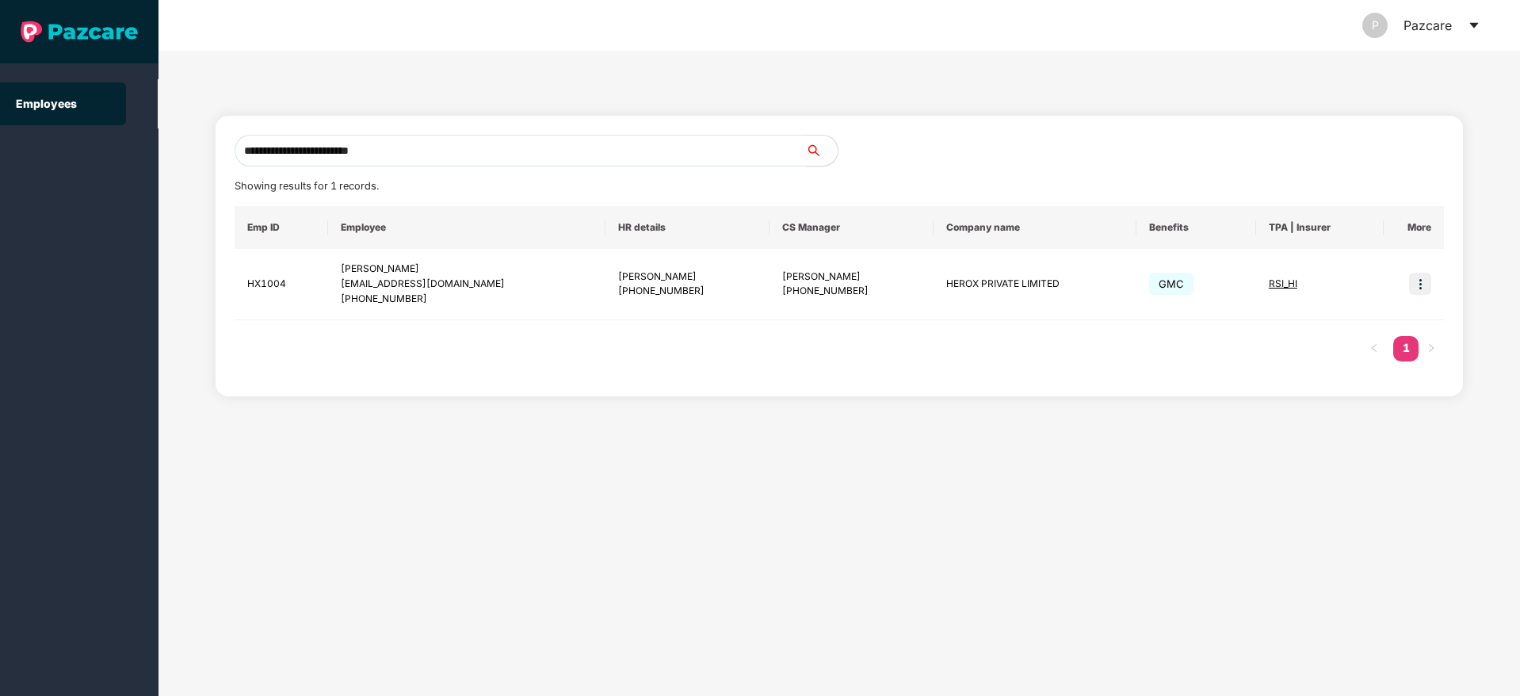
click at [449, 156] on input "**********" at bounding box center [520, 151] width 571 height 32
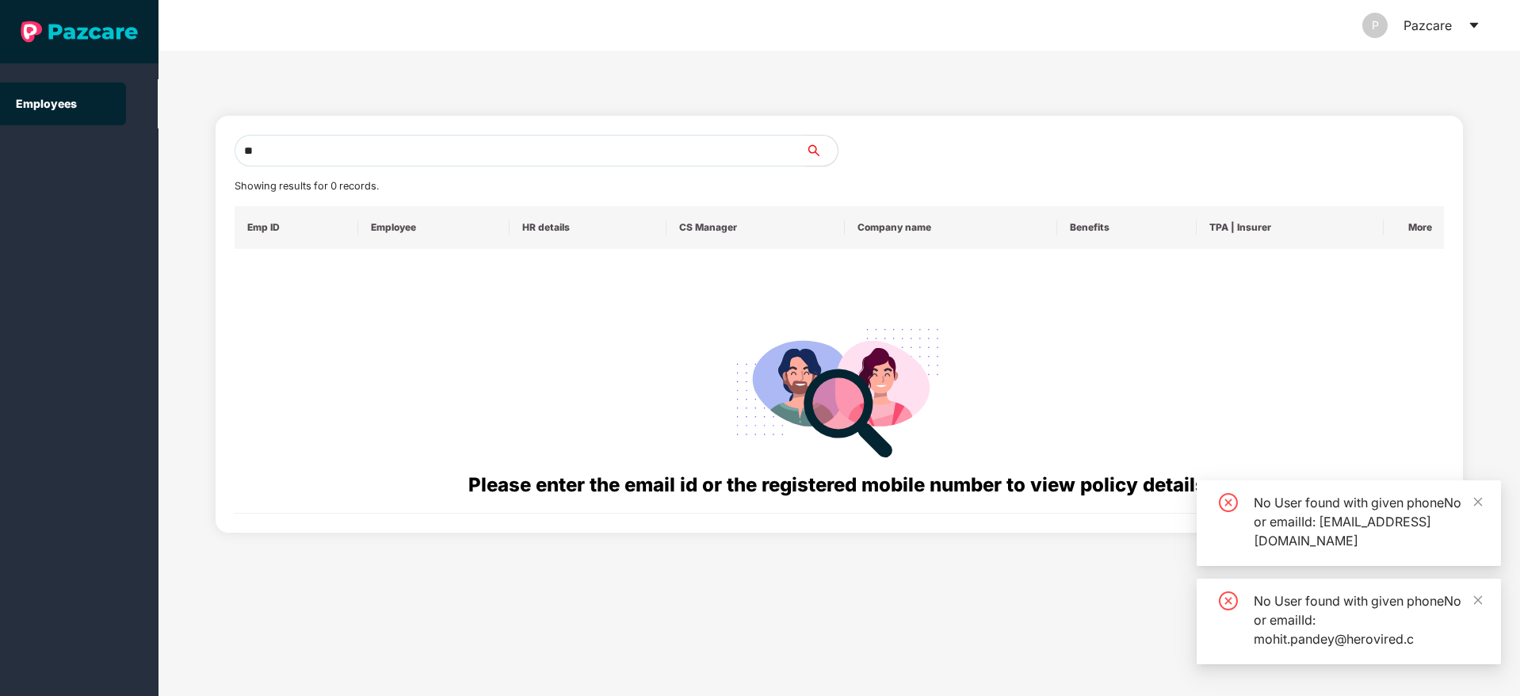
type input "*"
paste input "**********"
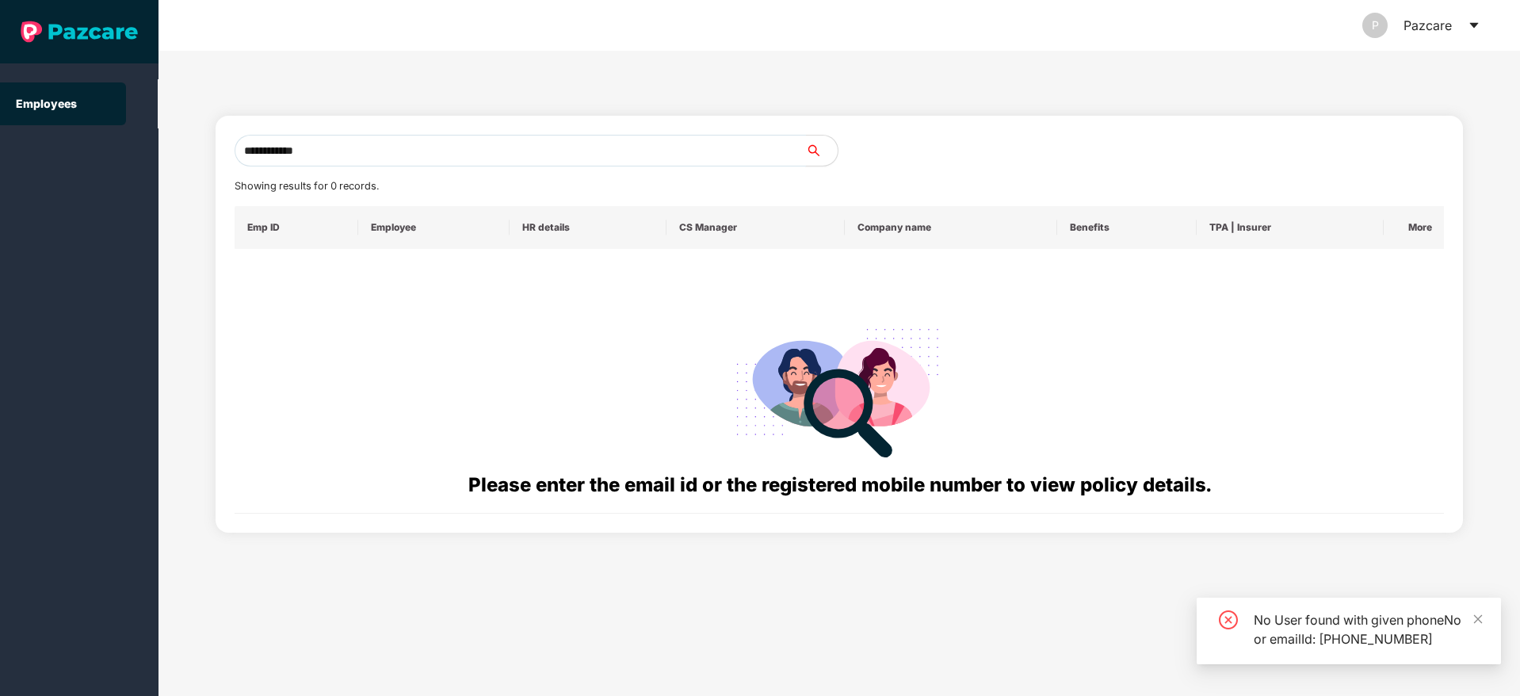
click at [259, 146] on input "**********" at bounding box center [520, 151] width 571 height 32
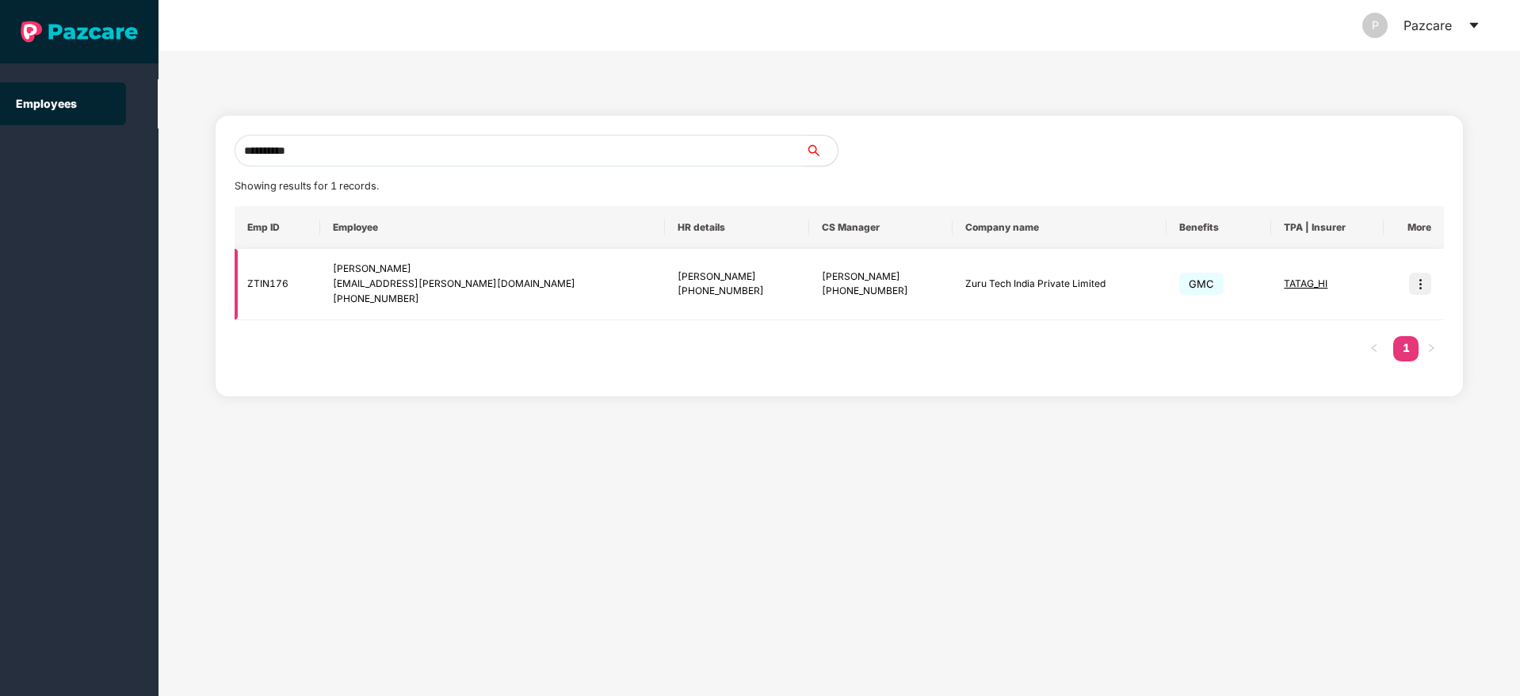
type input "**********"
click at [1416, 280] on img at bounding box center [1420, 284] width 22 height 22
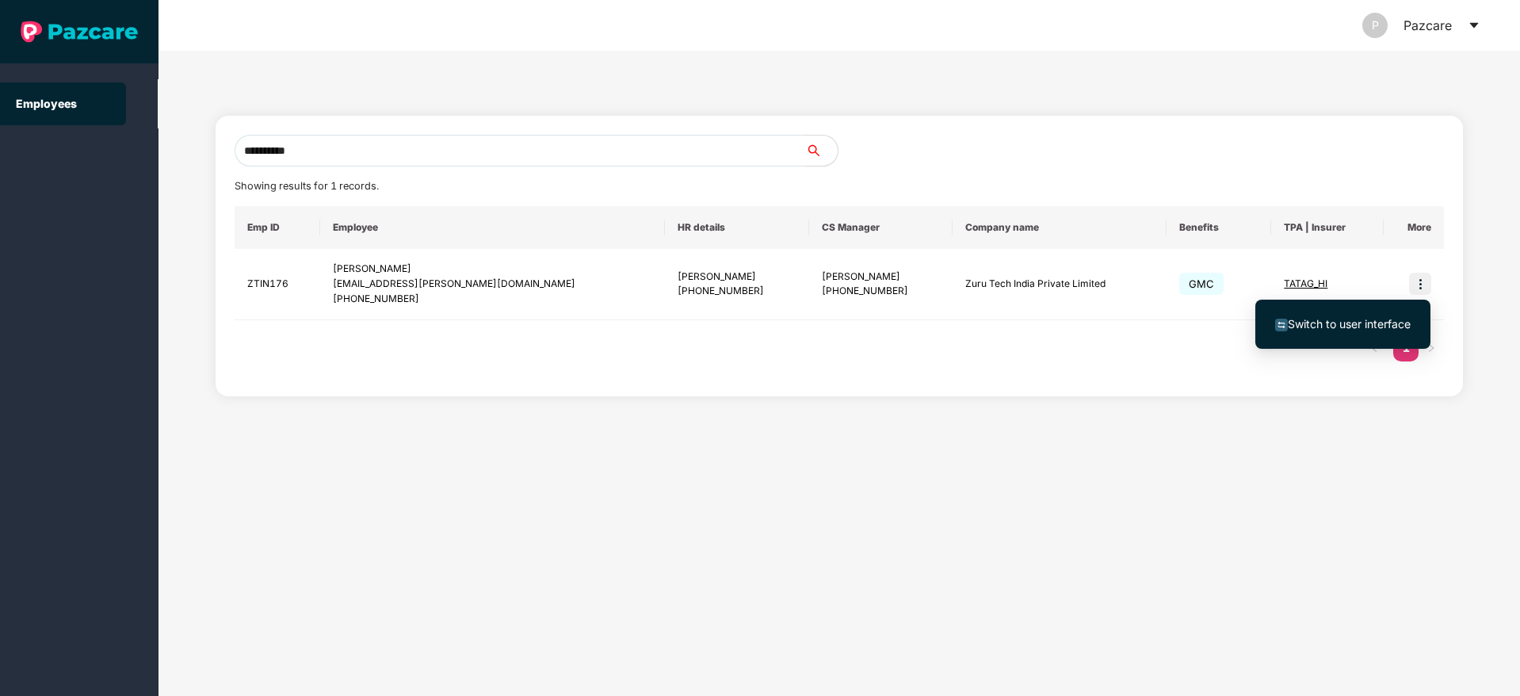
click at [1343, 322] on span "Switch to user interface" at bounding box center [1349, 323] width 123 height 13
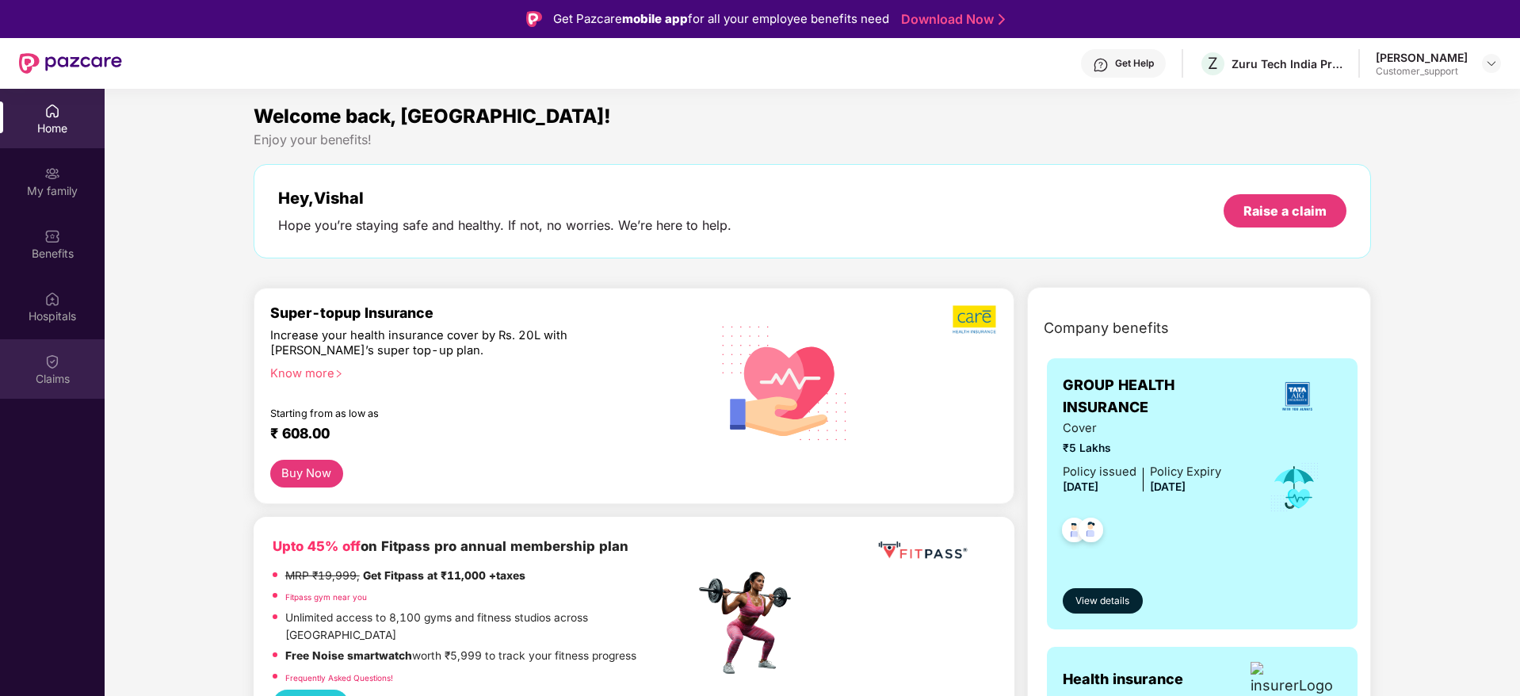
click at [49, 366] on img at bounding box center [52, 361] width 16 height 16
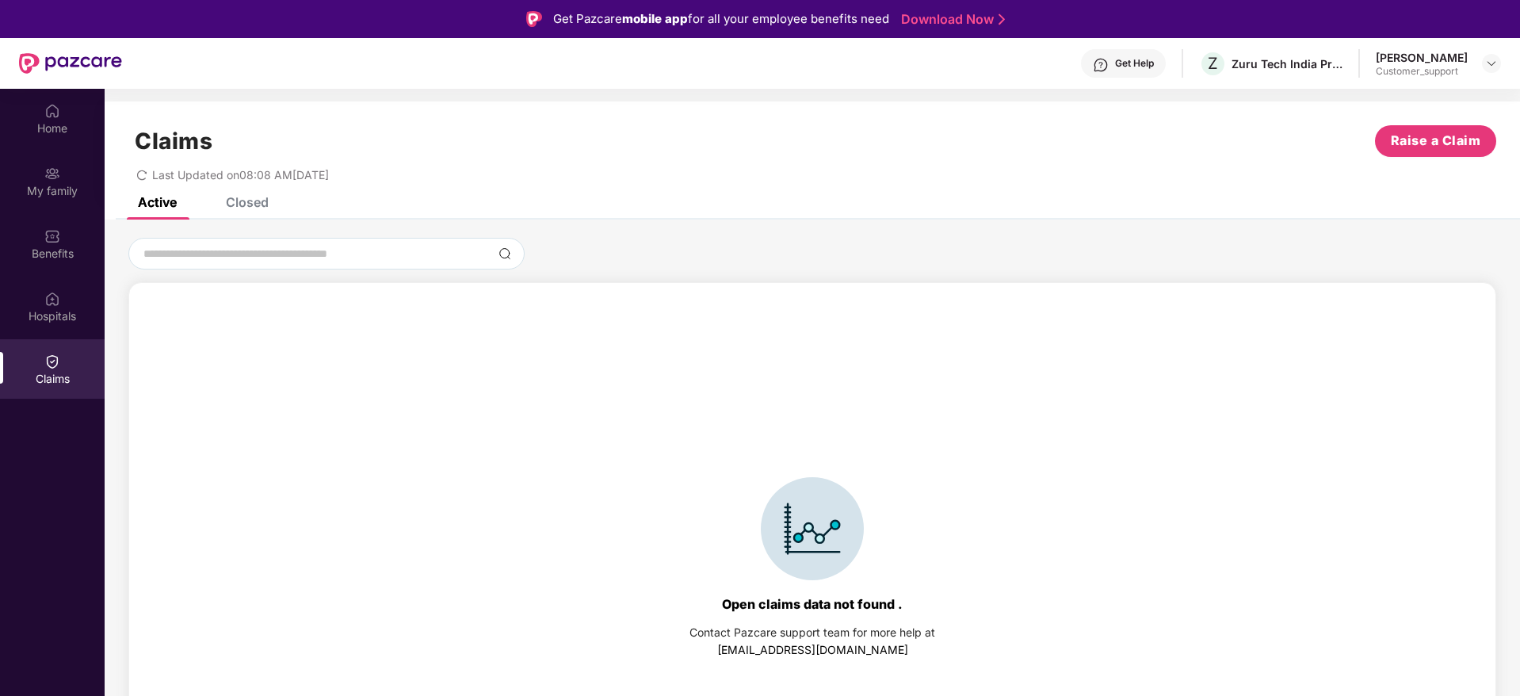
click at [246, 199] on div "Closed" at bounding box center [247, 202] width 43 height 16
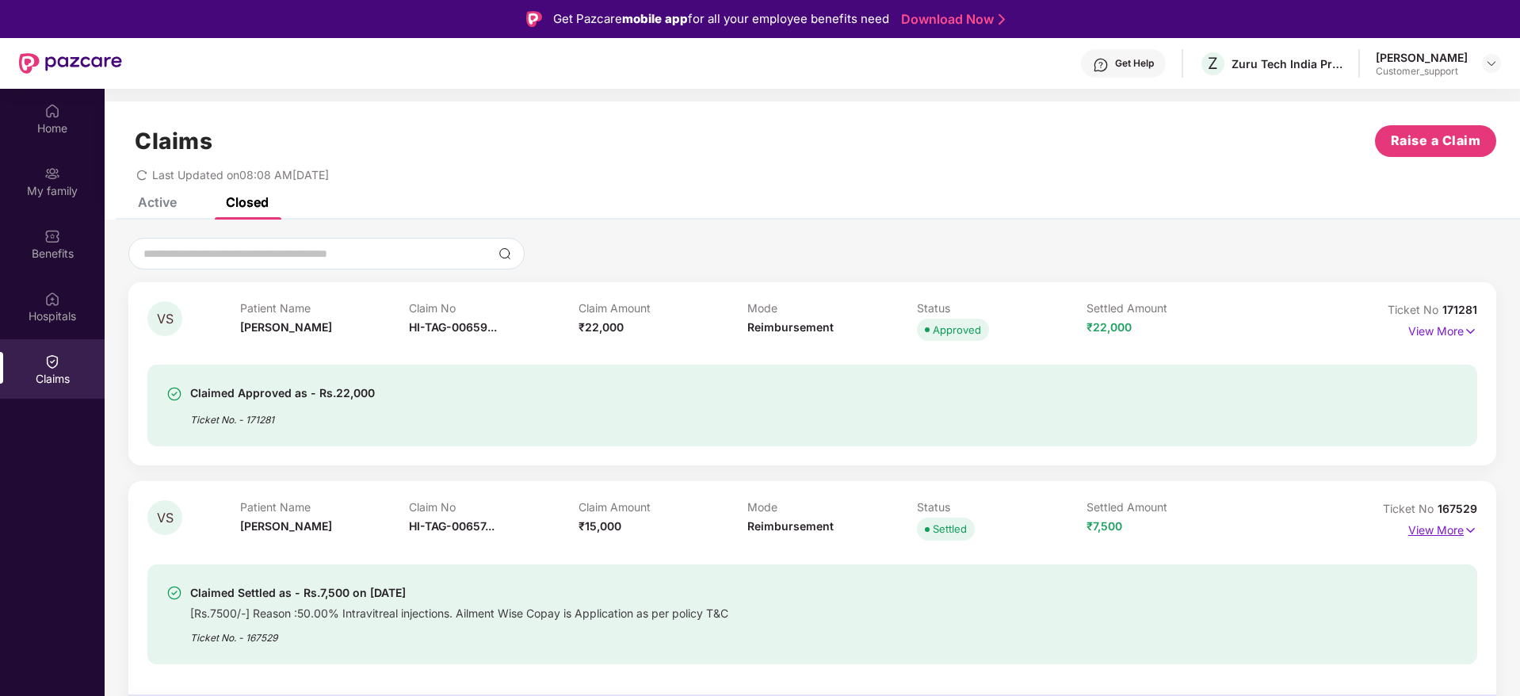
click at [1474, 532] on img at bounding box center [1470, 529] width 13 height 17
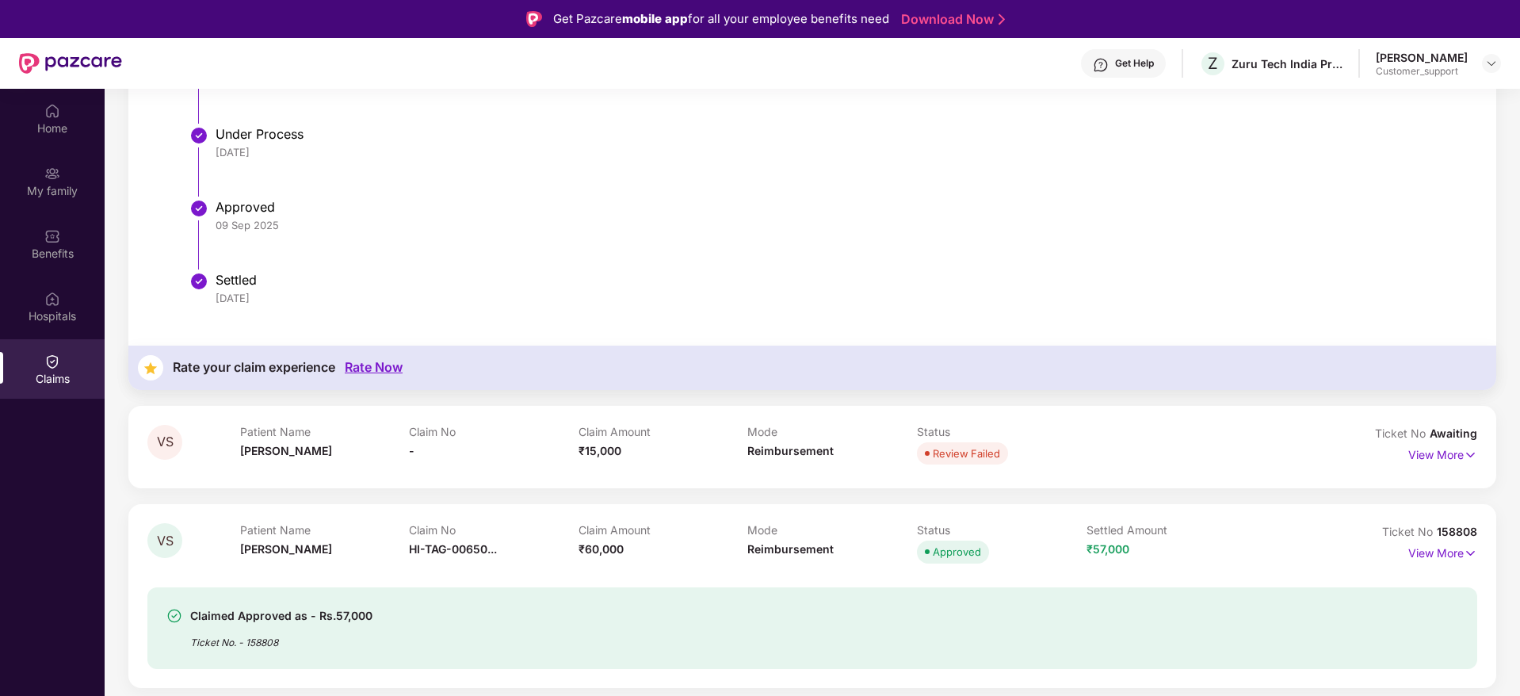
scroll to position [1845, 0]
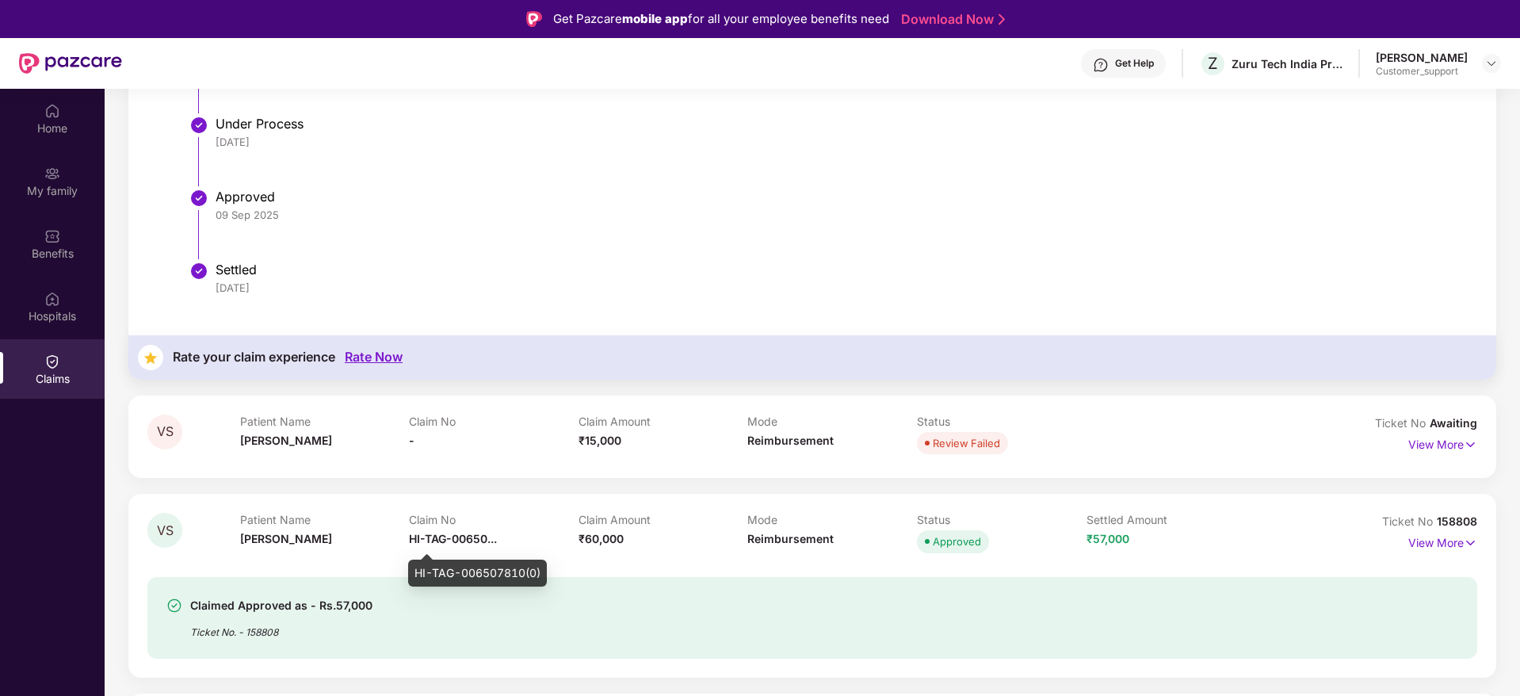
click at [470, 537] on span "HI-TAG-00650..." at bounding box center [453, 538] width 88 height 13
click at [490, 541] on span "HI-TAG-00650..." at bounding box center [453, 538] width 88 height 13
click at [456, 540] on span "HI-TAG-00650..." at bounding box center [453, 538] width 88 height 13
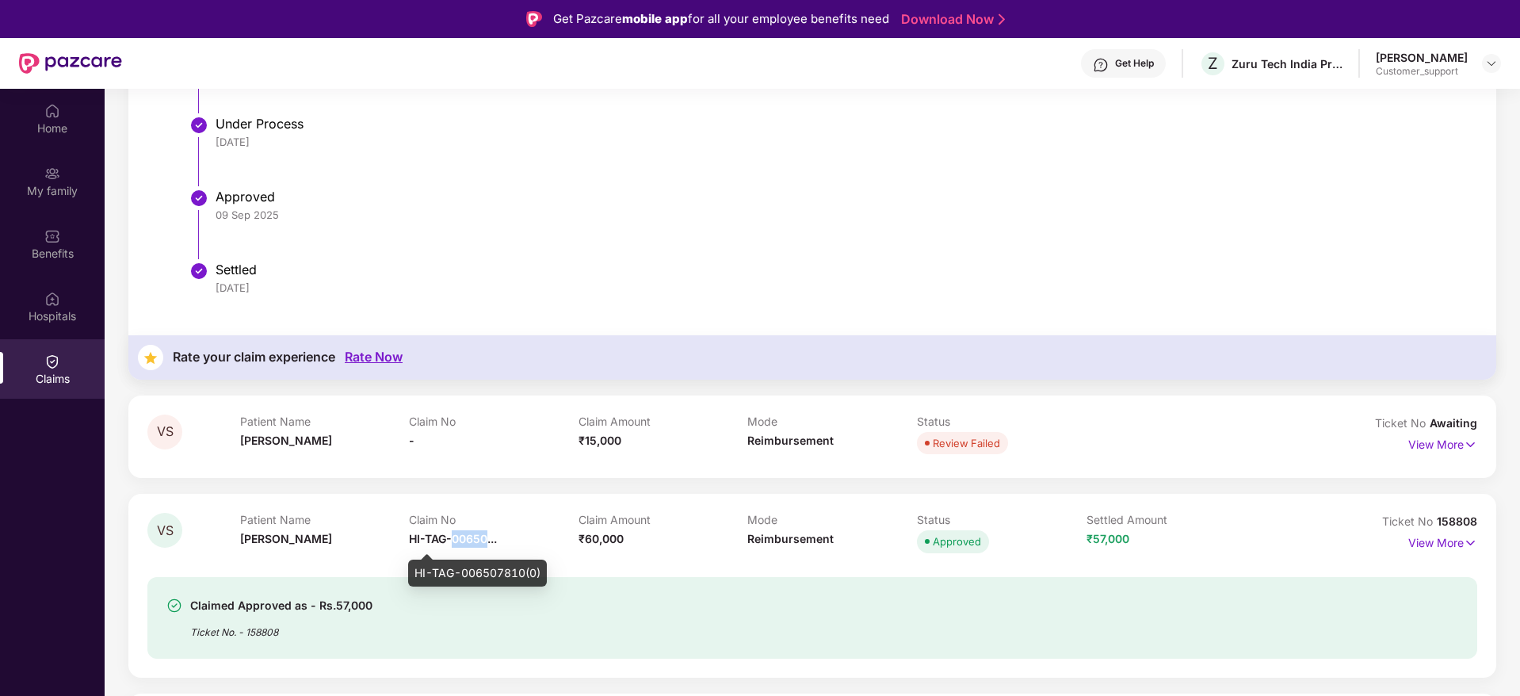
click at [456, 540] on span "HI-TAG-00650..." at bounding box center [453, 538] width 88 height 13
copy span "HI-TAG-00650..."
click at [492, 544] on span "HI-TAG-00650..." at bounding box center [453, 538] width 88 height 13
drag, startPoint x: 540, startPoint y: 571, endPoint x: 410, endPoint y: 579, distance: 130.2
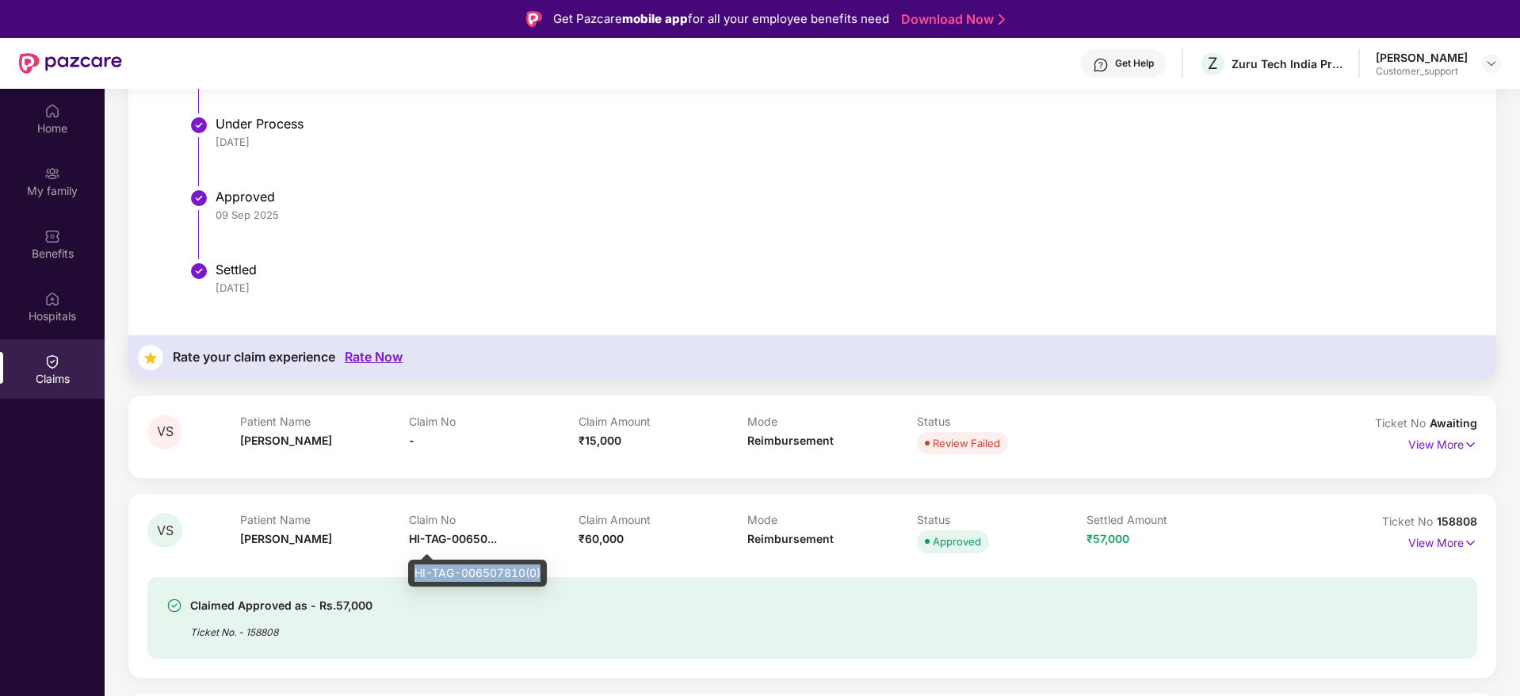
click at [410, 579] on div "HI-TAG-006507810(0)" at bounding box center [477, 572] width 139 height 27
copy div "HI-TAG-006507810(0)"
click at [50, 114] on img at bounding box center [52, 111] width 16 height 16
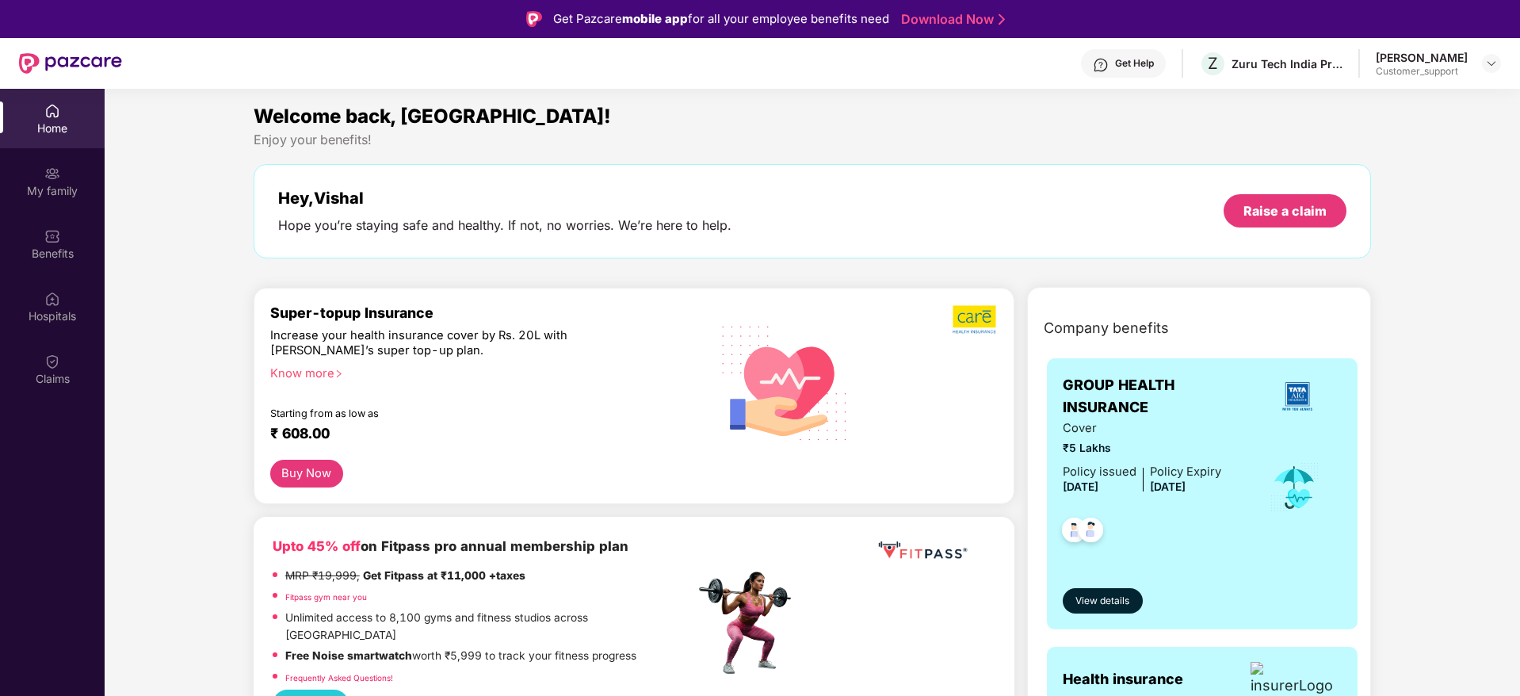
click at [68, 115] on div "Home" at bounding box center [52, 118] width 105 height 59
click at [55, 367] on img at bounding box center [52, 361] width 16 height 16
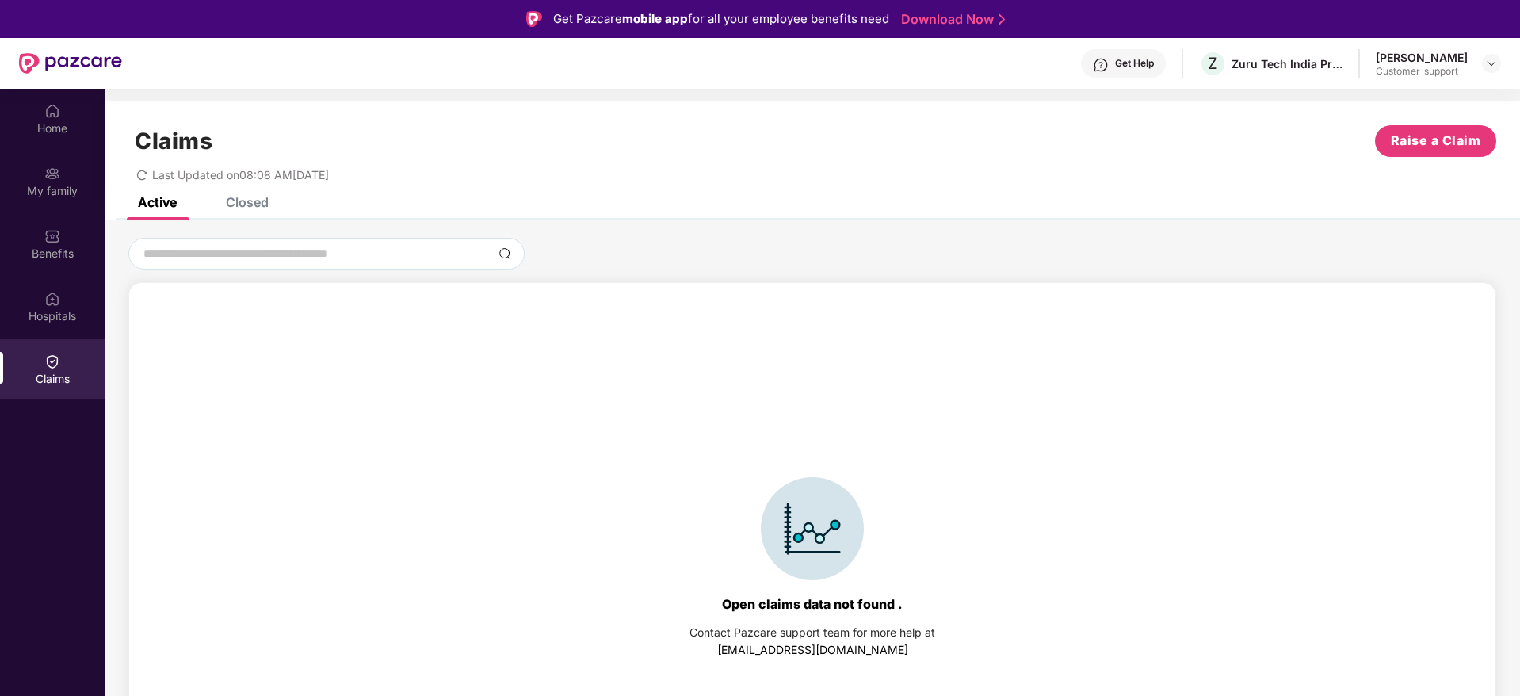
click at [256, 200] on div "Closed" at bounding box center [247, 202] width 43 height 16
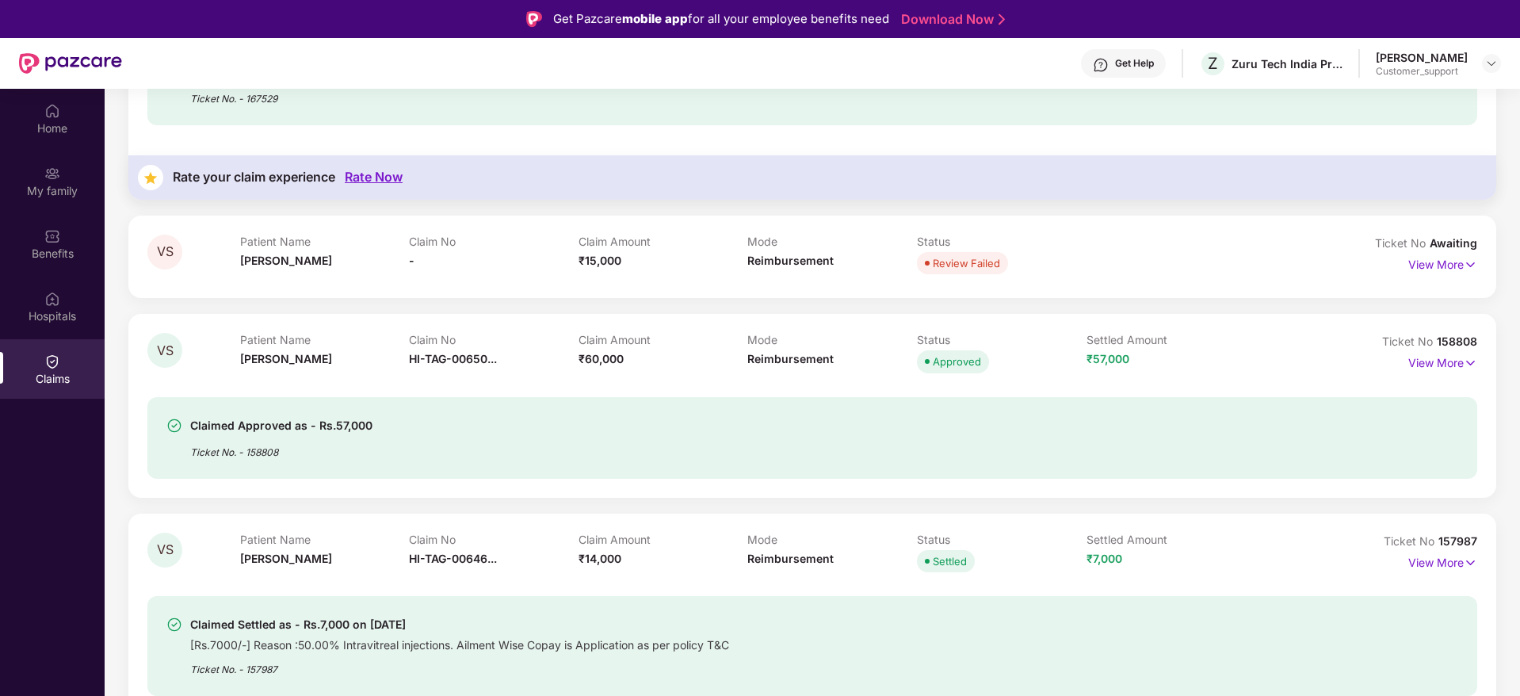
scroll to position [540, 0]
click at [1477, 359] on div "VS Patient Name [PERSON_NAME] Claim No HI-TAG-00650... Claim Amount ₹60,000 Mod…" at bounding box center [812, 404] width 1368 height 183
click at [1467, 363] on img at bounding box center [1470, 361] width 13 height 17
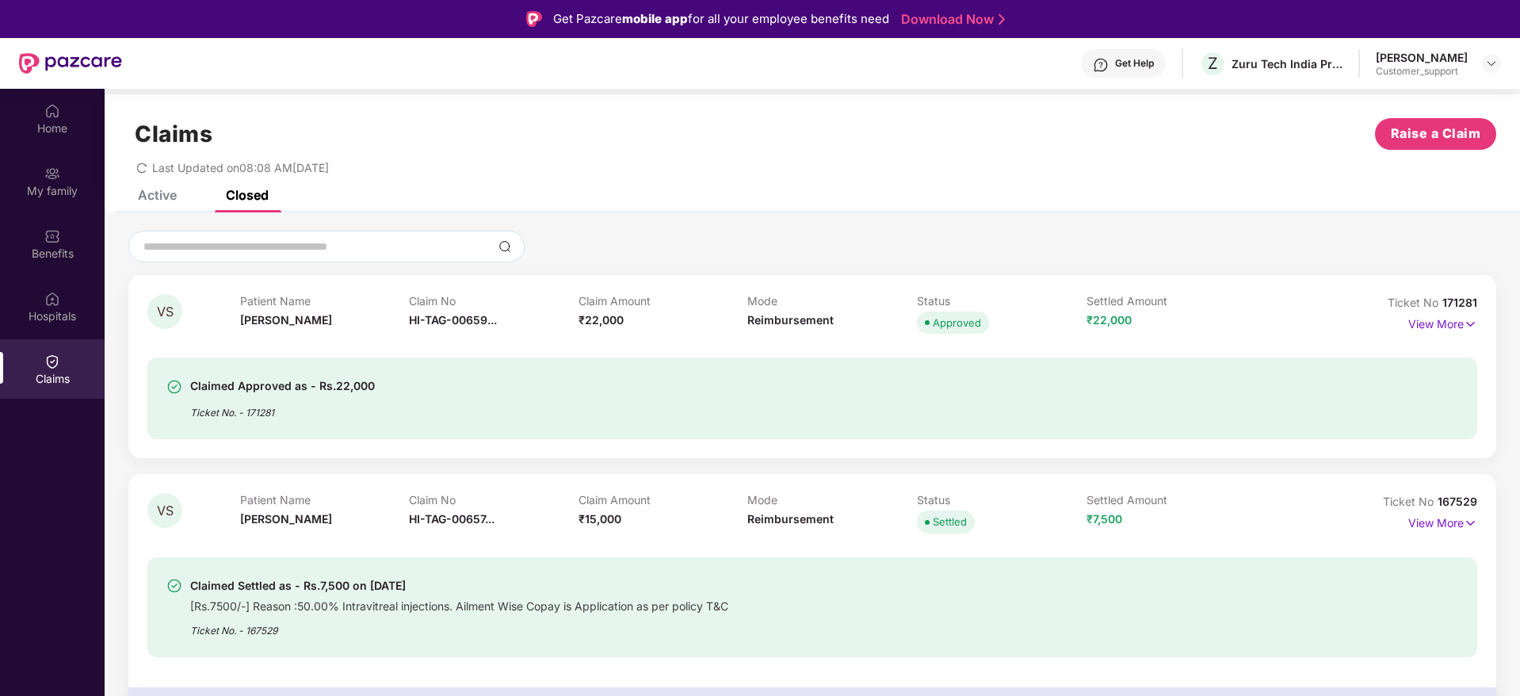
scroll to position [9, 0]
click at [1468, 321] on img at bounding box center [1470, 322] width 13 height 17
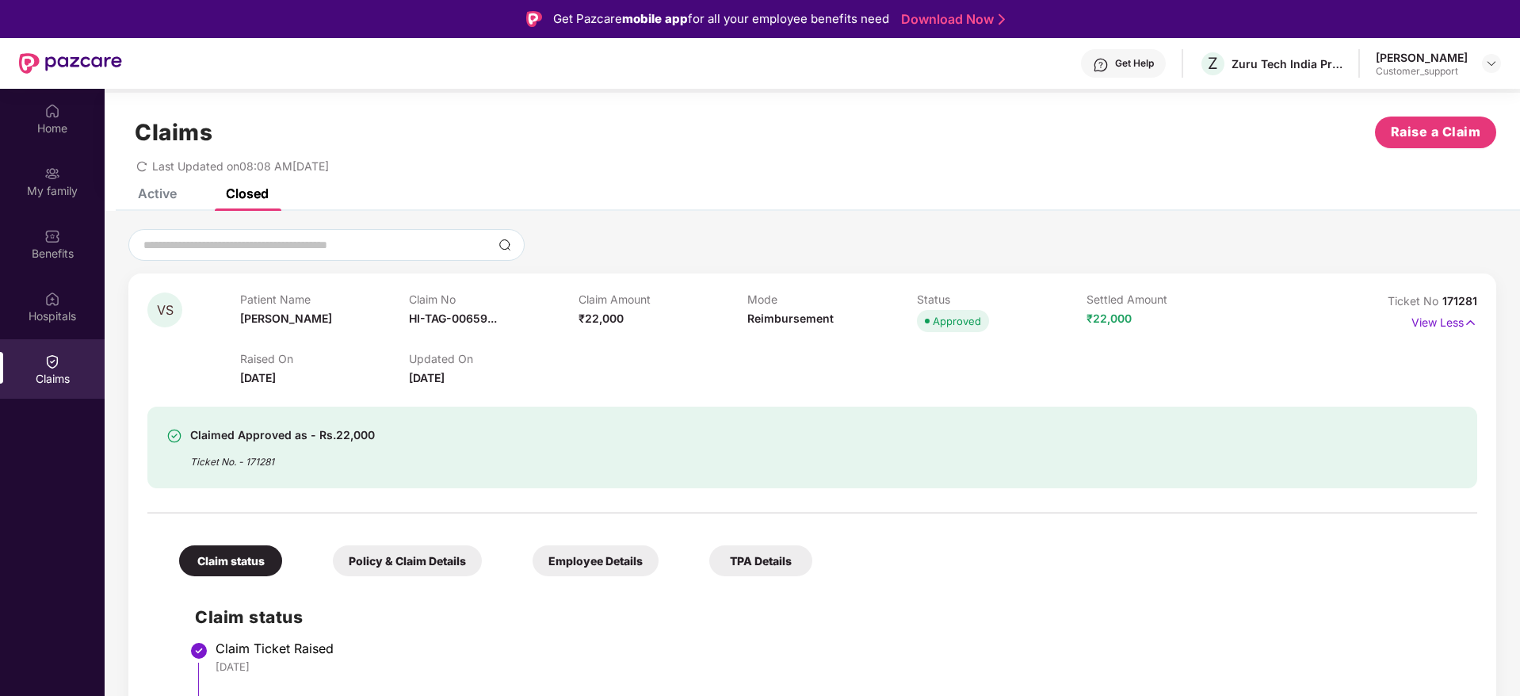
click at [1468, 306] on span "171281" at bounding box center [1459, 300] width 35 height 13
click at [1483, 300] on div "VS Patient Name [PERSON_NAME] Claim No HI-TAG-00659... Claim Amount ₹22,000 Mod…" at bounding box center [812, 670] width 1368 height 794
drag, startPoint x: 1479, startPoint y: 300, endPoint x: 1438, endPoint y: 303, distance: 41.3
click at [1438, 303] on div "VS Patient Name [PERSON_NAME] Claim No HI-TAG-00659... Claim Amount ₹22,000 Mod…" at bounding box center [812, 670] width 1368 height 794
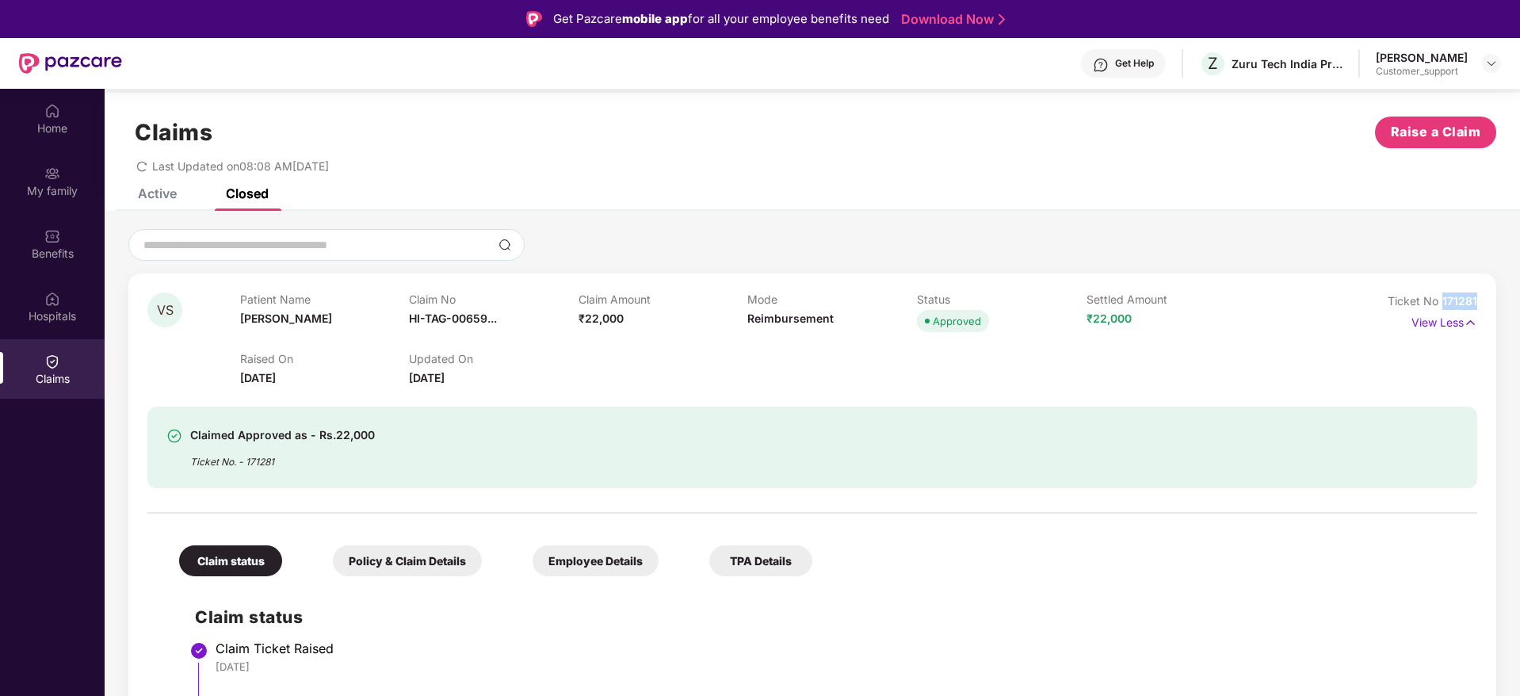
copy span "171281"
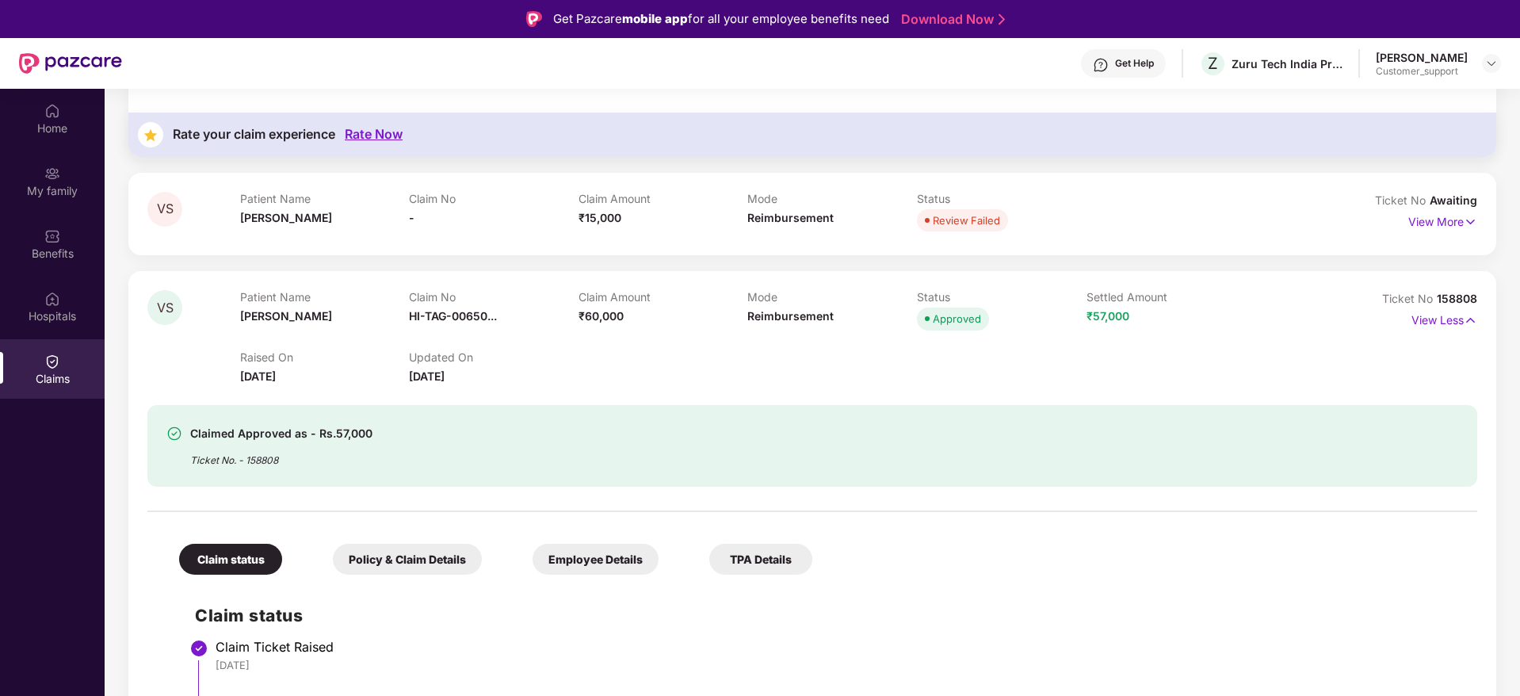
scroll to position [1191, 0]
click at [1456, 296] on span "158808" at bounding box center [1457, 299] width 40 height 13
click at [1458, 296] on span "158808" at bounding box center [1457, 299] width 40 height 13
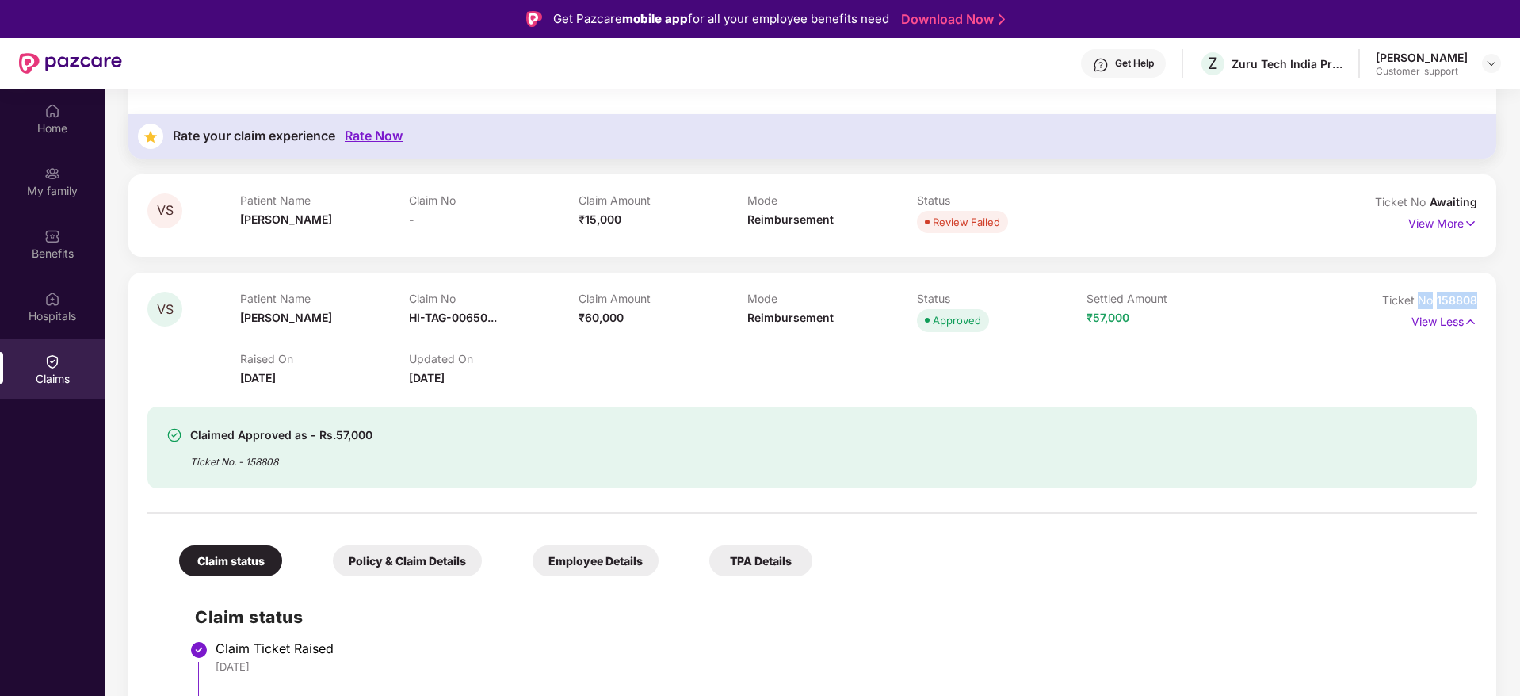
click at [1458, 296] on span "158808" at bounding box center [1457, 299] width 40 height 13
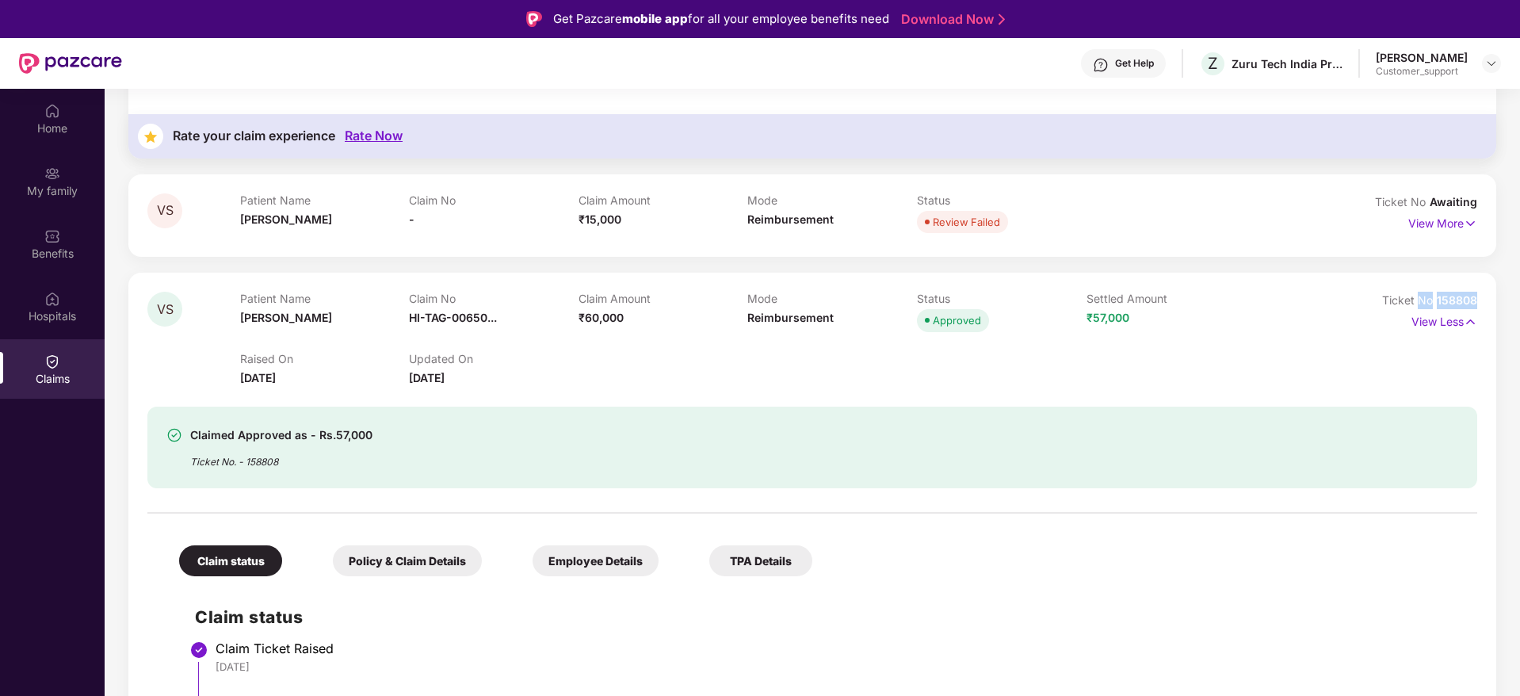
click at [1458, 296] on span "158808" at bounding box center [1457, 299] width 40 height 13
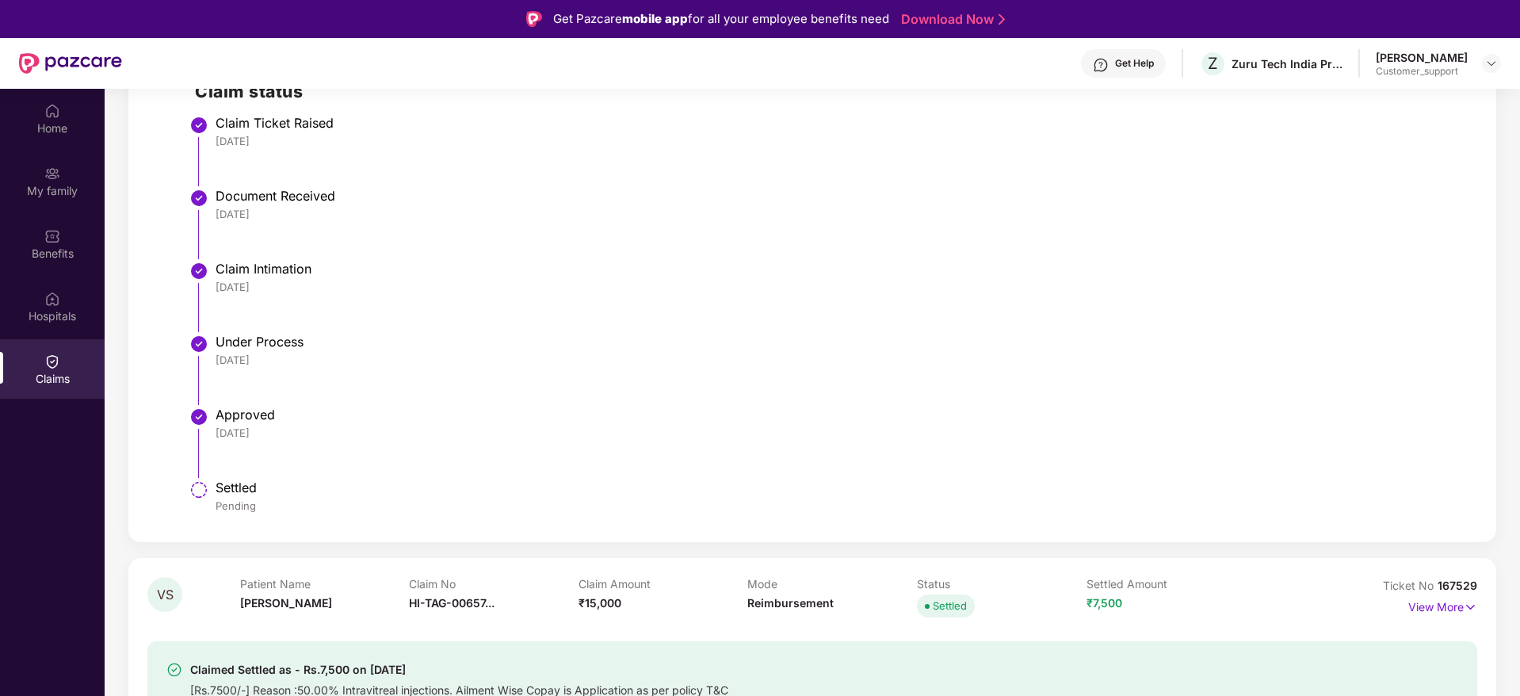
scroll to position [0, 0]
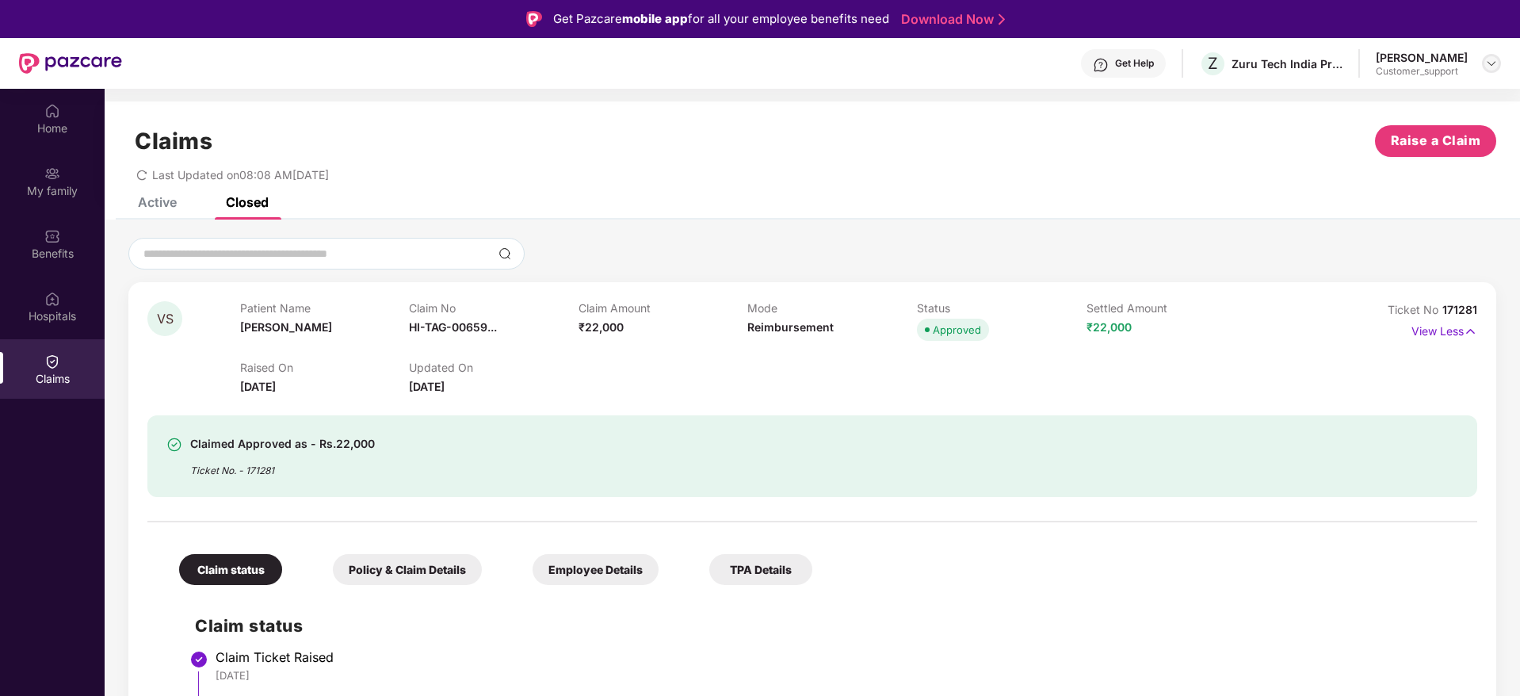
click at [1491, 59] on img at bounding box center [1491, 63] width 13 height 13
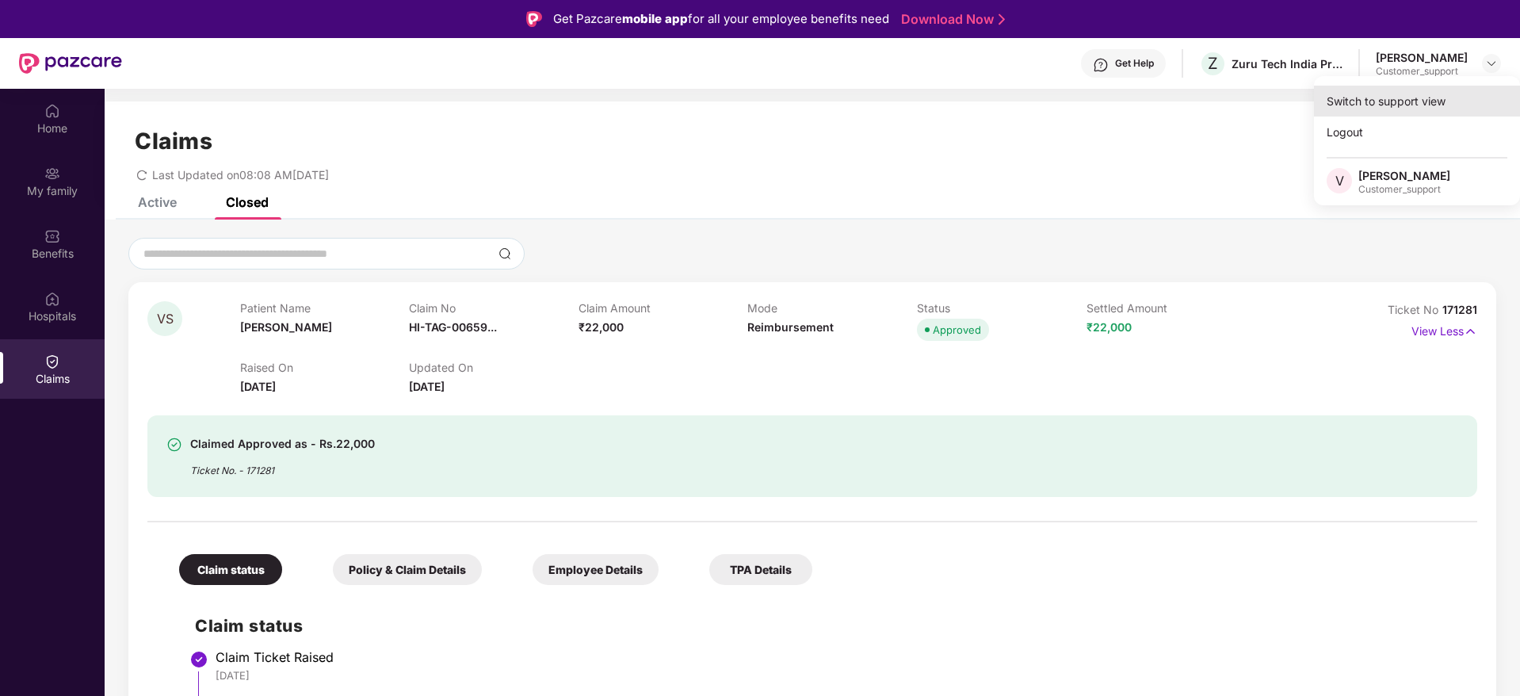
click at [1394, 106] on div "Switch to support view" at bounding box center [1417, 101] width 206 height 31
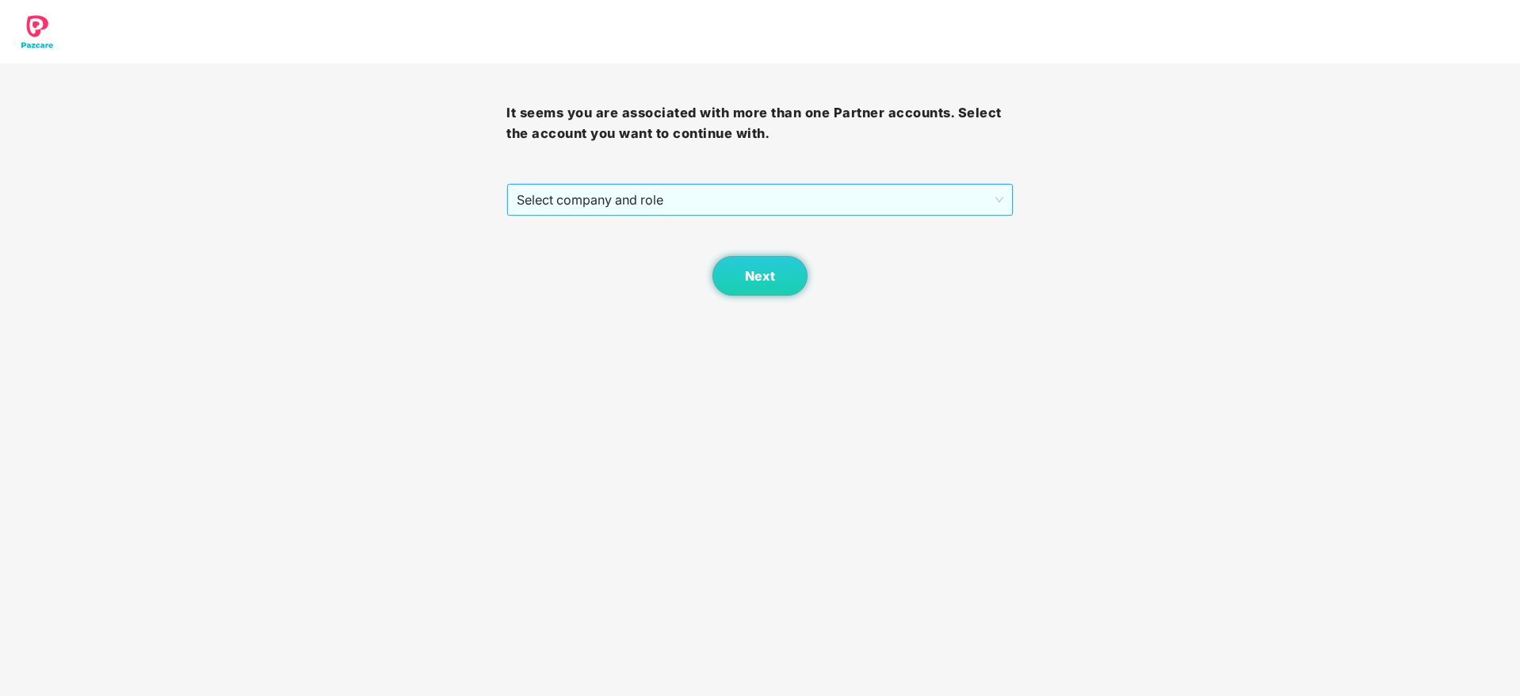
click at [891, 186] on span "Select company and role" at bounding box center [760, 200] width 486 height 30
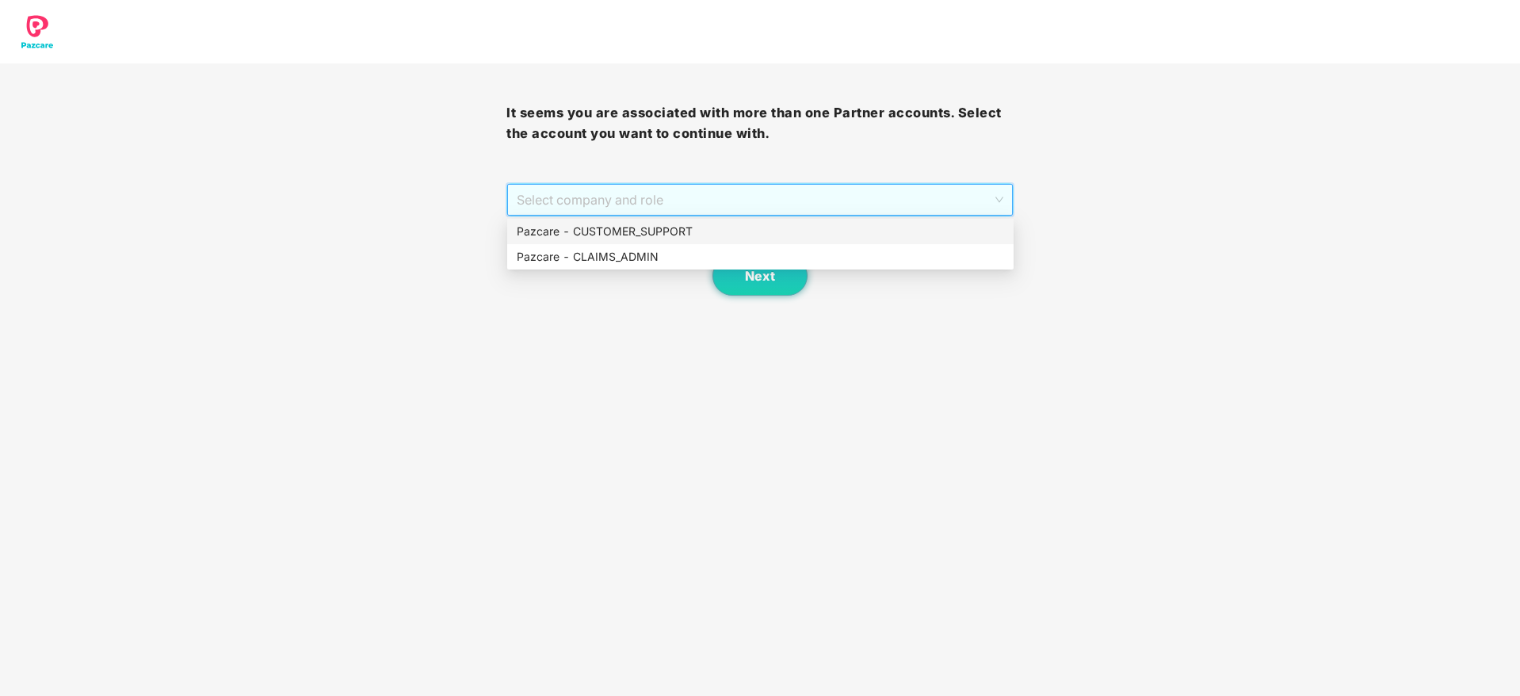
click at [739, 239] on div "Pazcare - CUSTOMER_SUPPORT" at bounding box center [760, 231] width 487 height 17
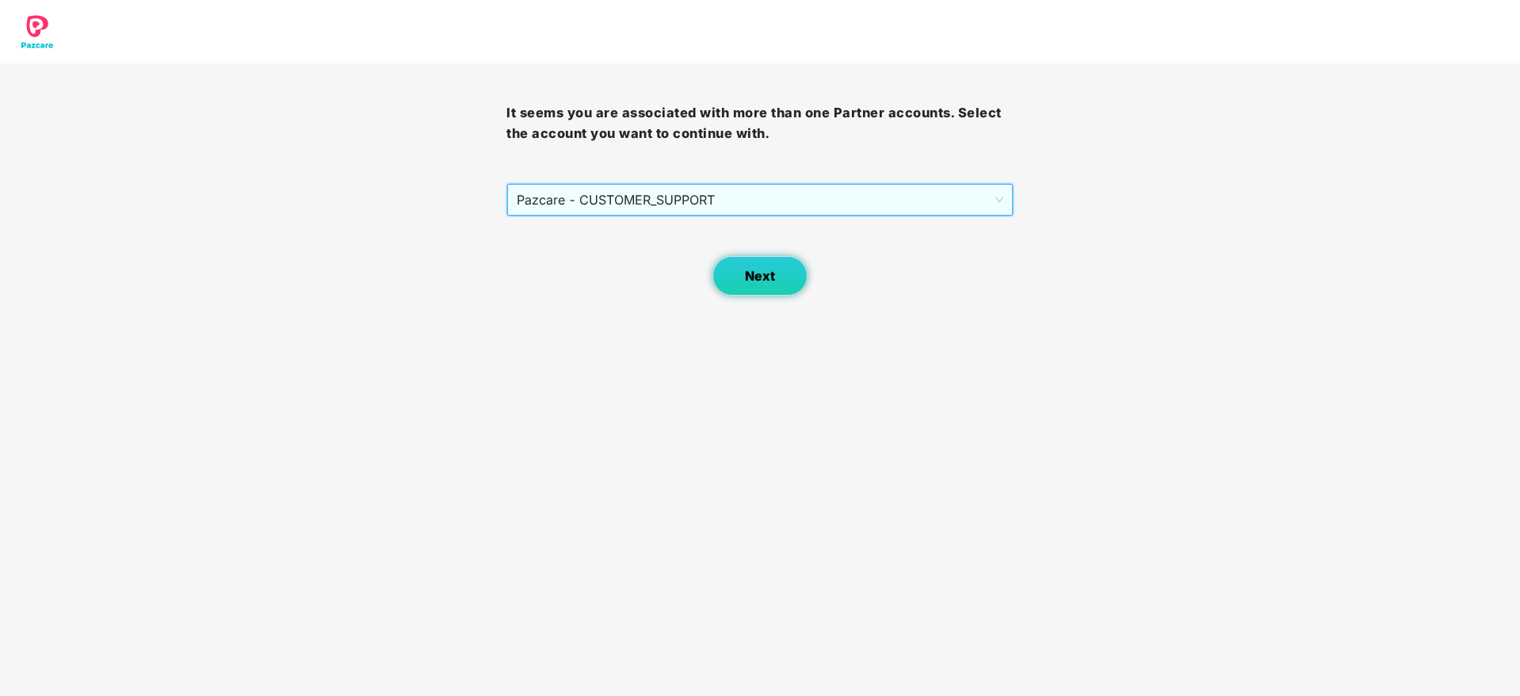
click at [752, 273] on span "Next" at bounding box center [760, 276] width 30 height 15
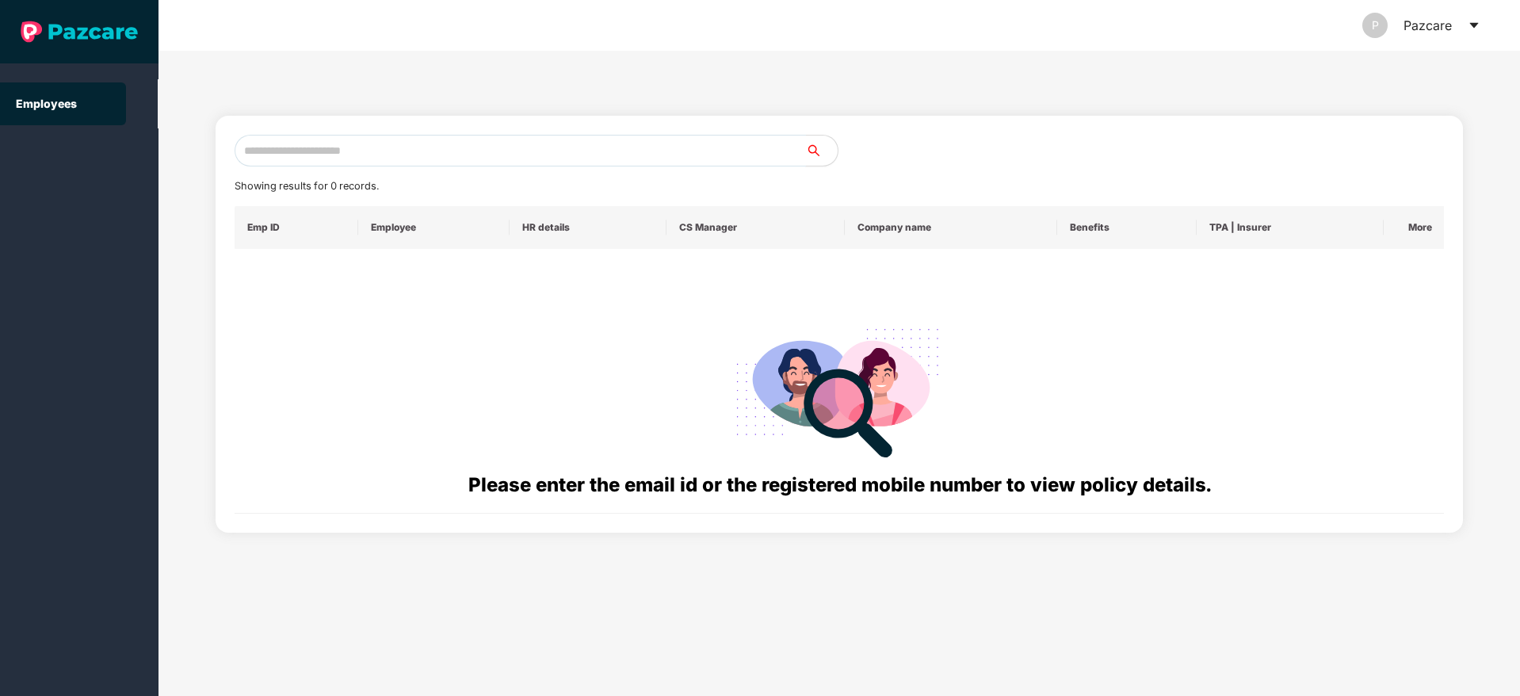
click at [363, 143] on input "text" at bounding box center [520, 151] width 571 height 32
paste input "**********"
click at [255, 148] on input "**********" at bounding box center [520, 151] width 571 height 32
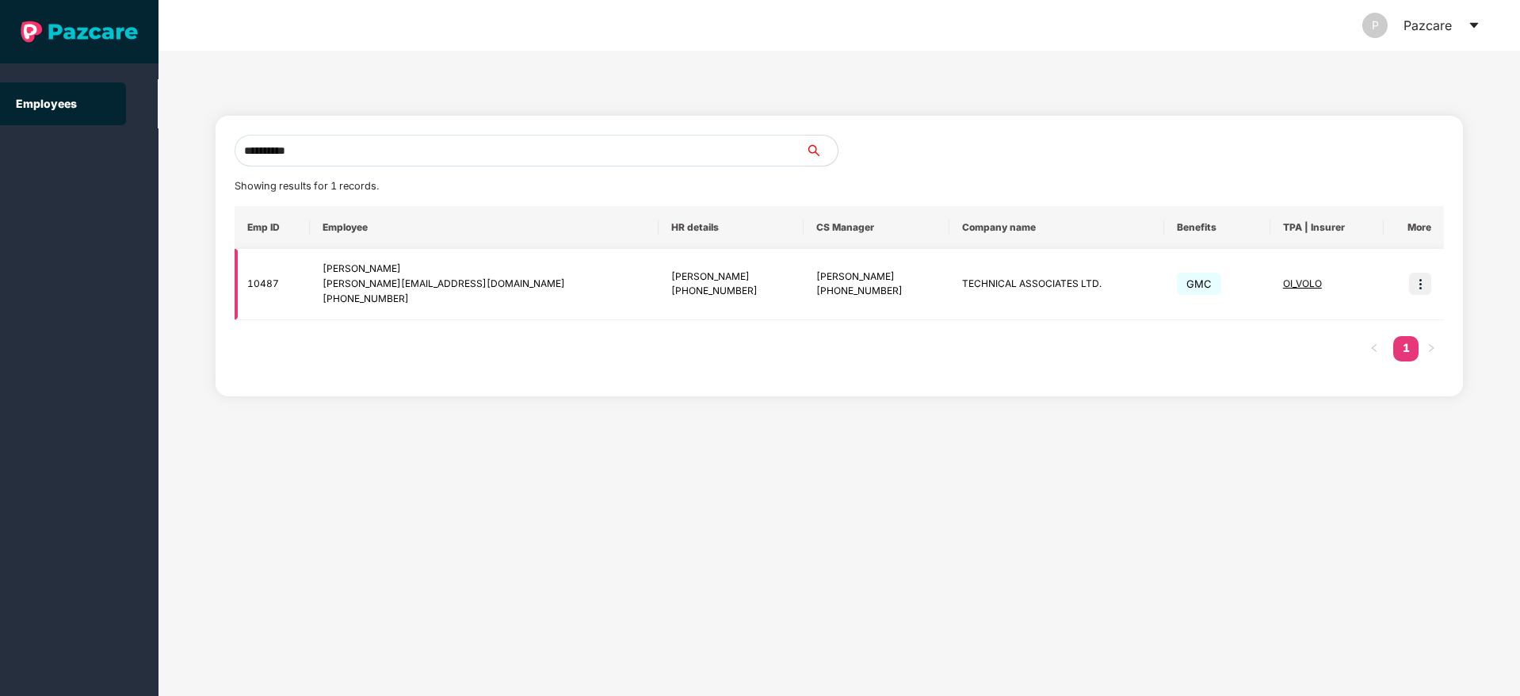
type input "**********"
click at [1411, 278] on img at bounding box center [1420, 284] width 22 height 22
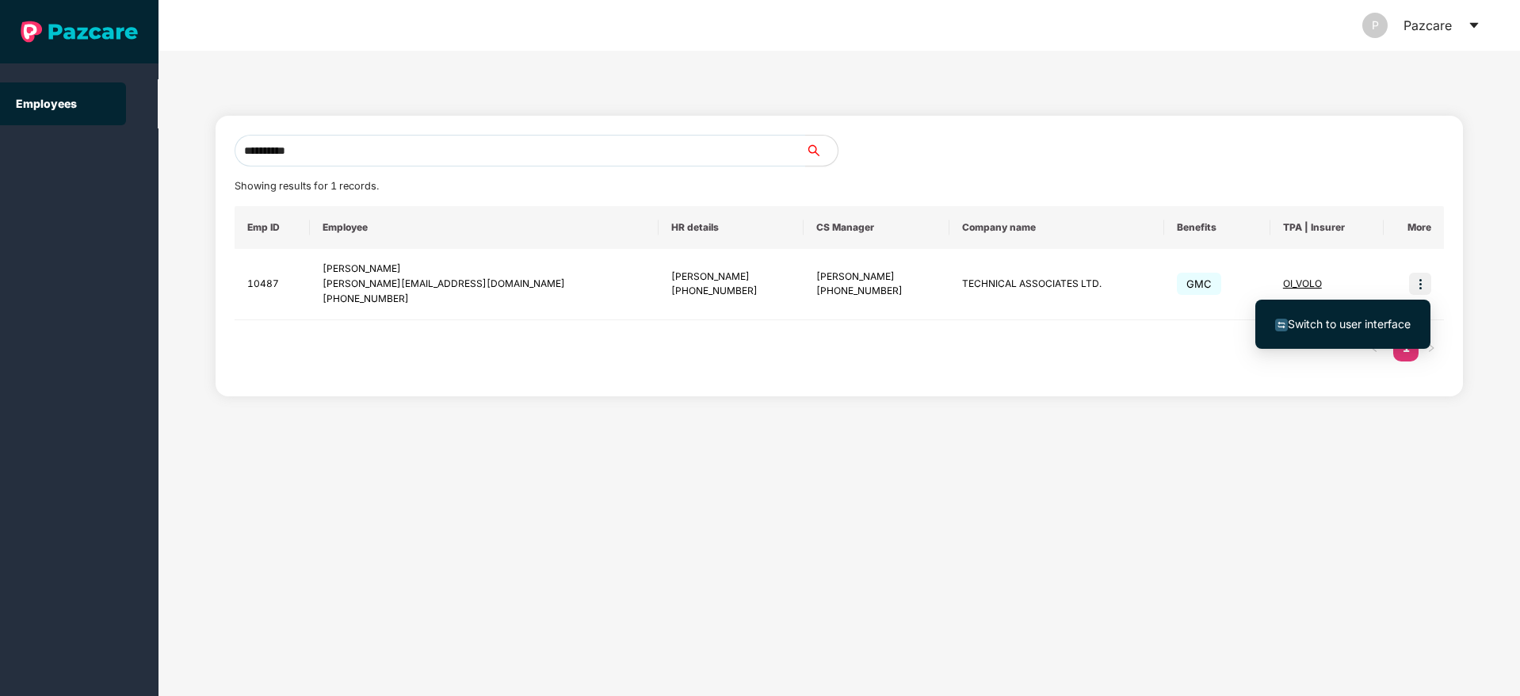
click at [1342, 330] on span "Switch to user interface" at bounding box center [1342, 323] width 135 height 17
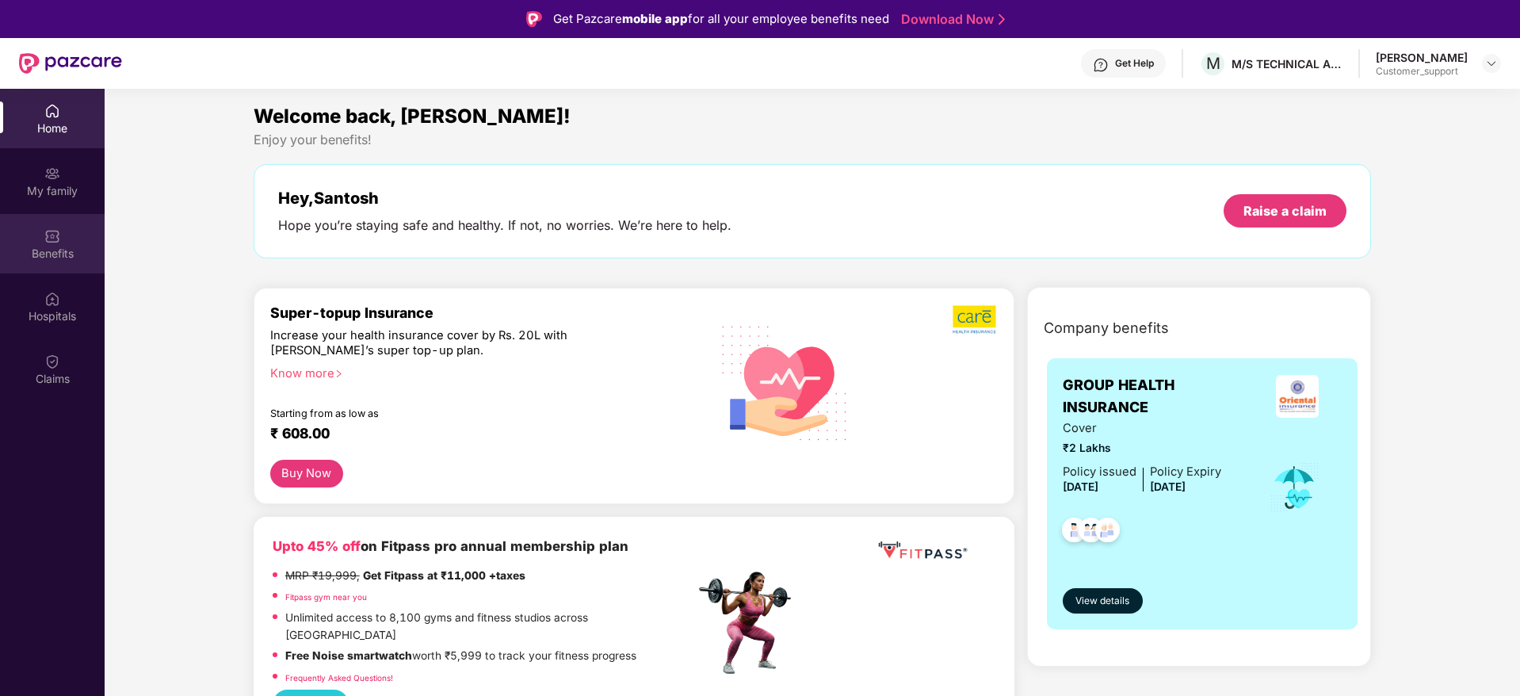
click at [39, 242] on div "Benefits" at bounding box center [52, 243] width 105 height 59
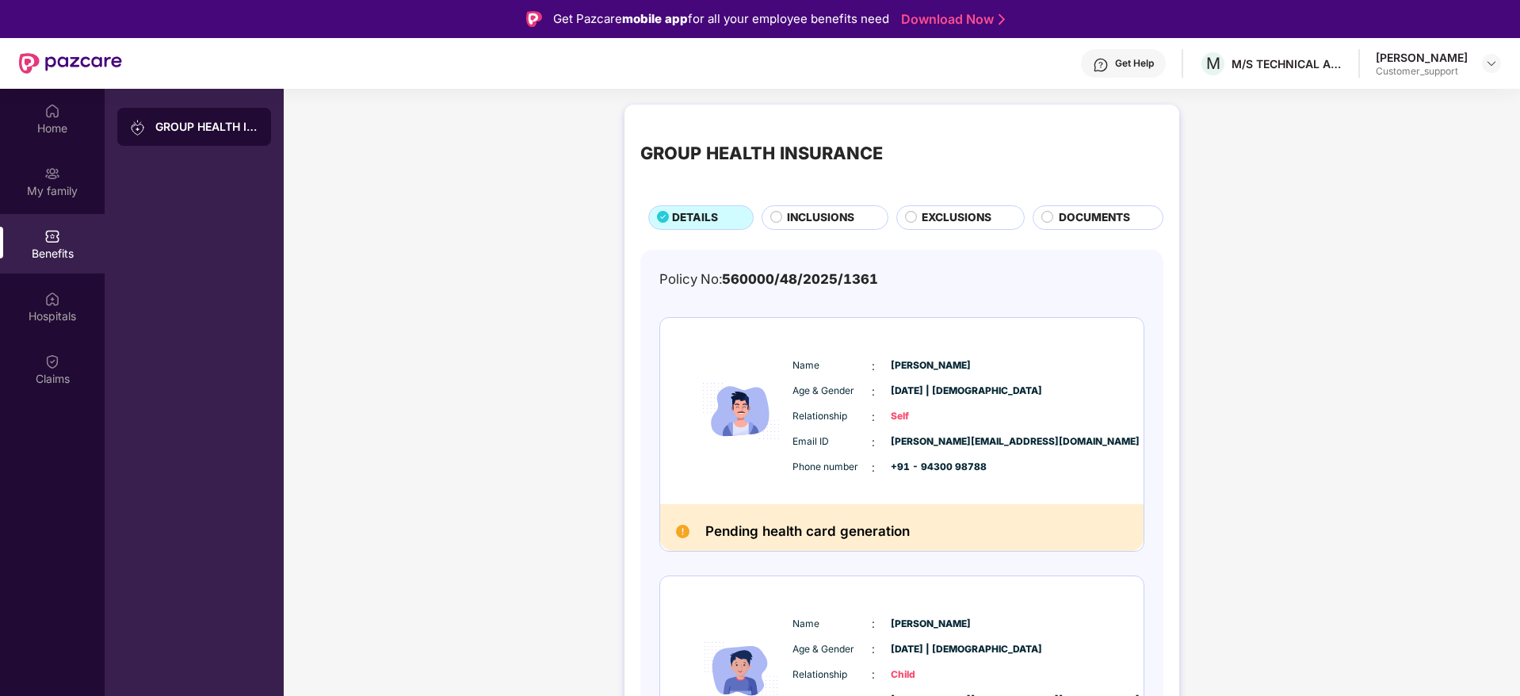
click at [1103, 69] on img at bounding box center [1101, 65] width 16 height 16
click at [44, 371] on div "Claims" at bounding box center [52, 379] width 105 height 16
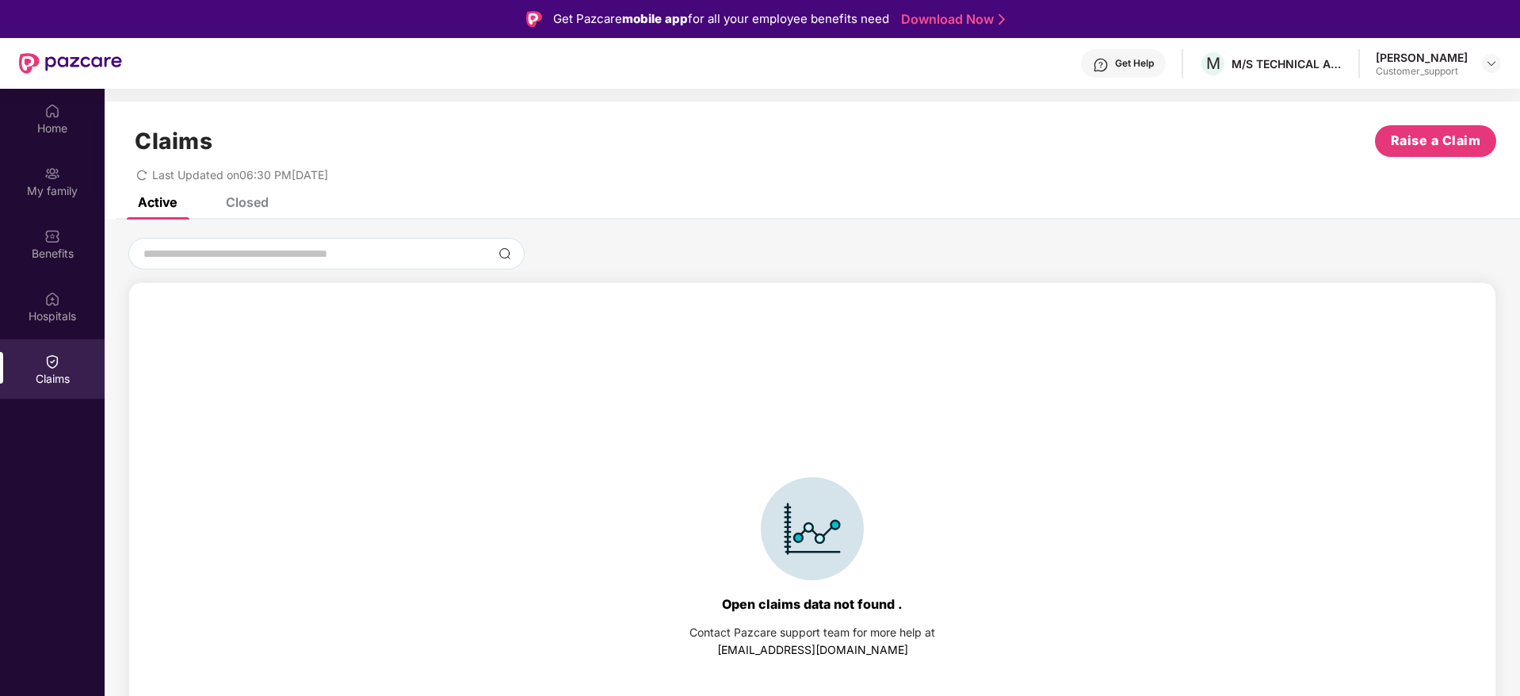
click at [258, 203] on div "Closed" at bounding box center [247, 202] width 43 height 16
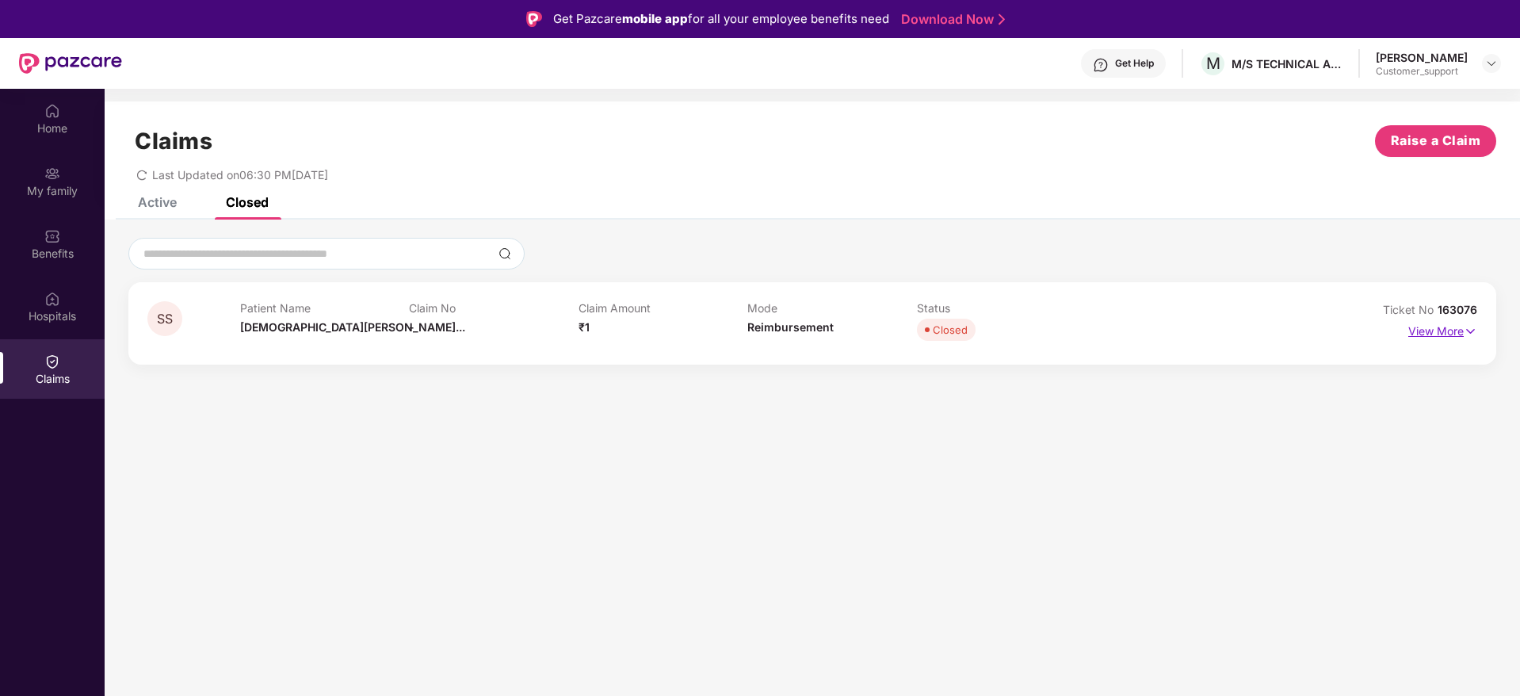
click at [1472, 334] on img at bounding box center [1470, 330] width 13 height 17
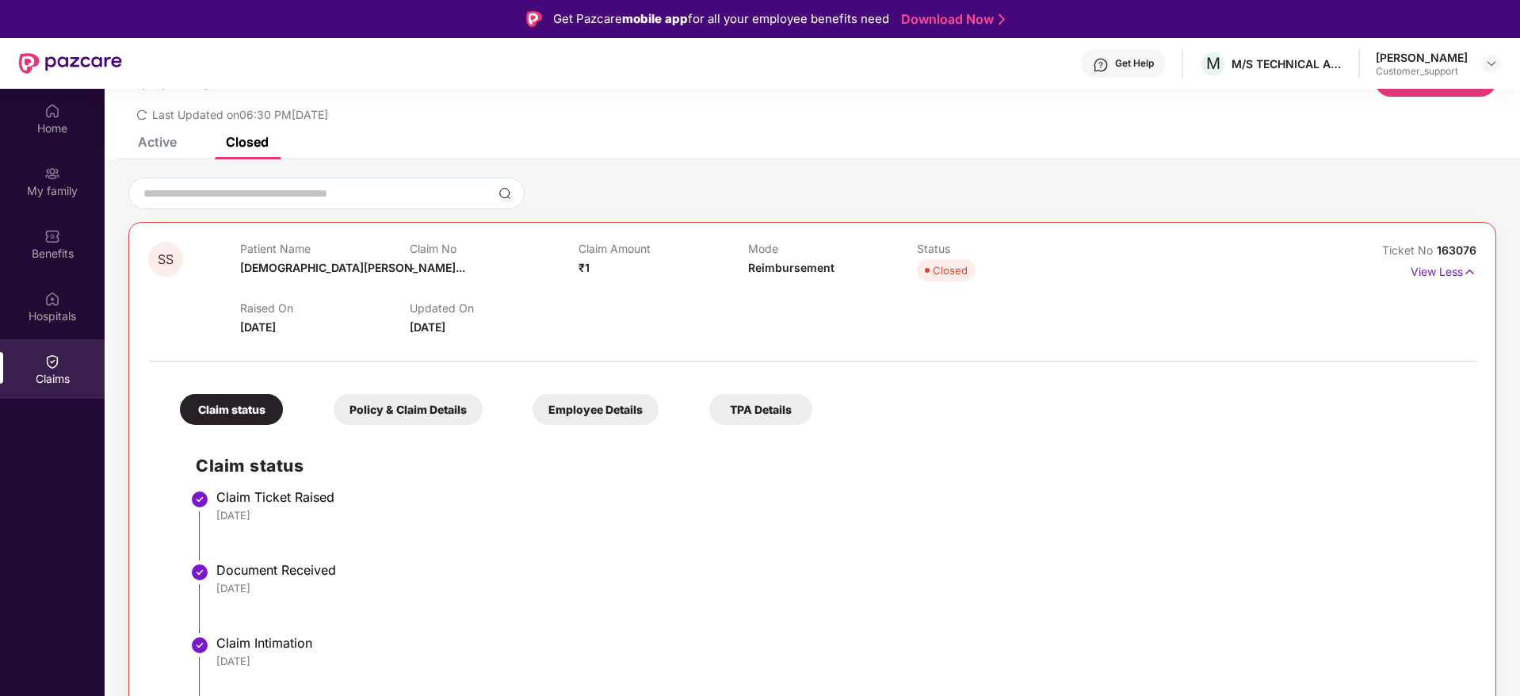
scroll to position [63, 0]
click at [149, 135] on div "Active" at bounding box center [157, 140] width 39 height 16
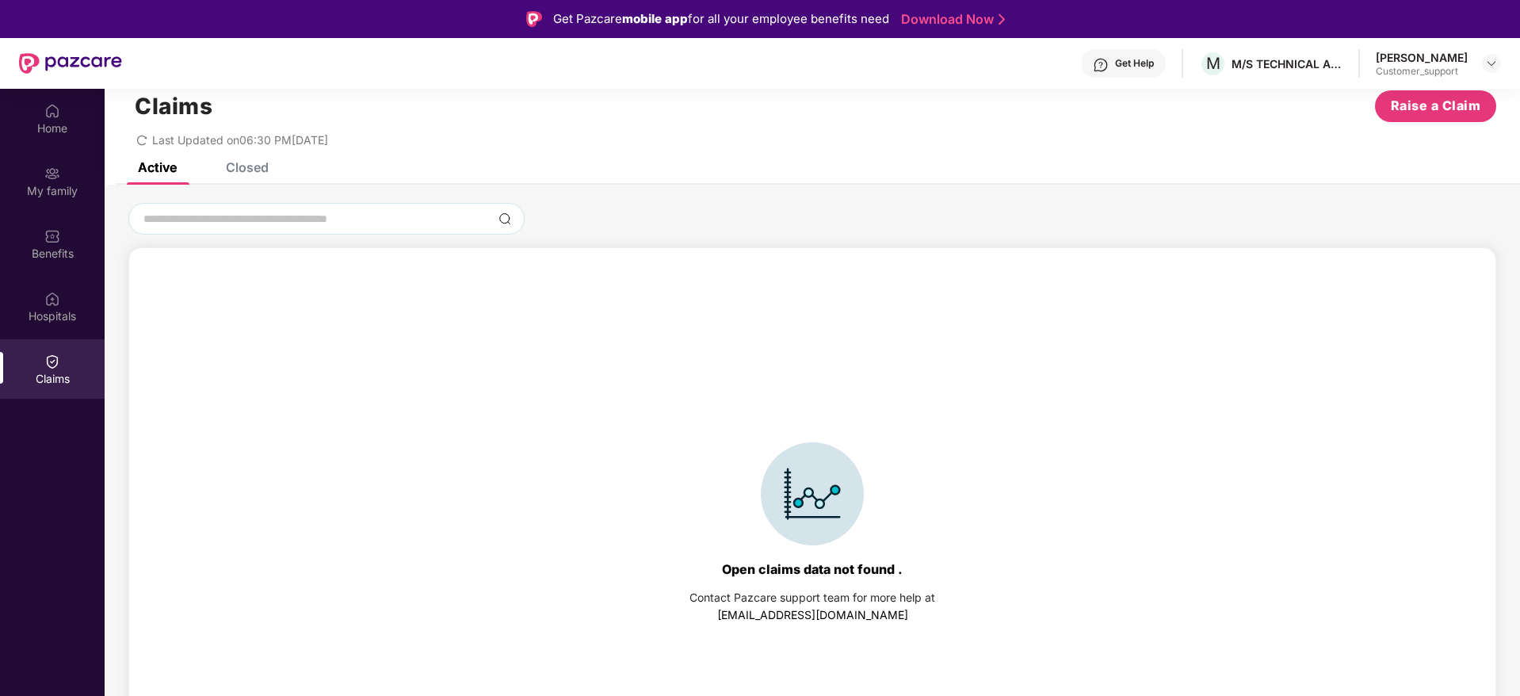
click at [241, 168] on div "Closed" at bounding box center [247, 167] width 43 height 16
